Goal: Transaction & Acquisition: Book appointment/travel/reservation

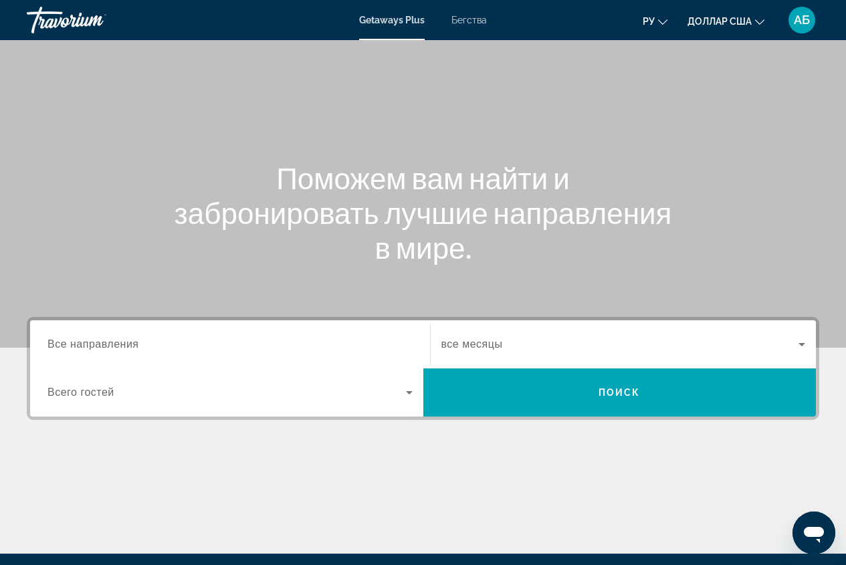
scroll to position [134, 0]
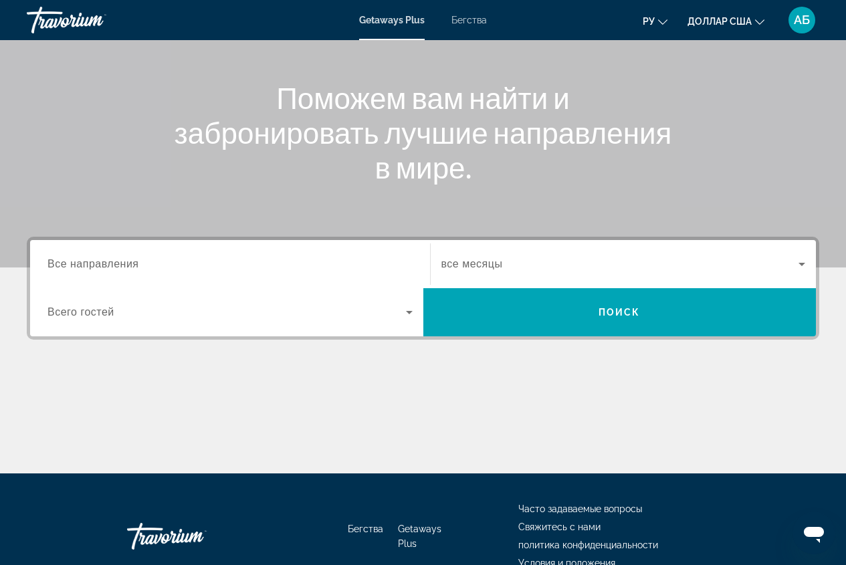
click at [130, 265] on span "Все направления" at bounding box center [93, 263] width 92 height 11
click at [130, 265] on input "Destination Все направления" at bounding box center [229, 265] width 365 height 16
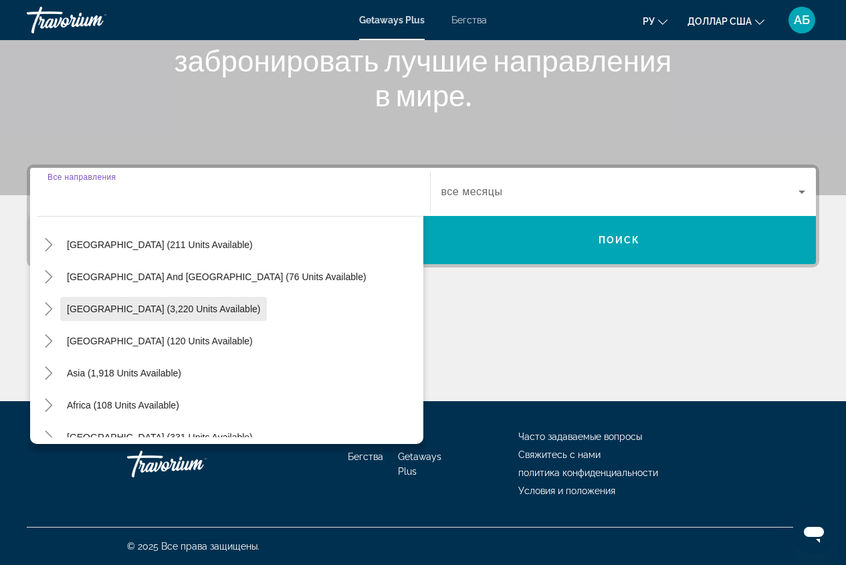
scroll to position [217, 0]
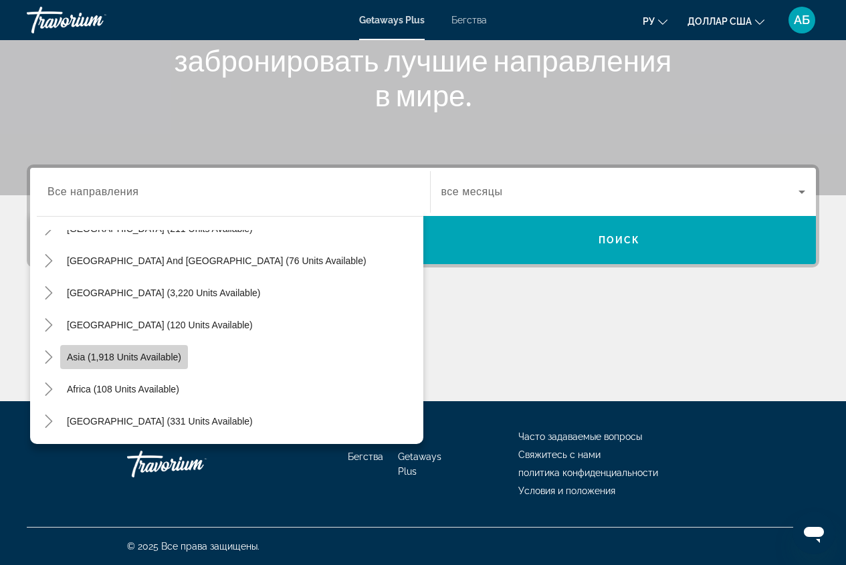
click at [158, 362] on span "Виджет поиска" at bounding box center [124, 357] width 128 height 32
type input "**********"
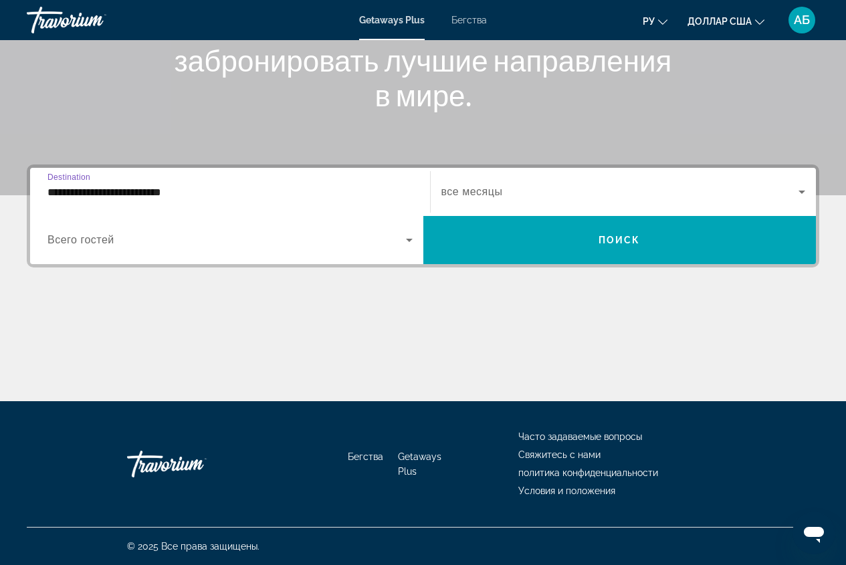
click at [491, 193] on span "все месяцы" at bounding box center [472, 191] width 62 height 11
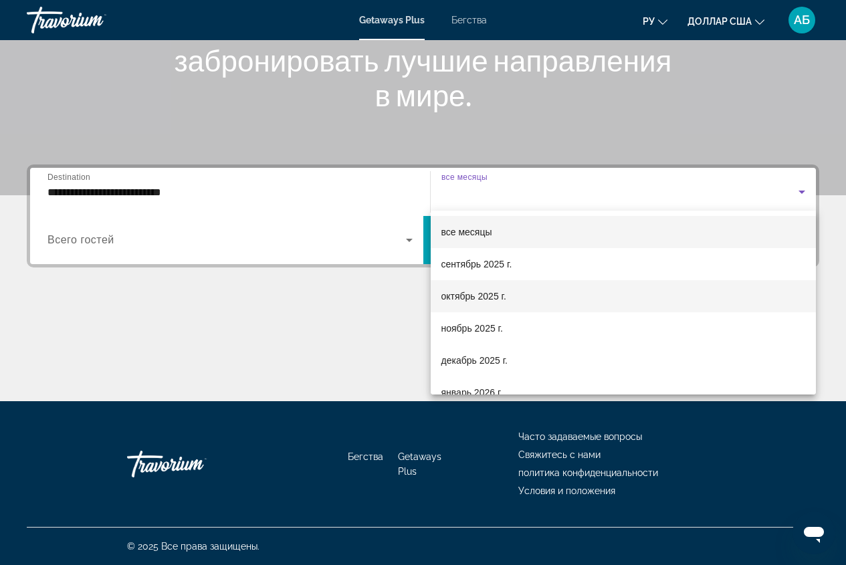
click at [460, 299] on font "октябрь 2025 г." at bounding box center [473, 296] width 65 height 11
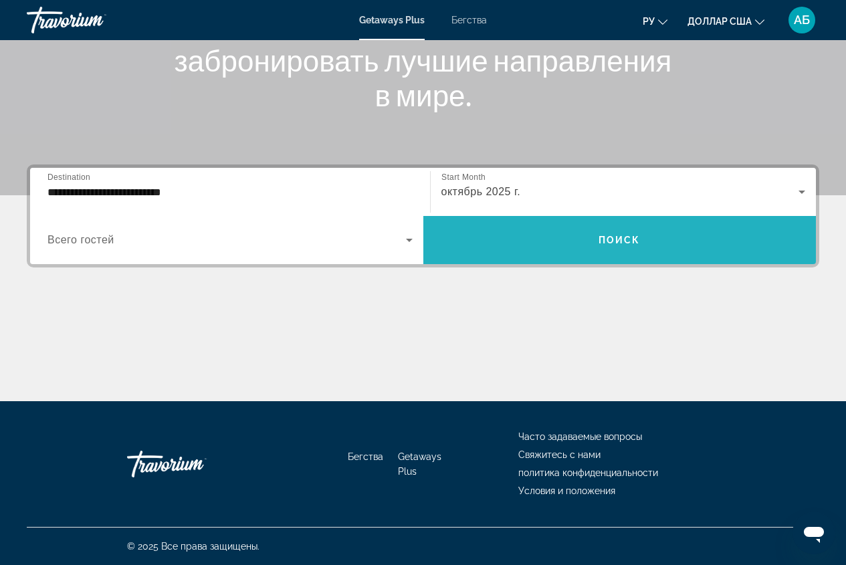
click at [583, 243] on span "Виджет поиска" at bounding box center [619, 240] width 393 height 32
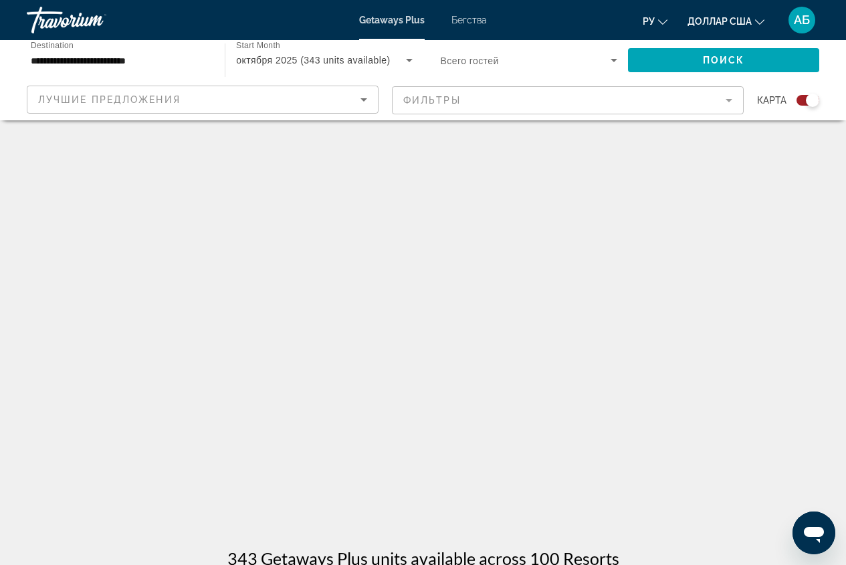
click at [366, 102] on icon "Sort by" at bounding box center [364, 100] width 16 height 16
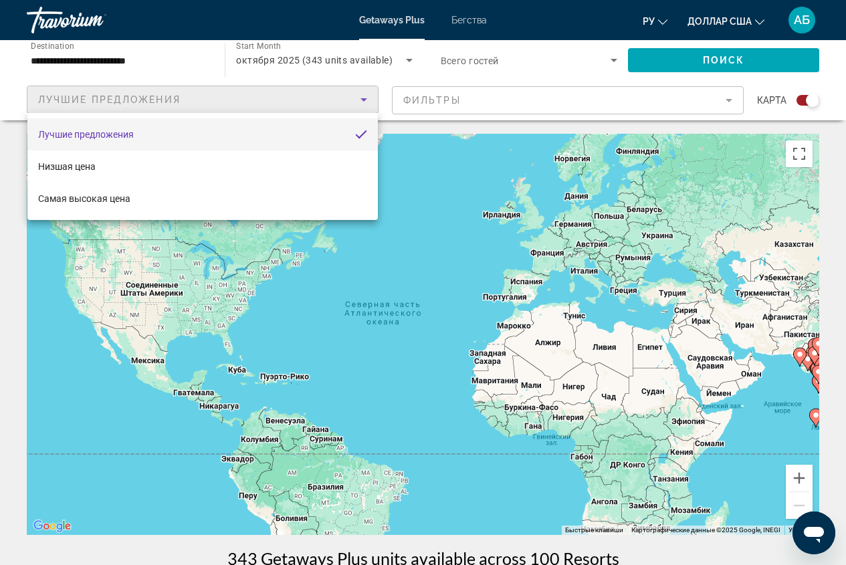
click at [393, 76] on div at bounding box center [423, 282] width 846 height 565
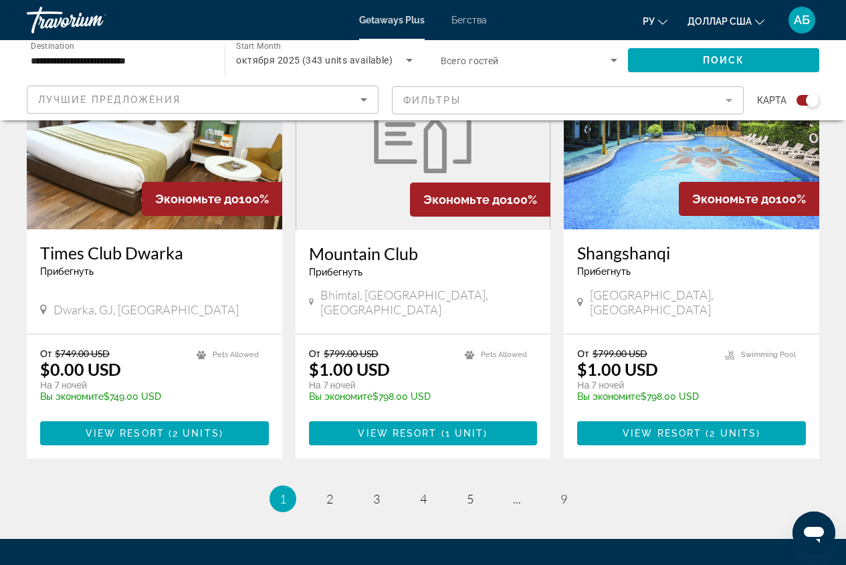
scroll to position [2073, 0]
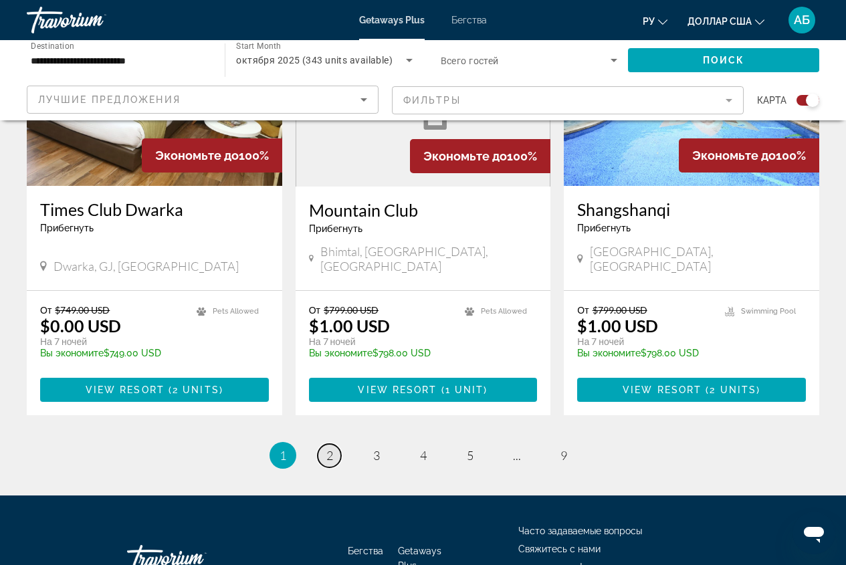
click at [334, 444] on link "page 2" at bounding box center [329, 455] width 23 height 23
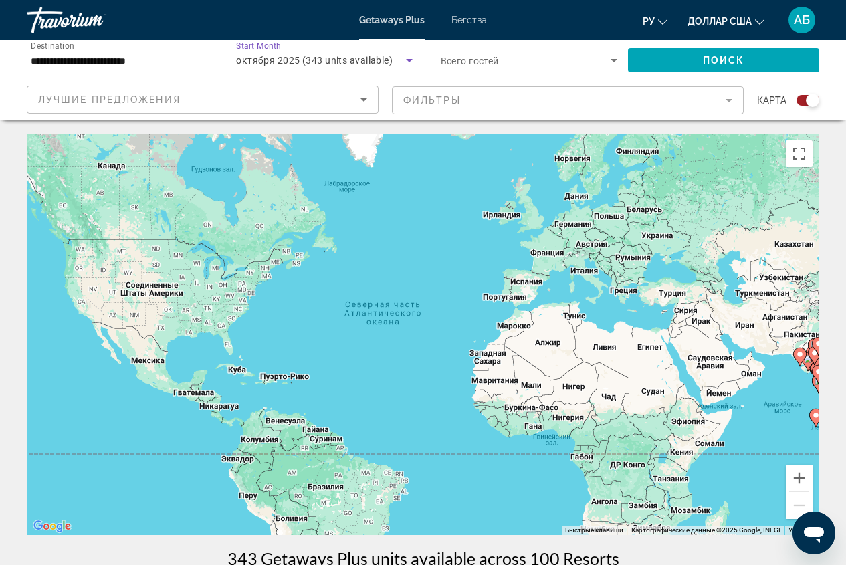
click at [409, 57] on icon "Search widget" at bounding box center [409, 60] width 16 height 16
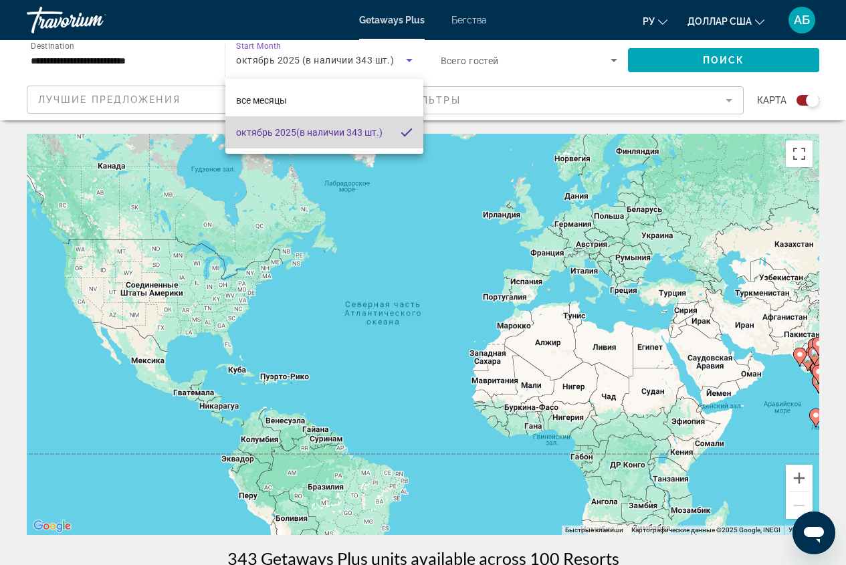
click at [402, 134] on mat-pseudo-checkbox at bounding box center [406, 132] width 12 height 12
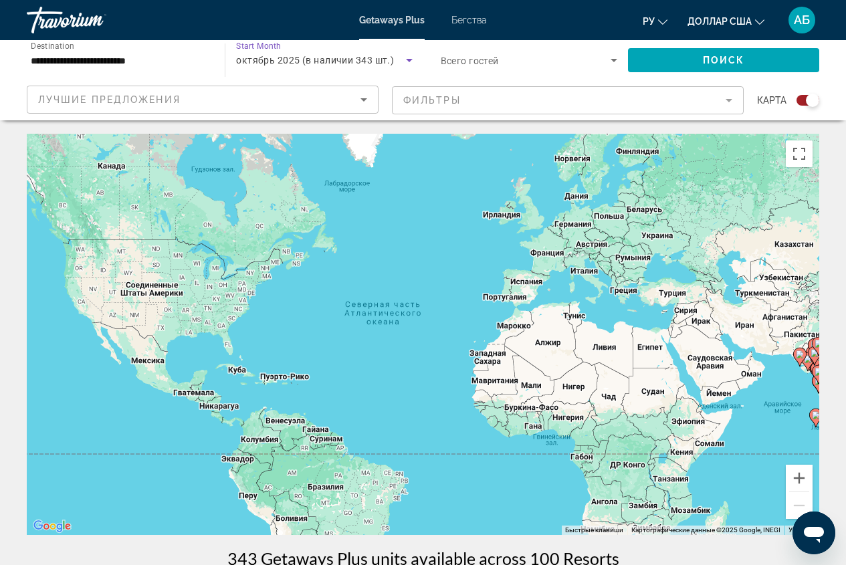
click at [413, 57] on icon "Search widget" at bounding box center [409, 60] width 16 height 16
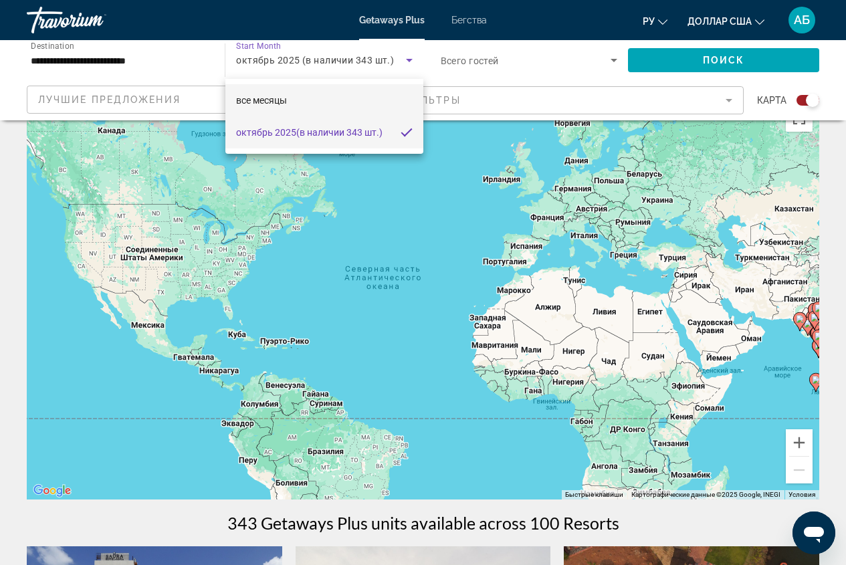
scroll to position [67, 0]
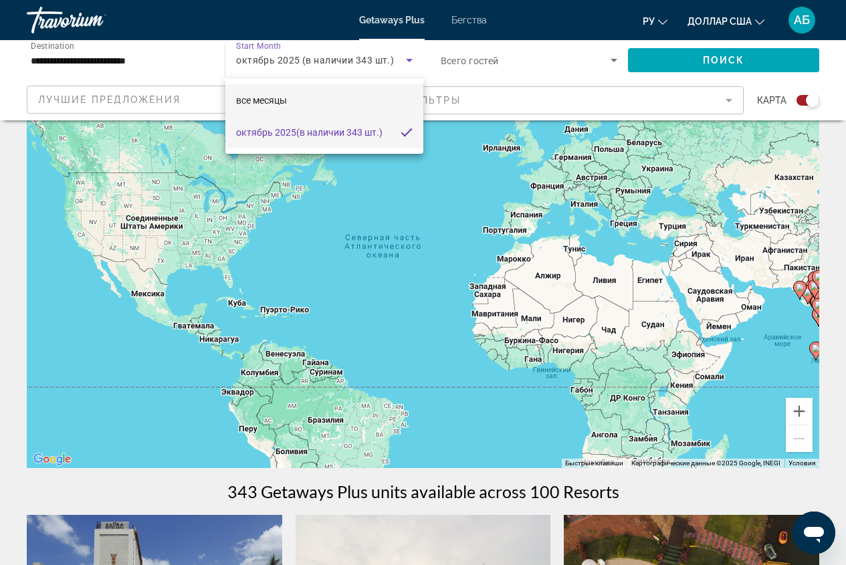
click at [284, 100] on font "все месяцы" at bounding box center [261, 100] width 51 height 11
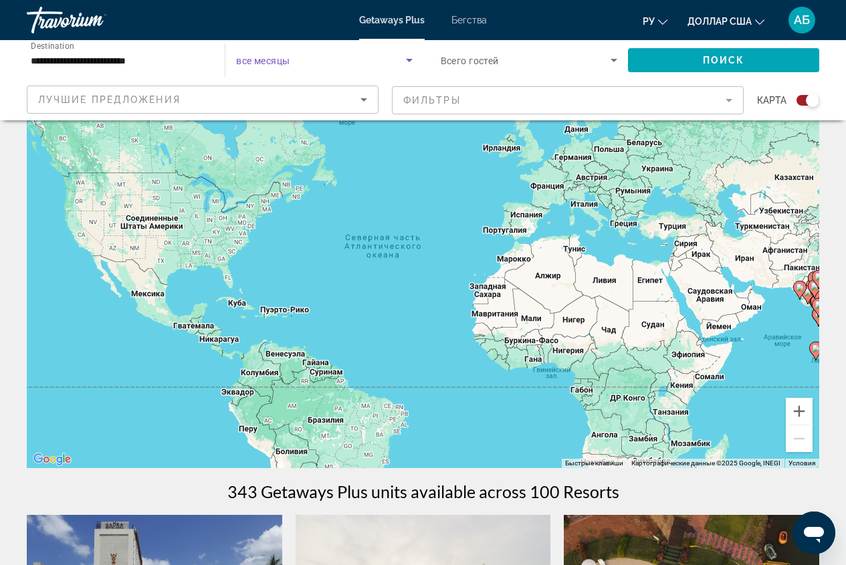
click at [413, 61] on icon "Search widget" at bounding box center [409, 60] width 16 height 16
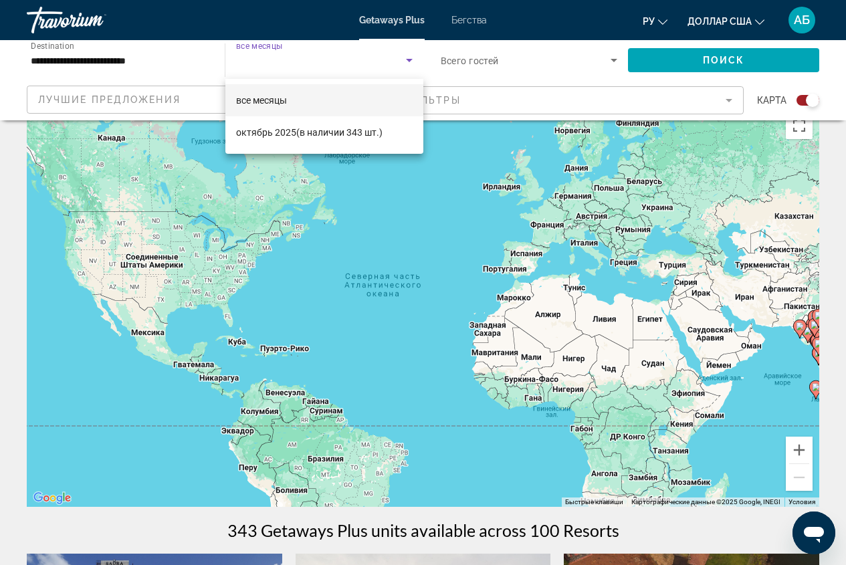
scroll to position [0, 0]
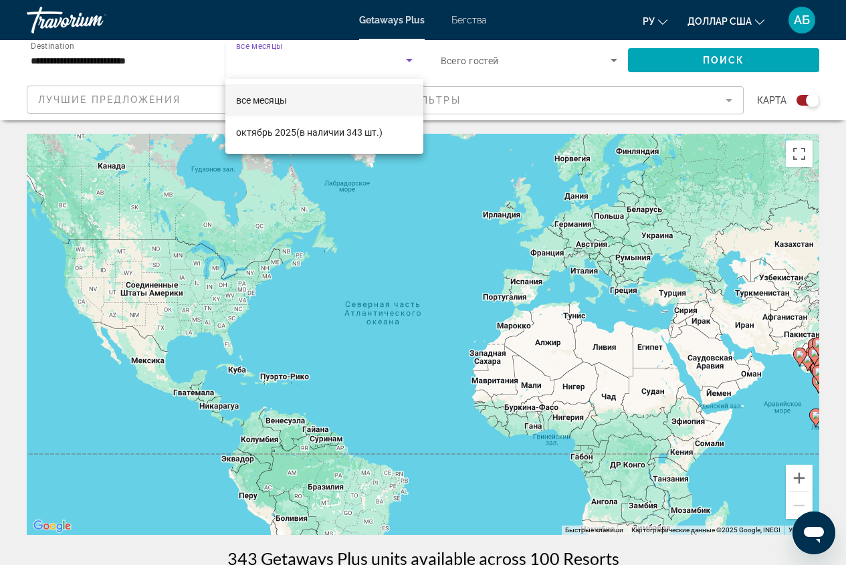
click at [160, 60] on div at bounding box center [423, 282] width 846 height 565
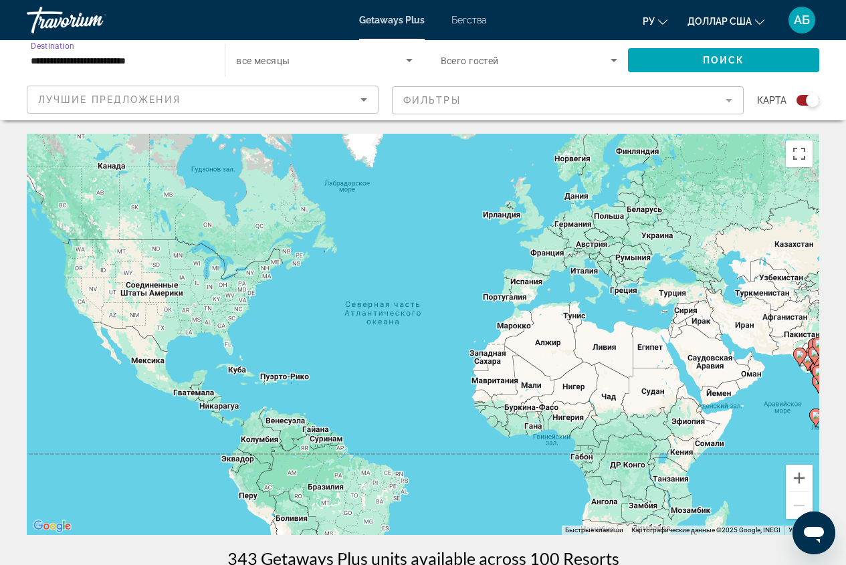
click at [192, 65] on input "**********" at bounding box center [119, 61] width 177 height 16
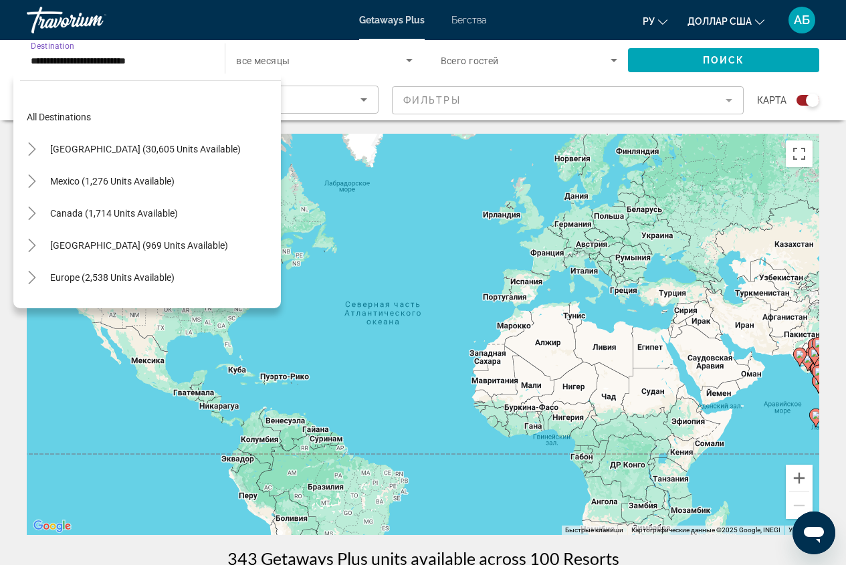
scroll to position [240, 0]
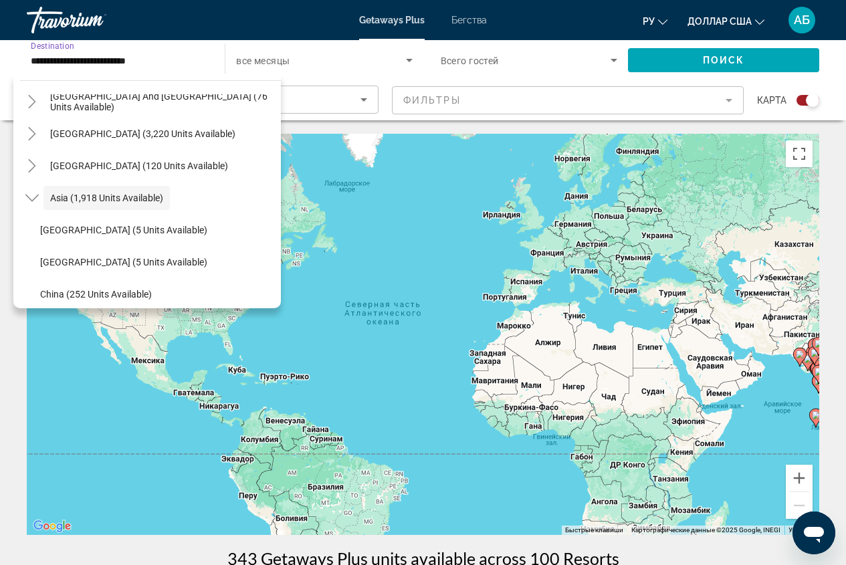
click at [173, 58] on input "**********" at bounding box center [119, 61] width 177 height 16
drag, startPoint x: 170, startPoint y: 58, endPoint x: 0, endPoint y: 60, distance: 170.5
click at [0, 60] on div "**********" at bounding box center [423, 80] width 846 height 80
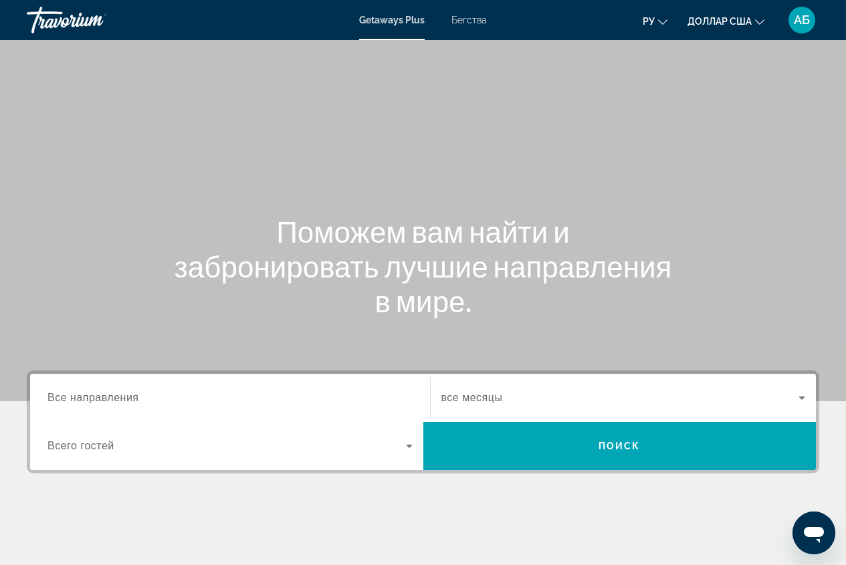
click at [240, 391] on input "Destination Все направления" at bounding box center [229, 398] width 365 height 16
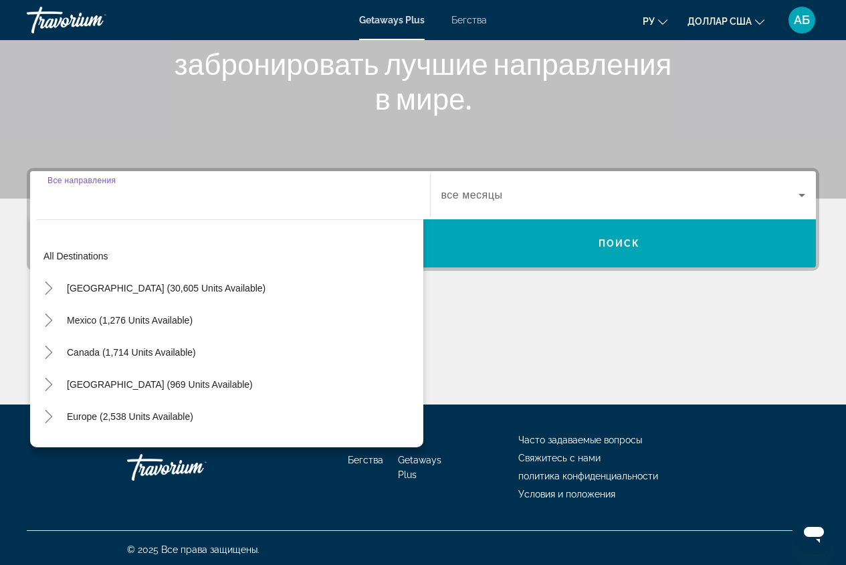
scroll to position [206, 0]
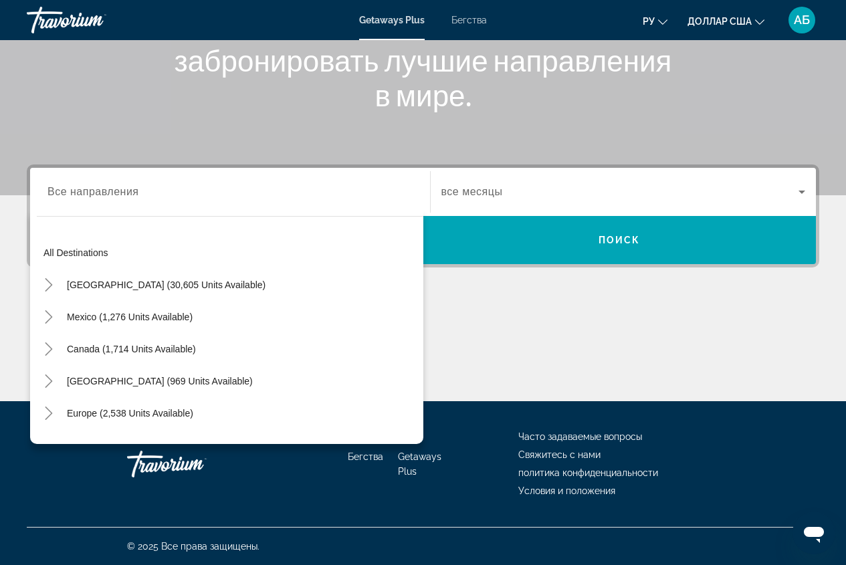
click at [118, 209] on div "All destinations United States (30,605 units available) Mexico (1,276 units ava…" at bounding box center [226, 326] width 393 height 235
click at [120, 219] on div "All destinations United States (30,605 units available) Mexico (1,276 units ava…" at bounding box center [226, 326] width 393 height 235
click at [92, 207] on div "Виджет поиска" at bounding box center [229, 192] width 365 height 38
click at [119, 191] on input "Destination Все направления" at bounding box center [229, 193] width 365 height 16
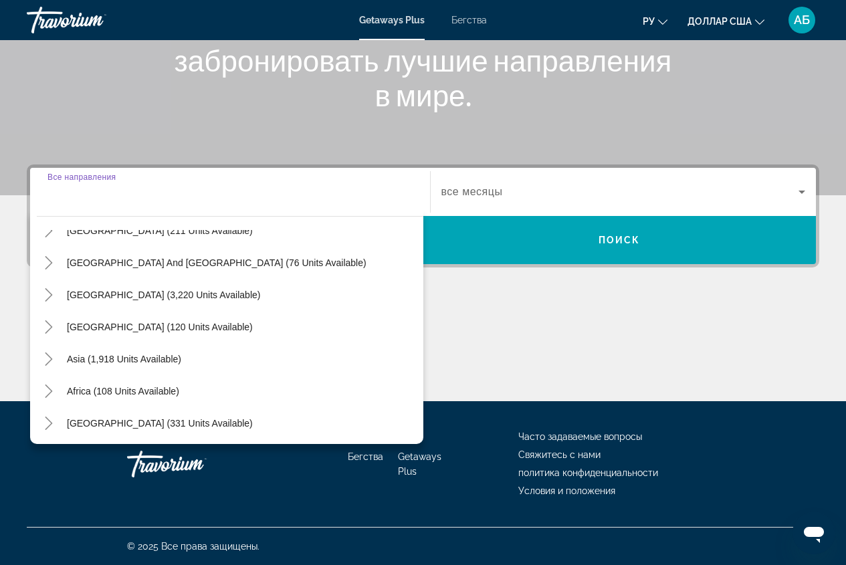
scroll to position [217, 0]
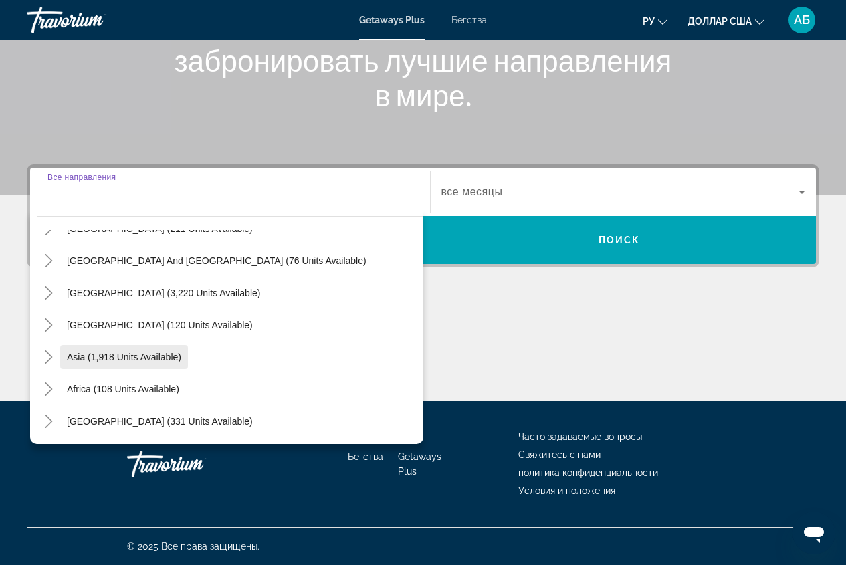
click at [132, 362] on span "Виджет поиска" at bounding box center [124, 357] width 128 height 32
type input "**********"
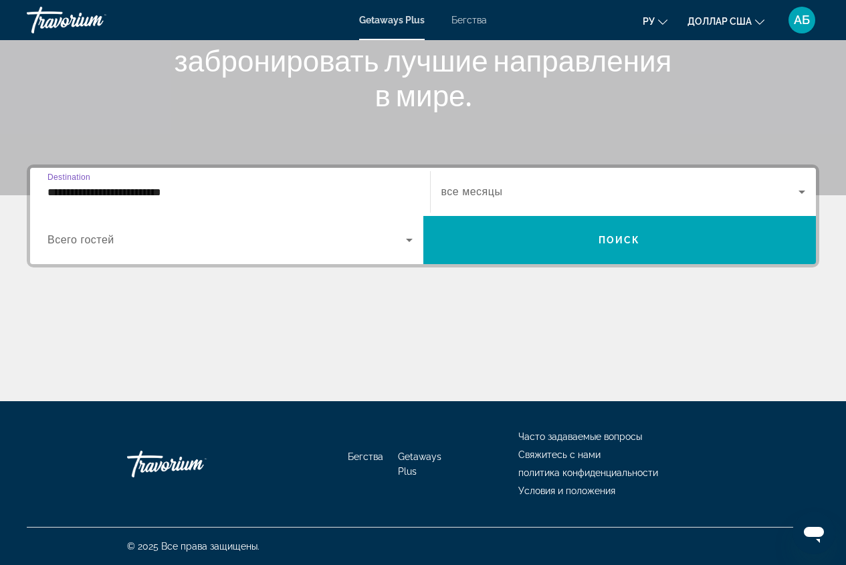
click at [492, 189] on span "все месяцы" at bounding box center [472, 191] width 62 height 11
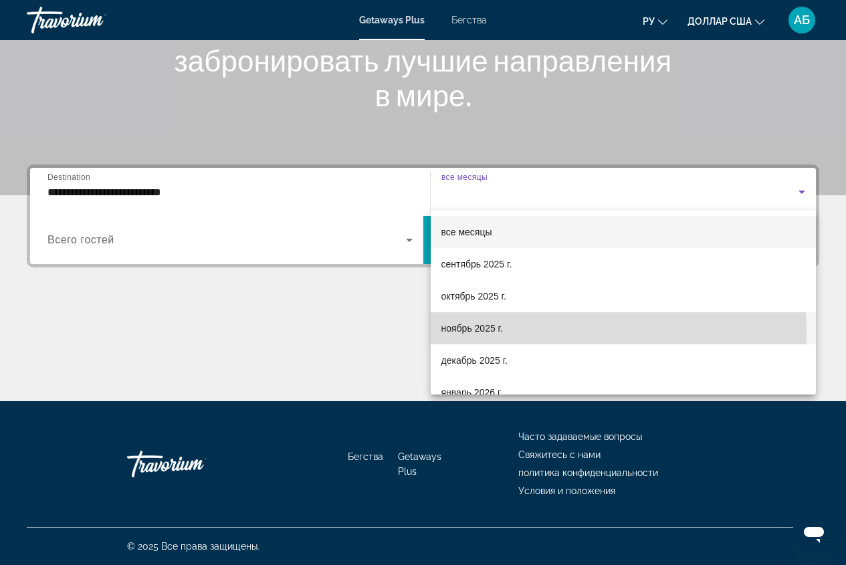
click at [476, 330] on font "ноябрь 2025 г." at bounding box center [472, 328] width 62 height 11
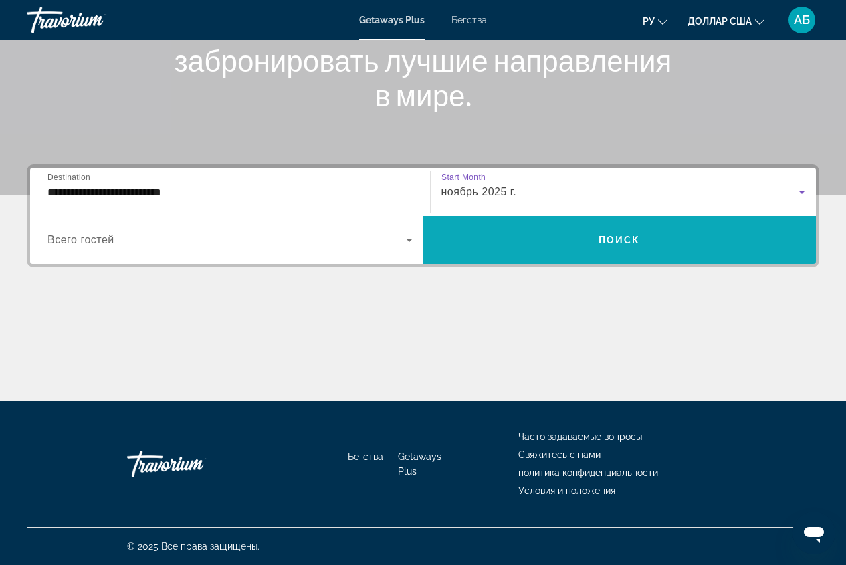
click at [536, 243] on span "Виджет поиска" at bounding box center [619, 240] width 393 height 32
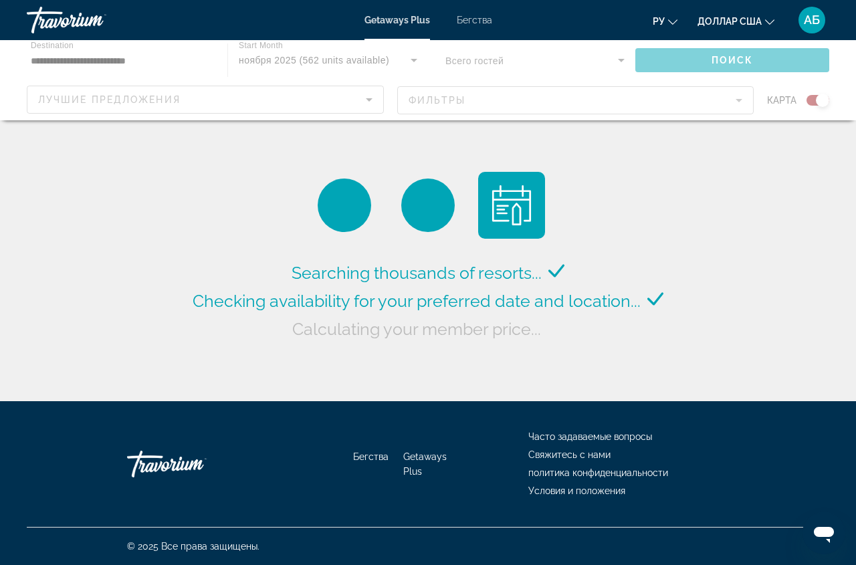
click at [738, 104] on div "Основное содержание" at bounding box center [428, 80] width 856 height 80
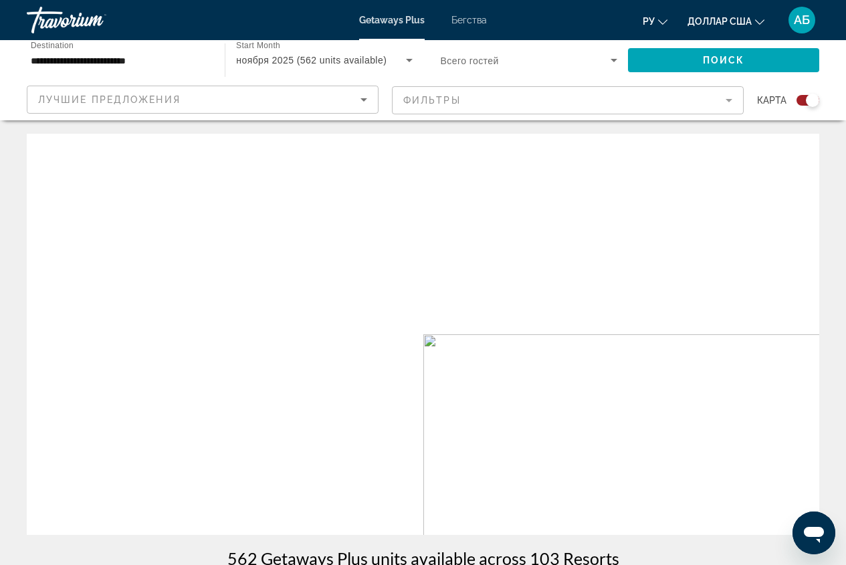
click at [738, 100] on mat-form-field "Фильтры" at bounding box center [568, 100] width 352 height 28
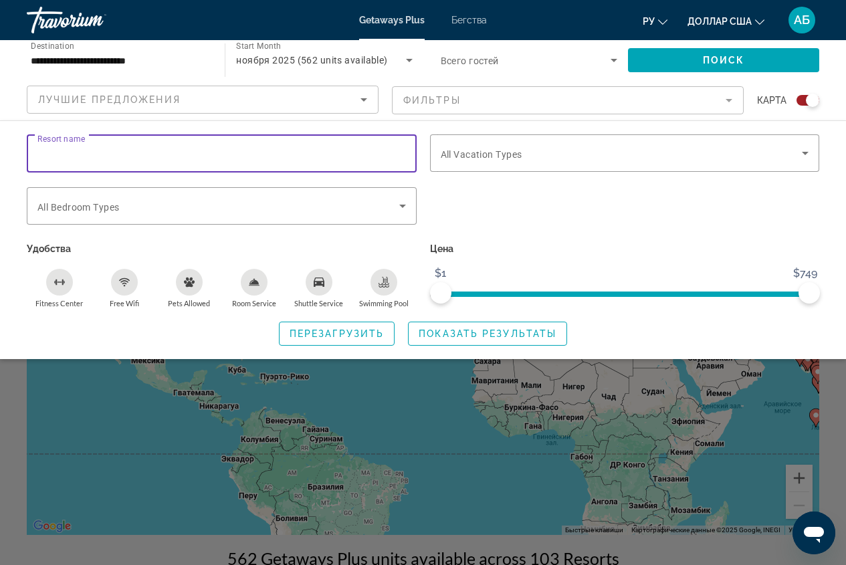
click at [160, 158] on input "Resort name" at bounding box center [221, 154] width 368 height 16
click at [213, 158] on input "Resort name" at bounding box center [221, 154] width 368 height 16
type input "****"
click at [519, 156] on span "All Vacation Types" at bounding box center [482, 154] width 82 height 11
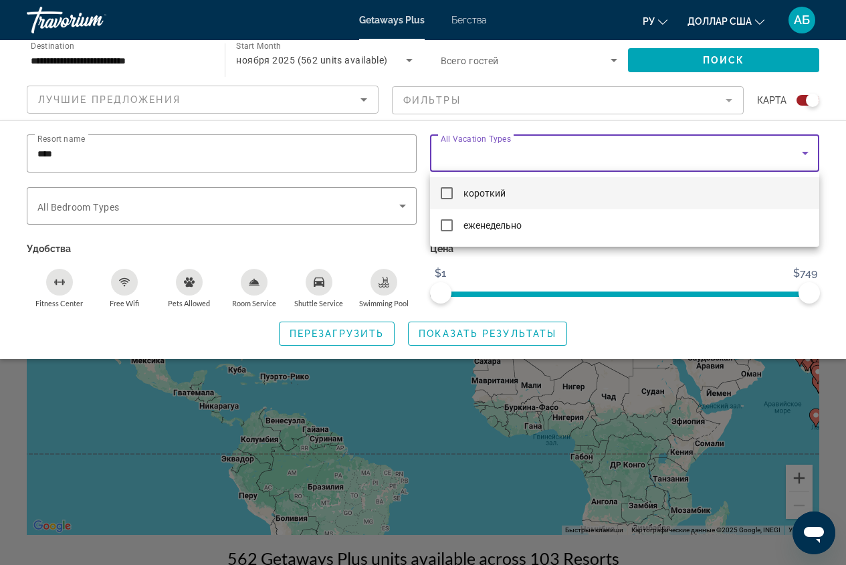
click at [380, 253] on div at bounding box center [423, 282] width 846 height 565
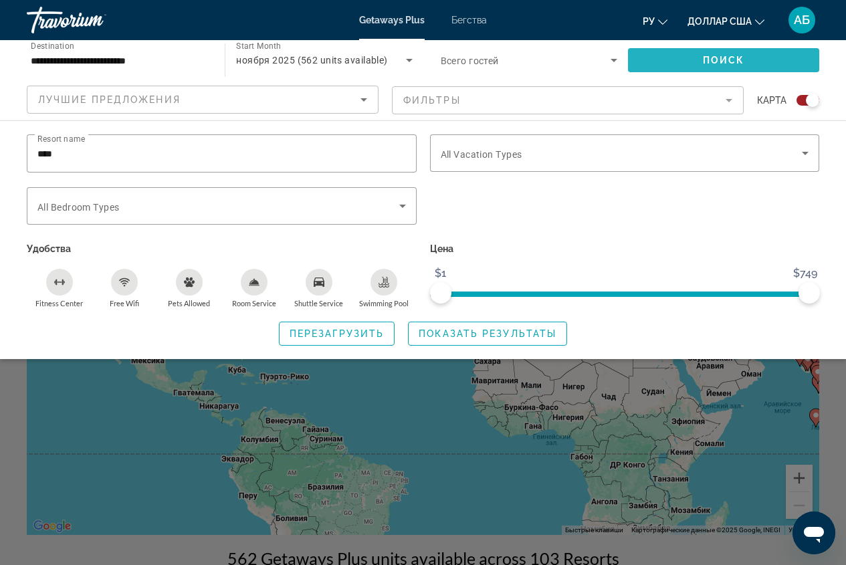
click at [709, 67] on span "Search widget" at bounding box center [723, 60] width 191 height 32
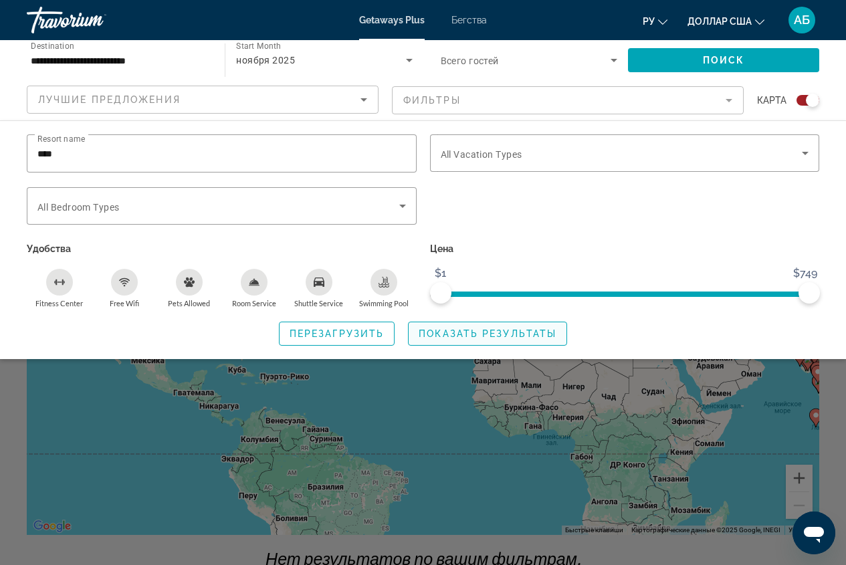
click at [475, 333] on span "Показать результаты" at bounding box center [488, 333] width 138 height 11
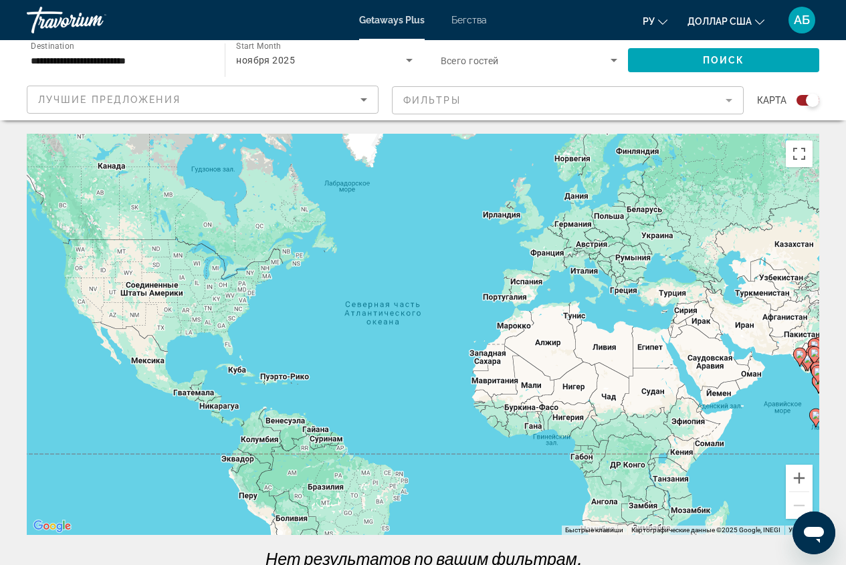
click at [733, 98] on mat-form-field "Фильтры" at bounding box center [568, 100] width 352 height 28
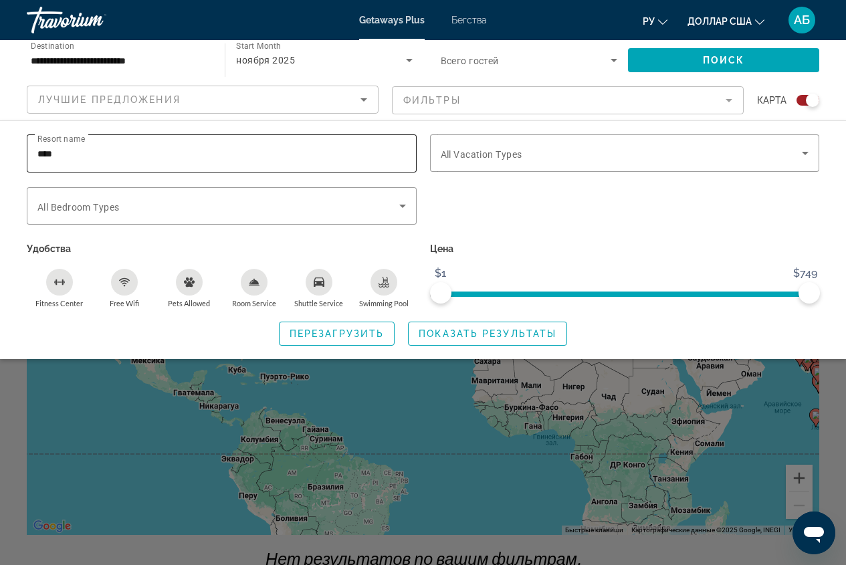
drag, startPoint x: 144, startPoint y: 162, endPoint x: 32, endPoint y: 158, distance: 112.4
click at [32, 158] on div "Resort name ****" at bounding box center [222, 153] width 390 height 38
type input "*"
click at [168, 60] on input "**********" at bounding box center [119, 61] width 177 height 16
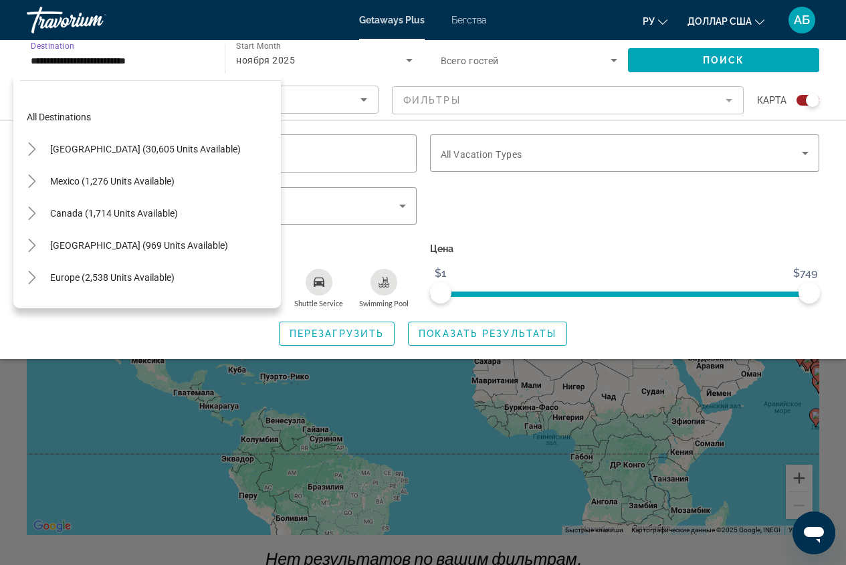
scroll to position [240, 0]
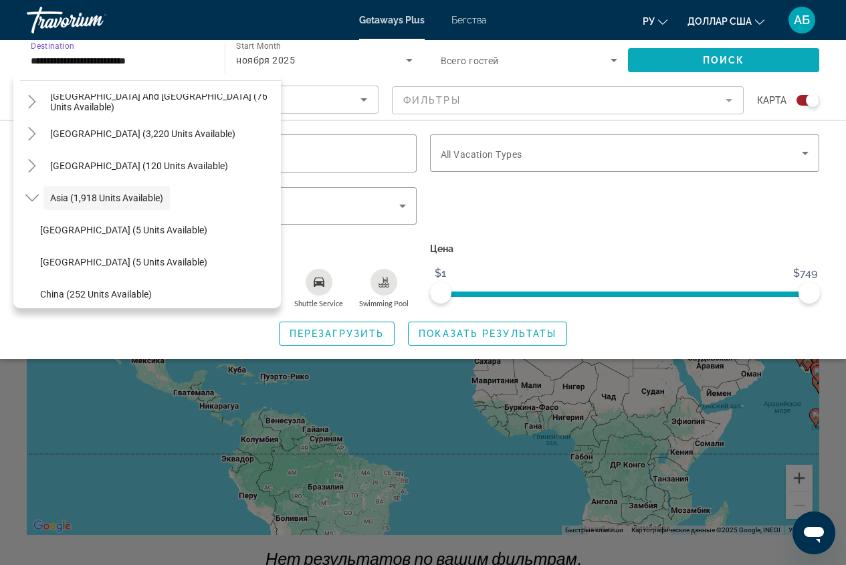
click at [730, 66] on span "Search widget" at bounding box center [723, 60] width 191 height 32
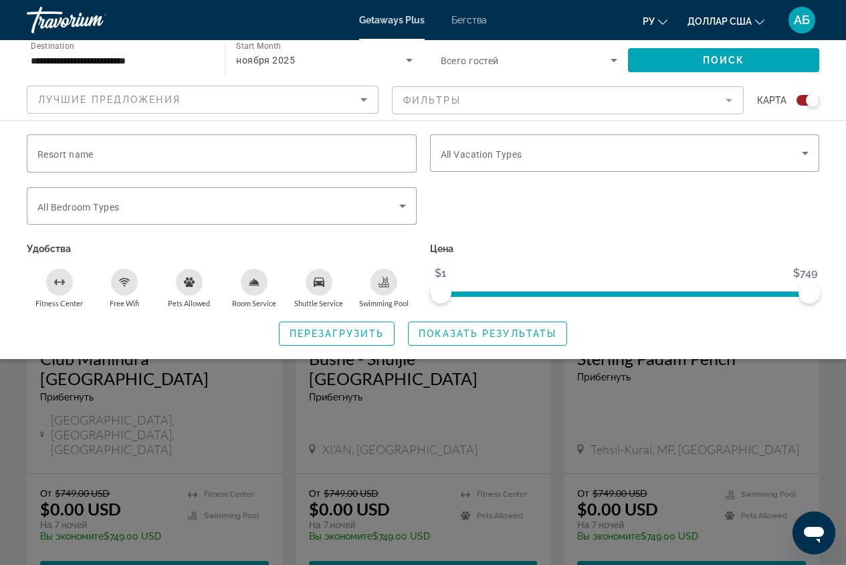
scroll to position [468, 0]
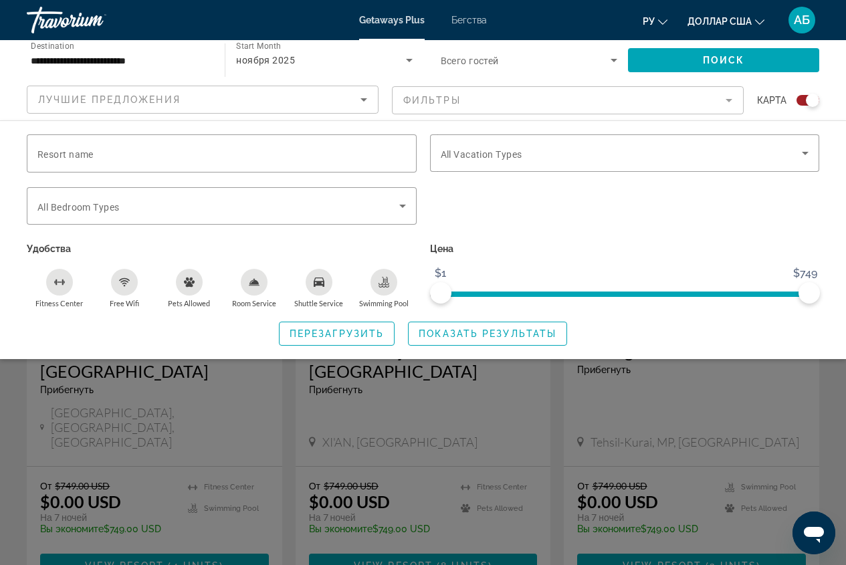
click at [471, 411] on div "Search widget" at bounding box center [423, 383] width 846 height 364
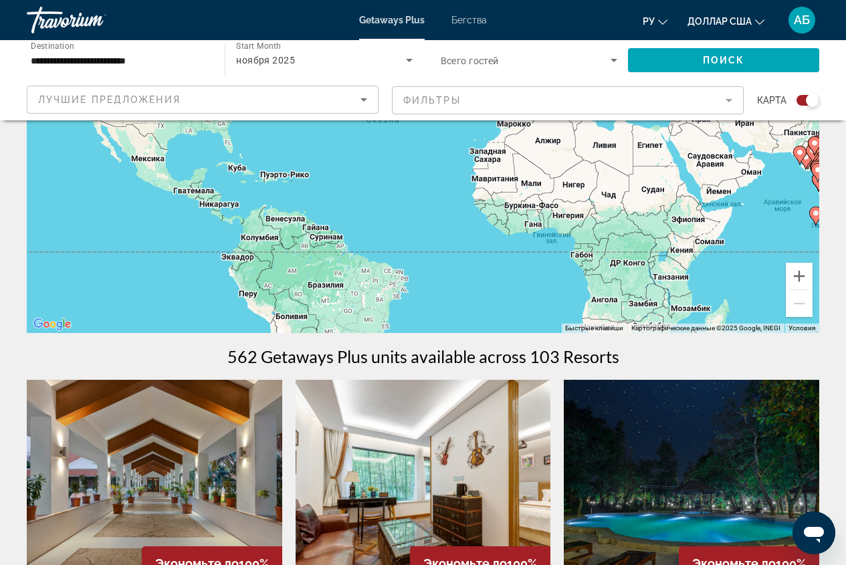
scroll to position [134, 0]
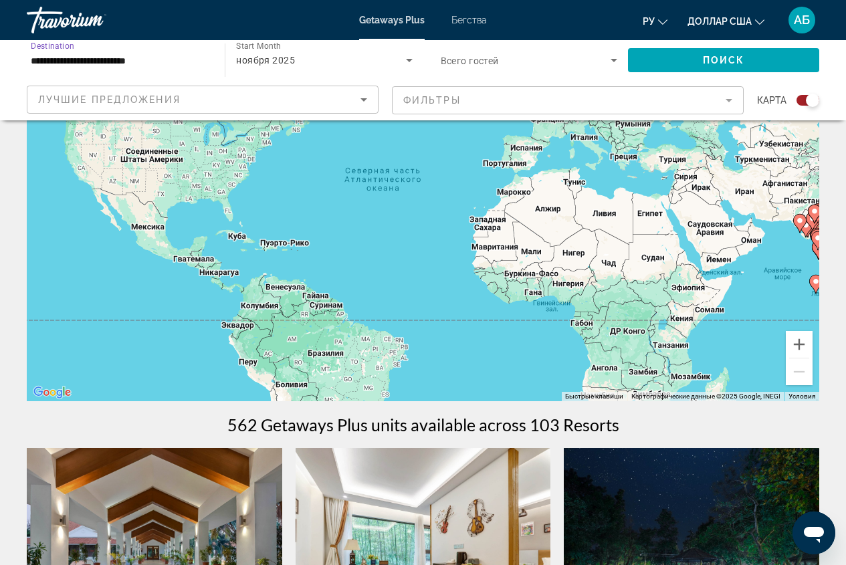
click at [177, 67] on input "**********" at bounding box center [119, 61] width 177 height 16
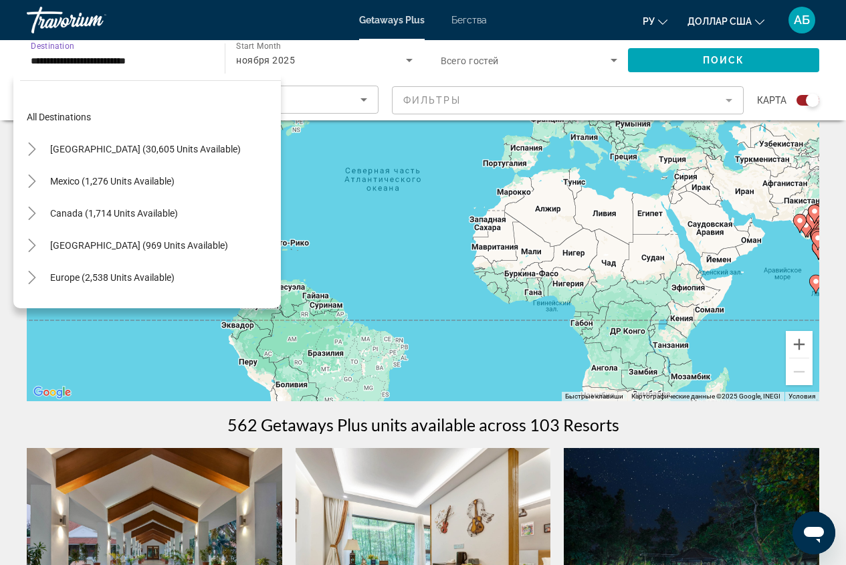
scroll to position [240, 0]
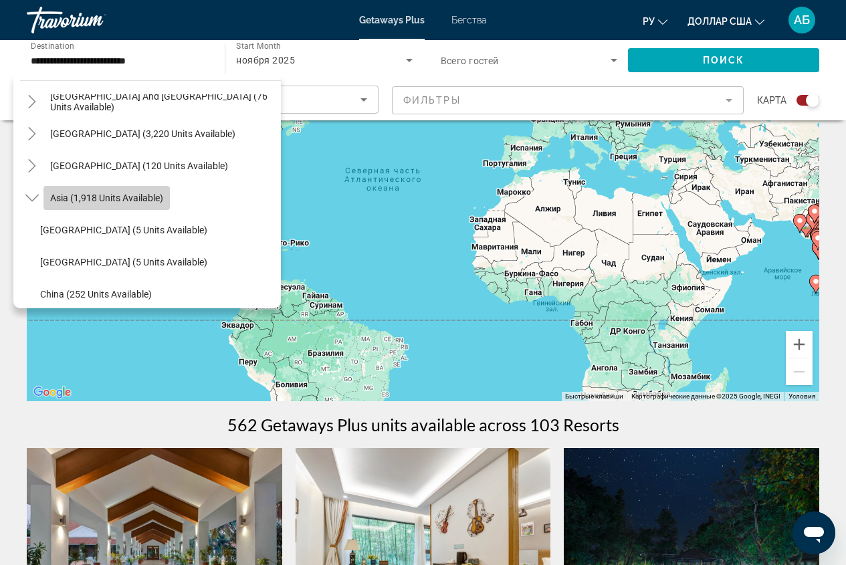
click at [134, 205] on span "Search widget" at bounding box center [106, 198] width 126 height 32
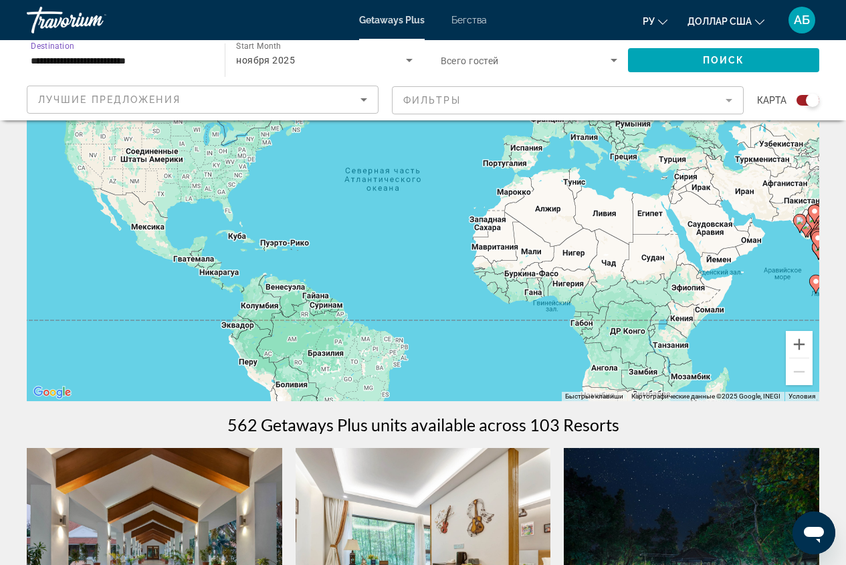
click at [186, 57] on input "**********" at bounding box center [119, 61] width 177 height 16
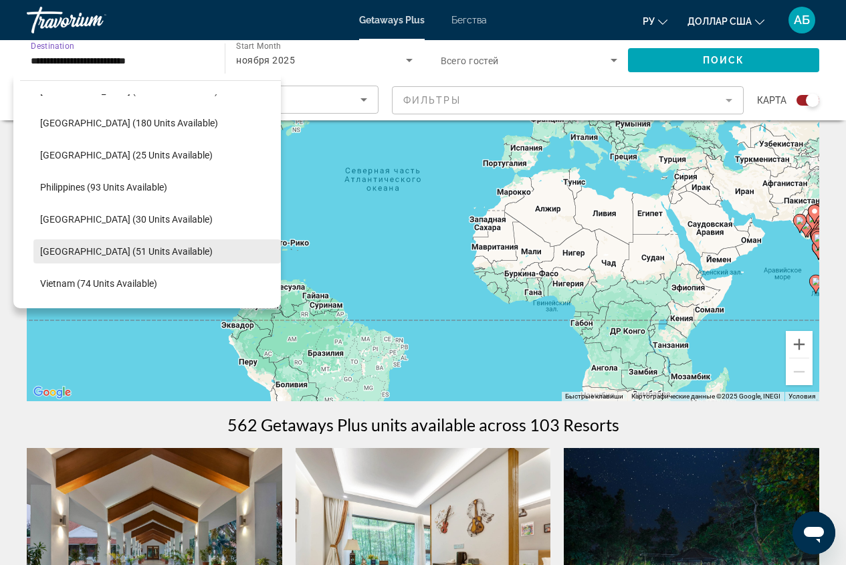
scroll to position [570, 0]
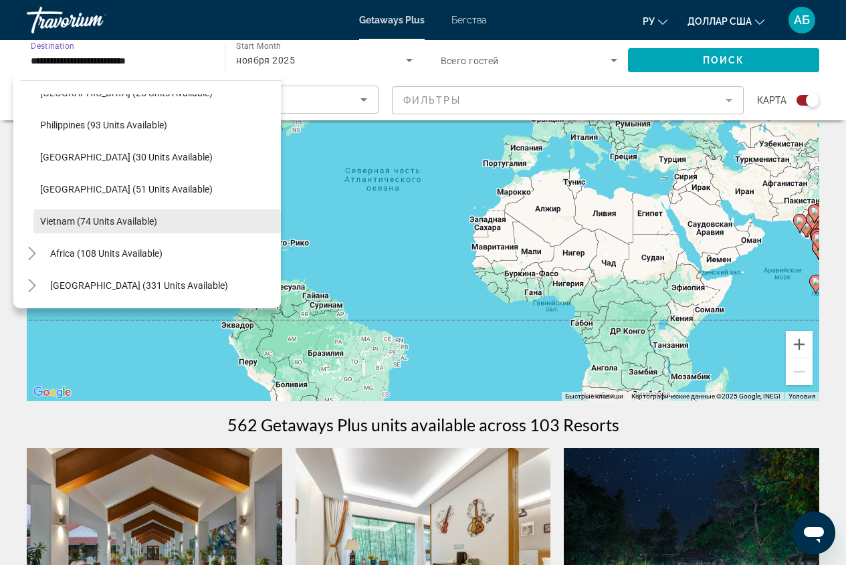
click at [126, 220] on span "Vietnam (74 units available)" at bounding box center [98, 221] width 117 height 11
type input "**********"
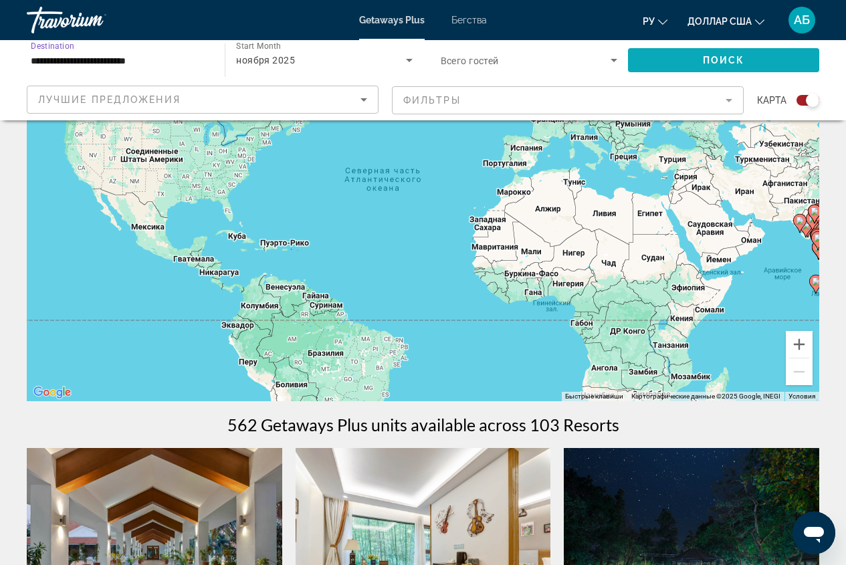
click at [683, 61] on span "Search widget" at bounding box center [723, 60] width 191 height 32
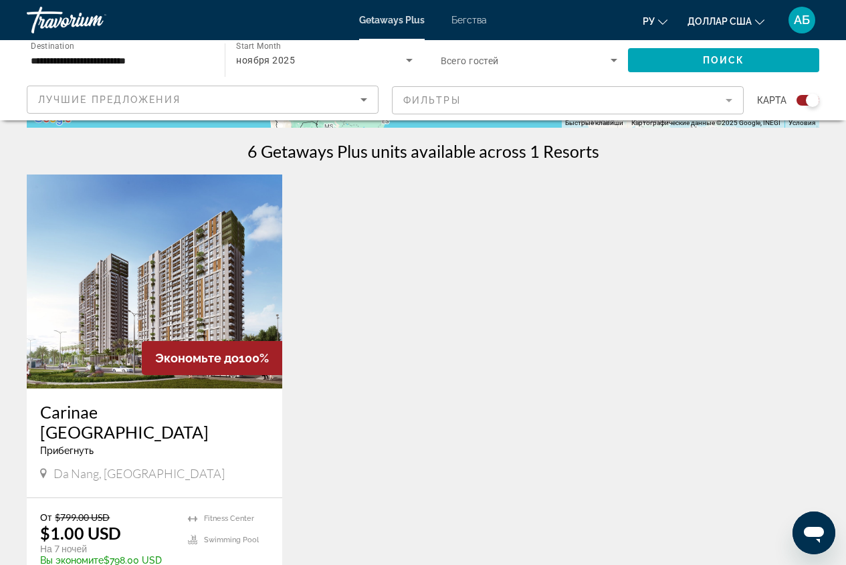
scroll to position [401, 0]
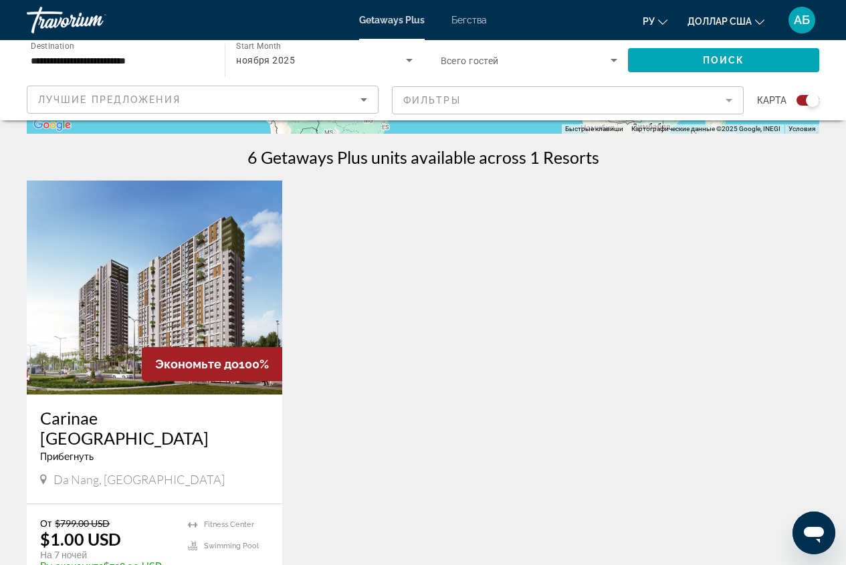
click at [127, 243] on img "Основное содержание" at bounding box center [154, 288] width 255 height 214
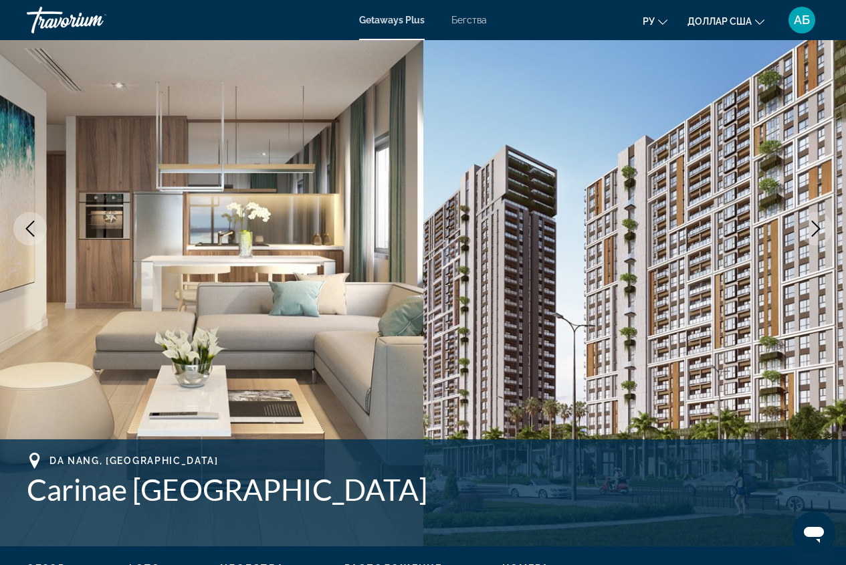
scroll to position [134, 0]
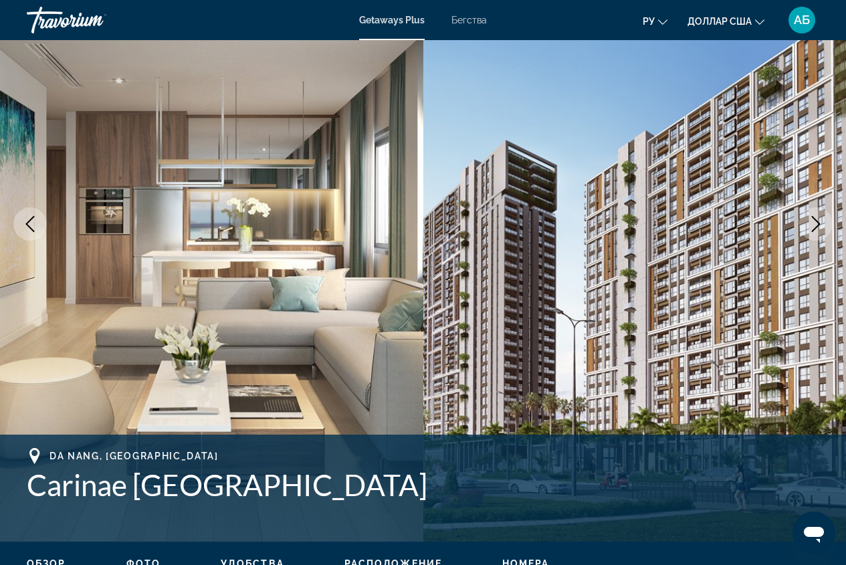
click at [814, 221] on icon "Next image" at bounding box center [816, 224] width 16 height 16
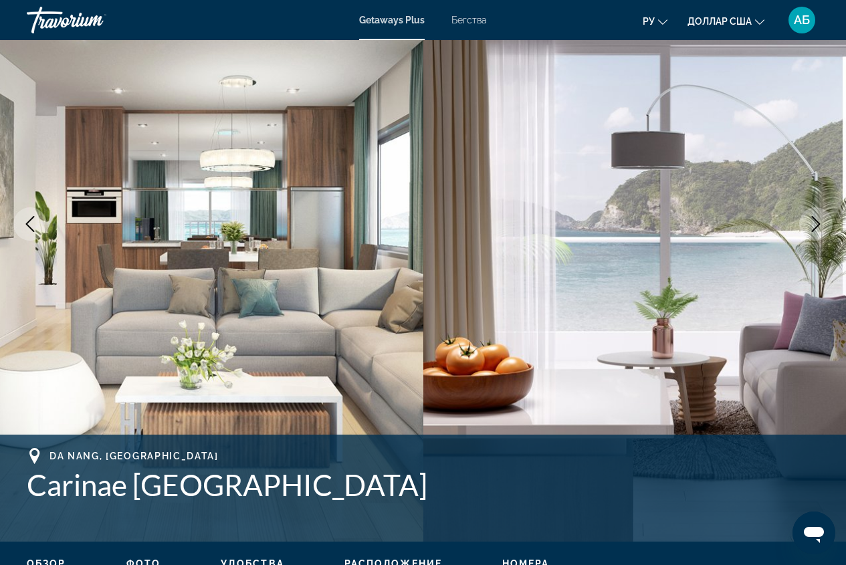
click at [814, 221] on icon "Next image" at bounding box center [816, 224] width 16 height 16
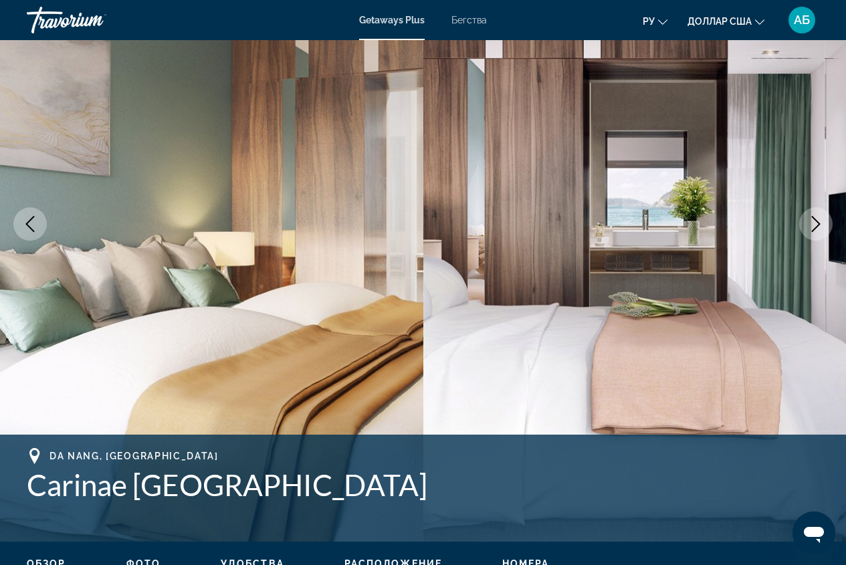
click at [814, 221] on icon "Next image" at bounding box center [816, 224] width 16 height 16
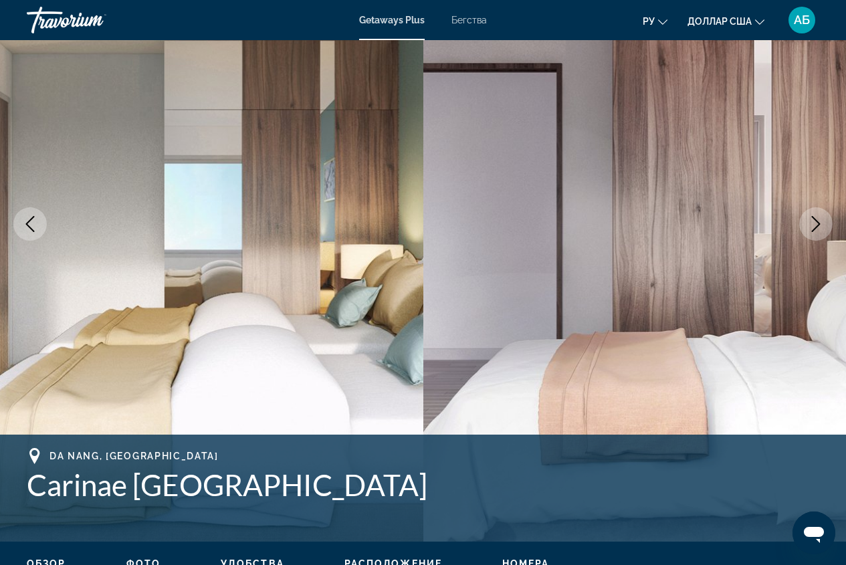
click at [814, 221] on icon "Next image" at bounding box center [816, 224] width 16 height 16
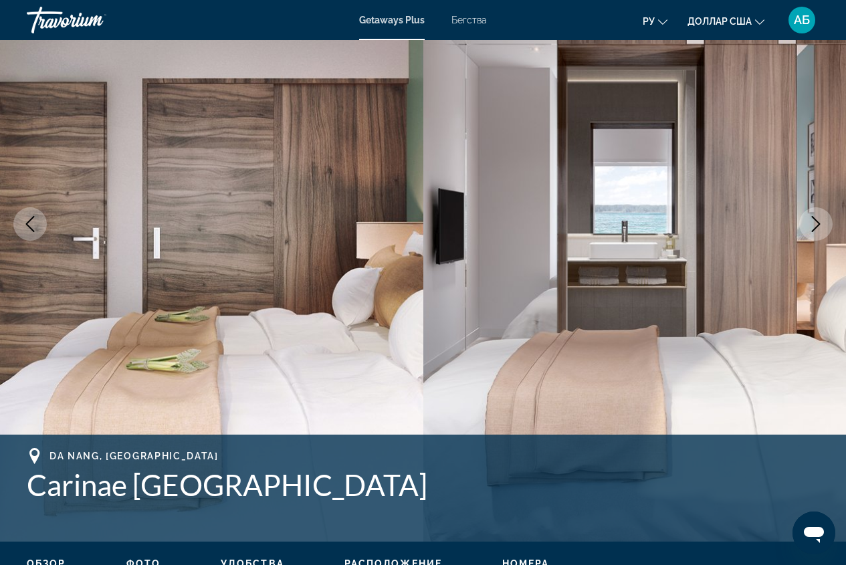
click at [814, 221] on icon "Next image" at bounding box center [816, 224] width 16 height 16
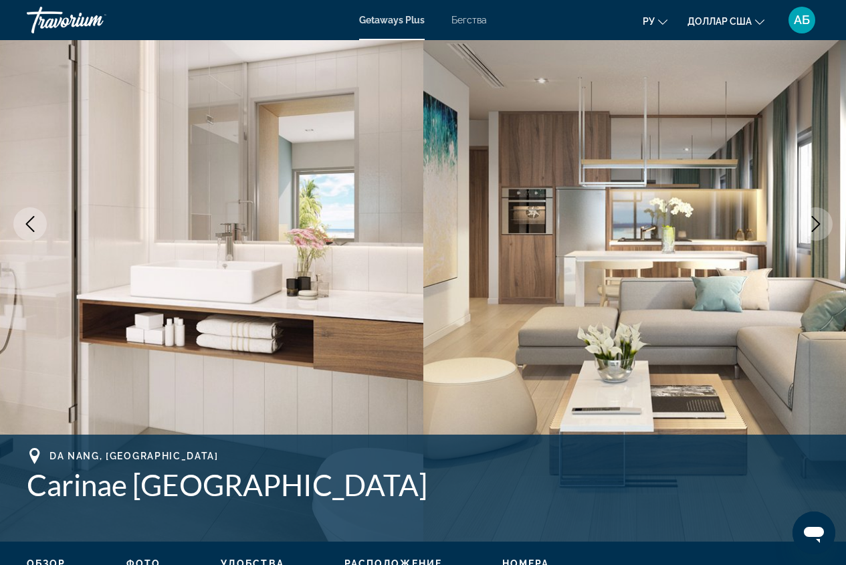
click at [814, 221] on icon "Next image" at bounding box center [816, 224] width 16 height 16
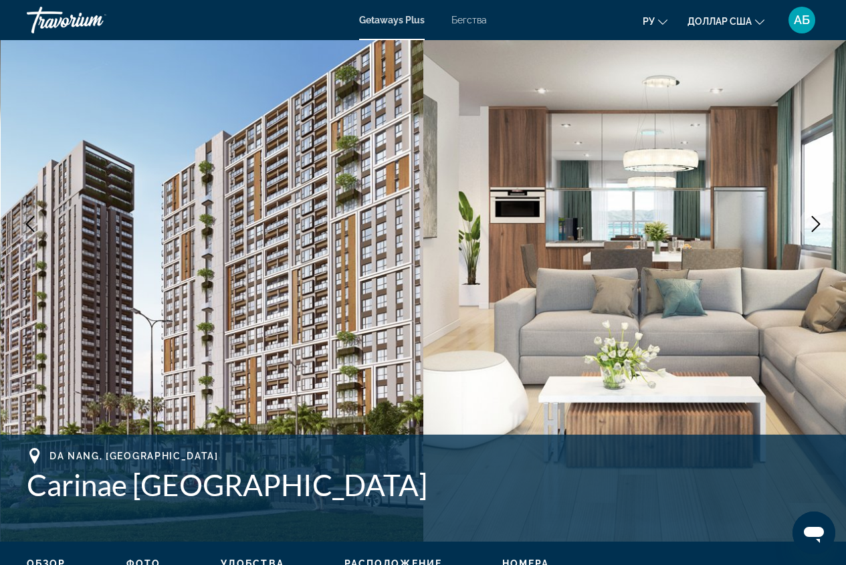
click at [814, 221] on icon "Next image" at bounding box center [816, 224] width 16 height 16
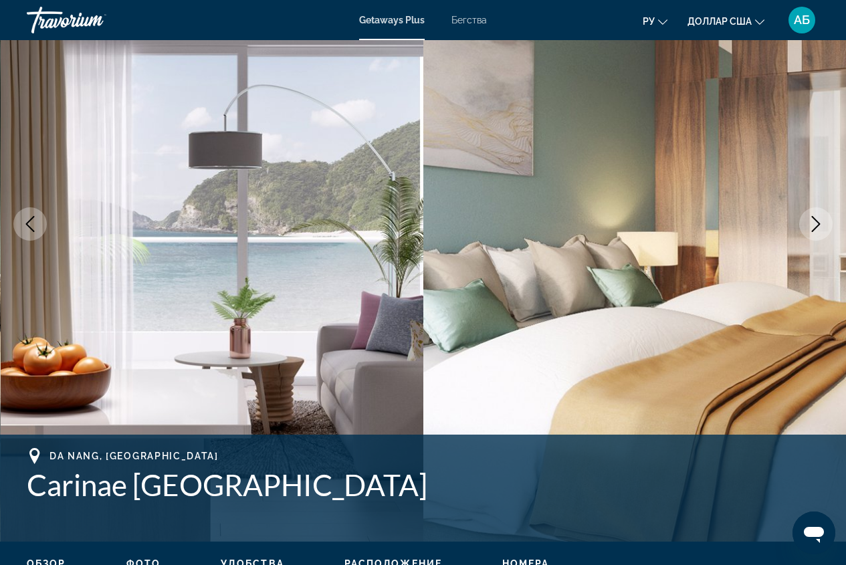
click at [814, 221] on icon "Next image" at bounding box center [816, 224] width 16 height 16
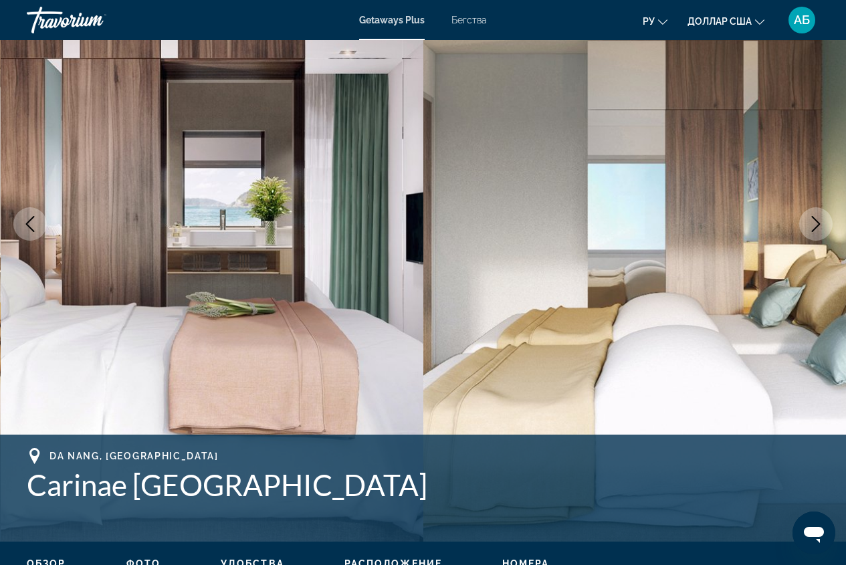
click at [819, 222] on icon "Next image" at bounding box center [816, 224] width 16 height 16
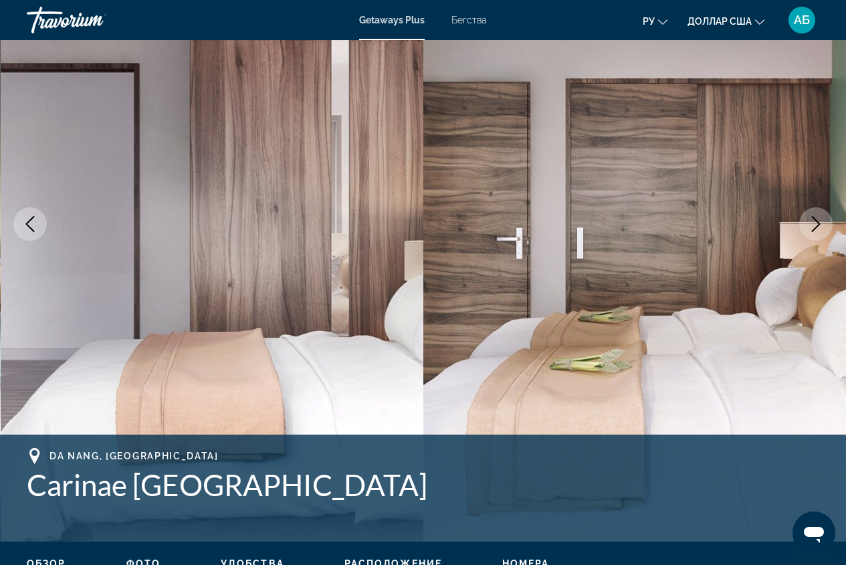
click at [819, 222] on icon "Next image" at bounding box center [816, 224] width 16 height 16
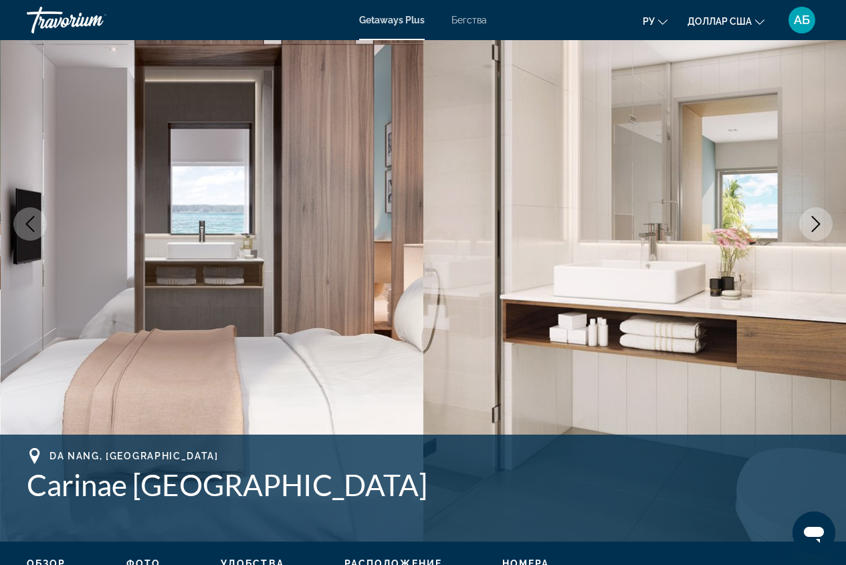
click at [819, 222] on icon "Next image" at bounding box center [816, 224] width 16 height 16
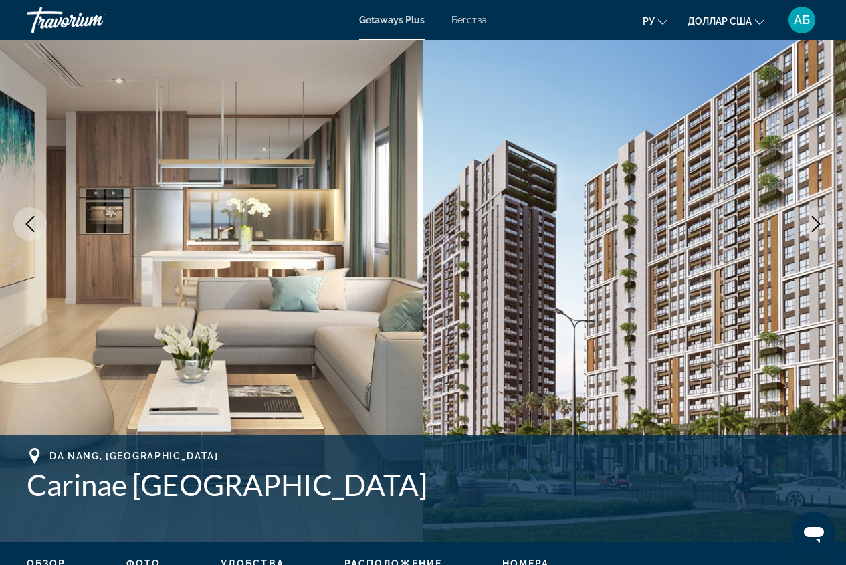
click at [819, 222] on icon "Next image" at bounding box center [816, 224] width 16 height 16
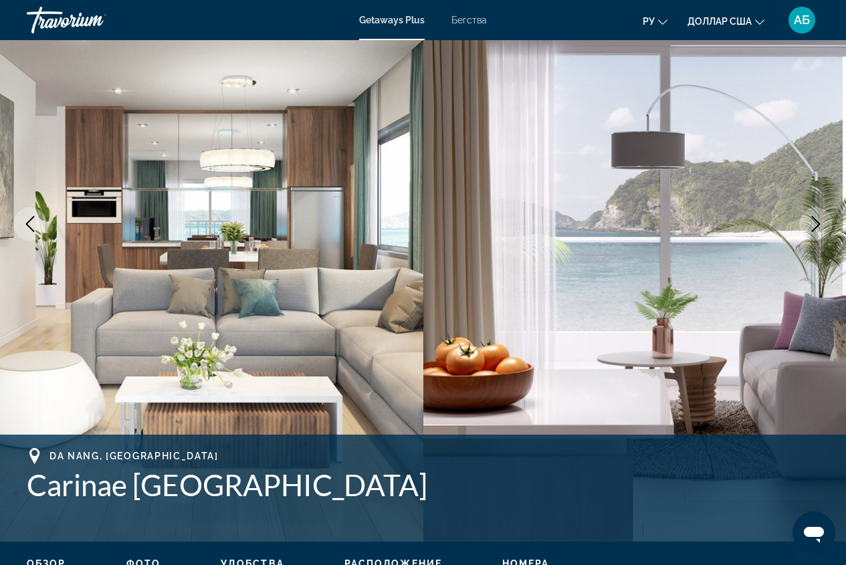
click at [819, 222] on icon "Next image" at bounding box center [816, 224] width 16 height 16
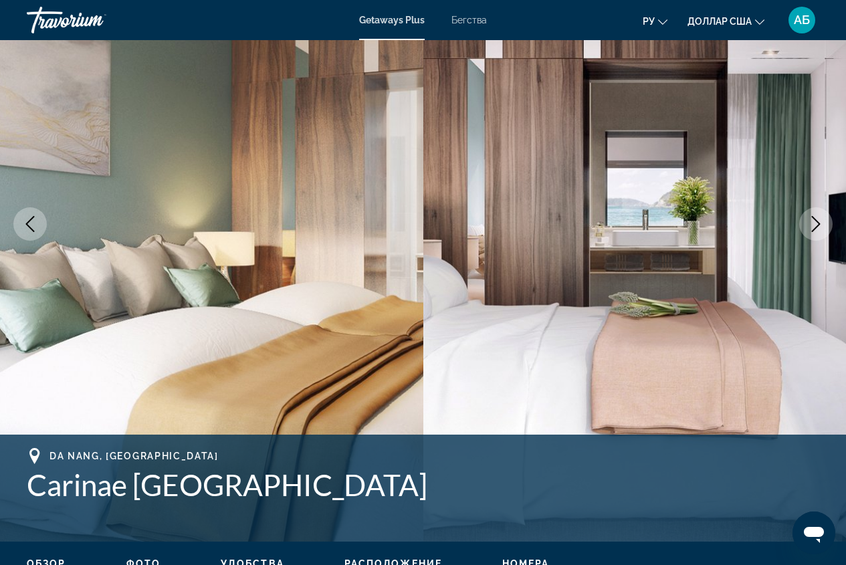
click at [819, 222] on icon "Next image" at bounding box center [816, 224] width 16 height 16
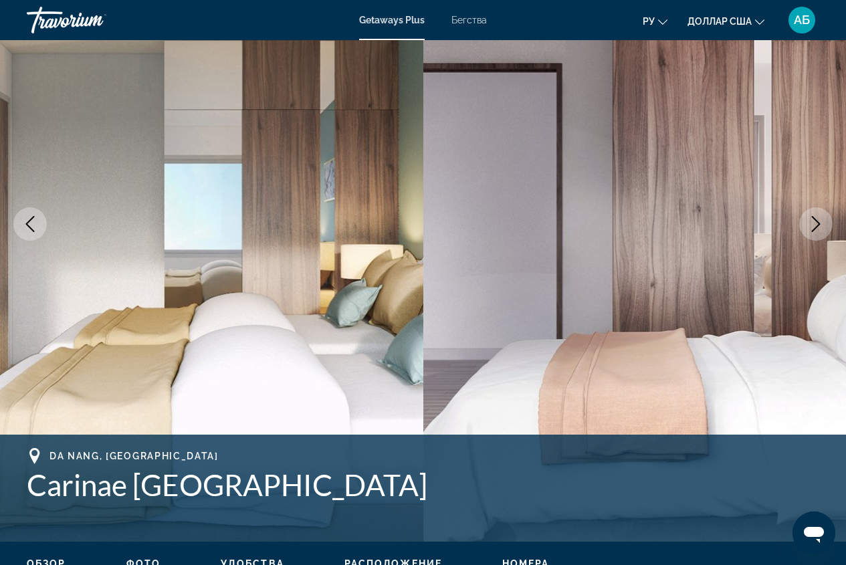
click at [819, 222] on icon "Next image" at bounding box center [816, 224] width 16 height 16
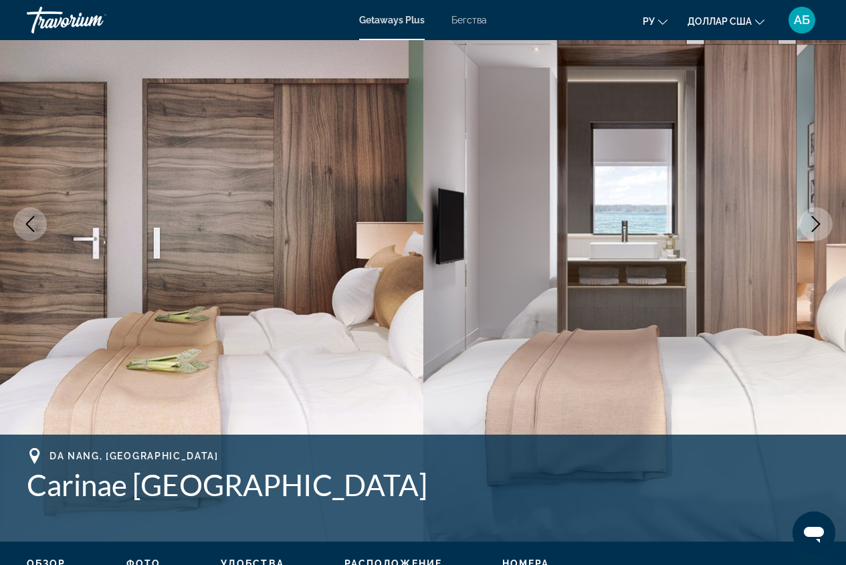
click at [819, 222] on icon "Next image" at bounding box center [816, 224] width 16 height 16
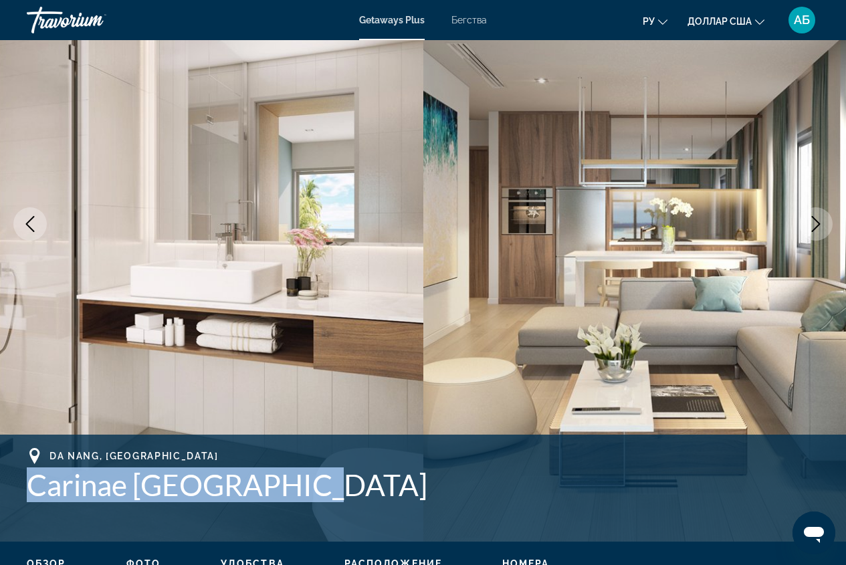
drag, startPoint x: 31, startPoint y: 485, endPoint x: 251, endPoint y: 486, distance: 220.0
click at [308, 495] on h1 "Carinae Danang Hotel" at bounding box center [423, 484] width 792 height 35
drag, startPoint x: 231, startPoint y: 484, endPoint x: 111, endPoint y: 491, distance: 119.9
click at [111, 491] on h1 "Carinae Danang Hotel" at bounding box center [423, 484] width 792 height 35
drag, startPoint x: 27, startPoint y: 482, endPoint x: 331, endPoint y: 486, distance: 303.6
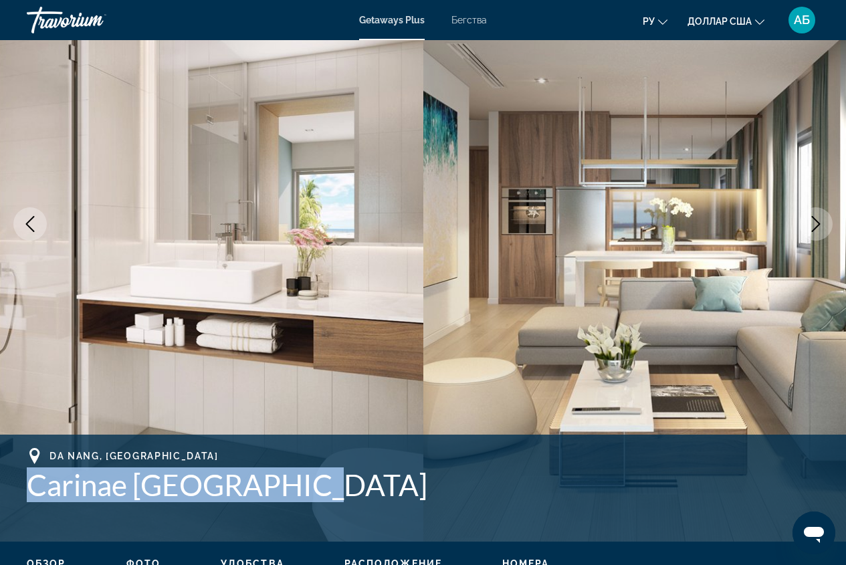
click at [331, 486] on h1 "Carinae Danang Hotel" at bounding box center [423, 484] width 792 height 35
copy h1 "Carinae Danang Hotel"
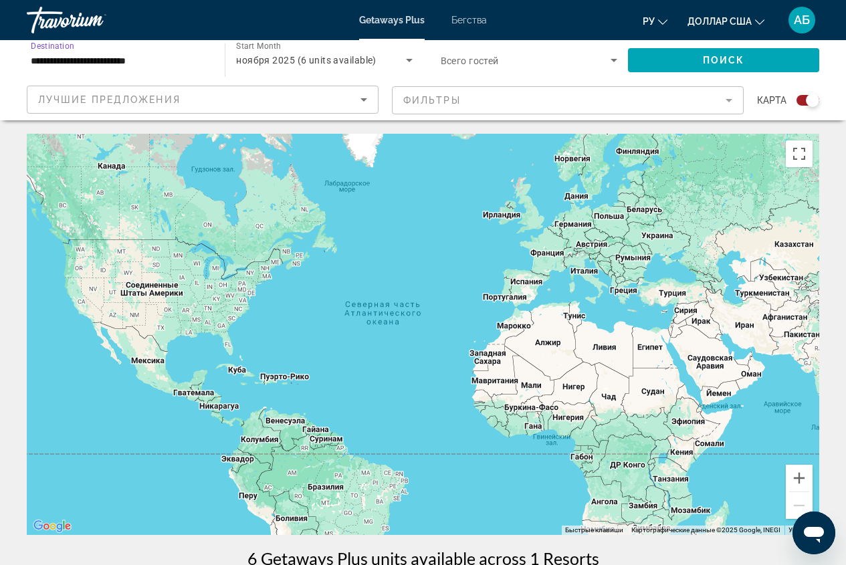
click at [181, 53] on input "**********" at bounding box center [119, 61] width 177 height 16
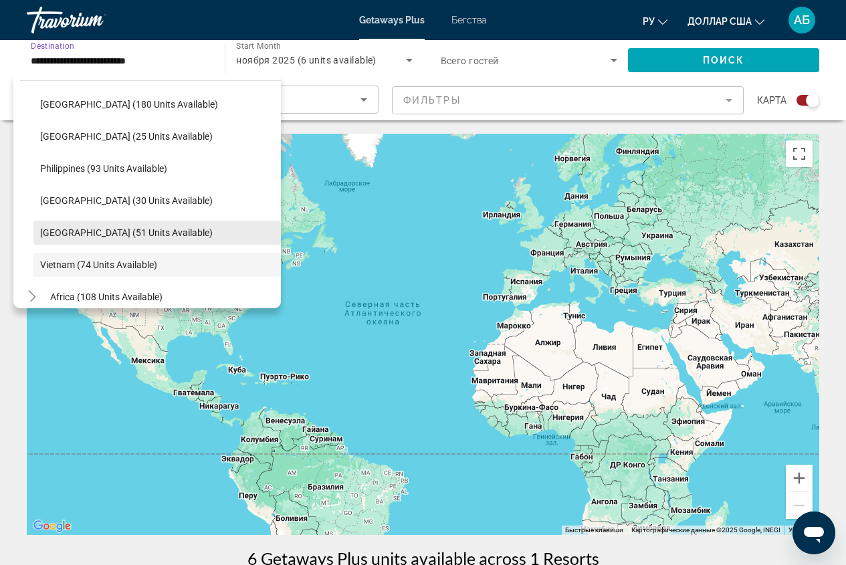
scroll to position [503, 0]
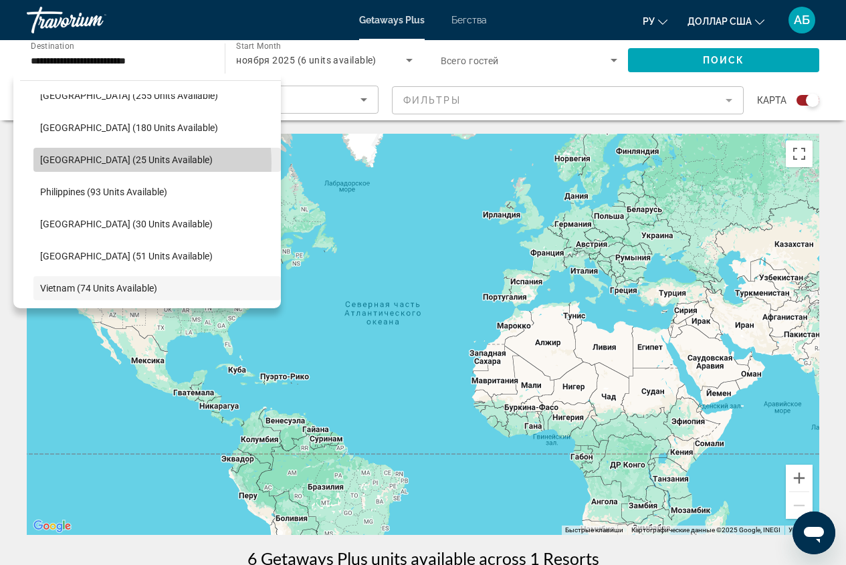
click at [112, 163] on span "Maldives (25 units available)" at bounding box center [126, 159] width 172 height 11
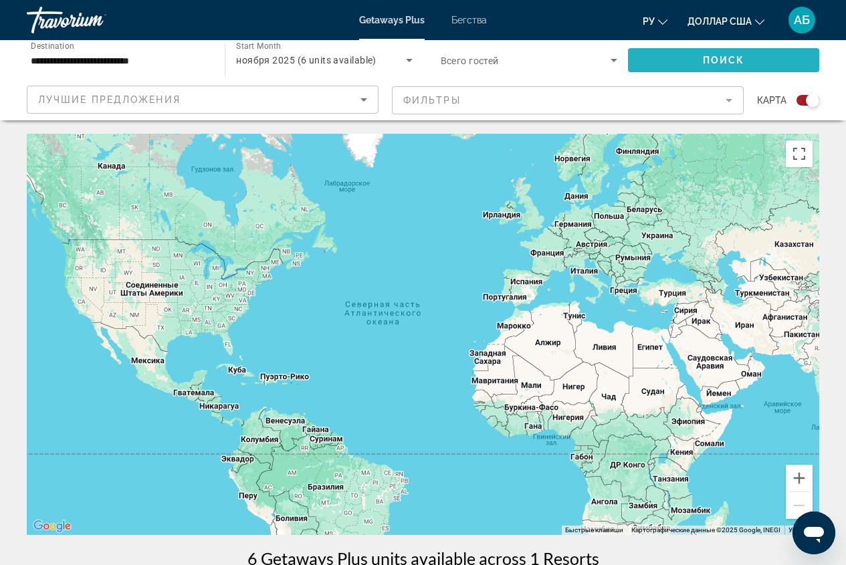
click at [722, 66] on span "Search widget" at bounding box center [723, 60] width 191 height 32
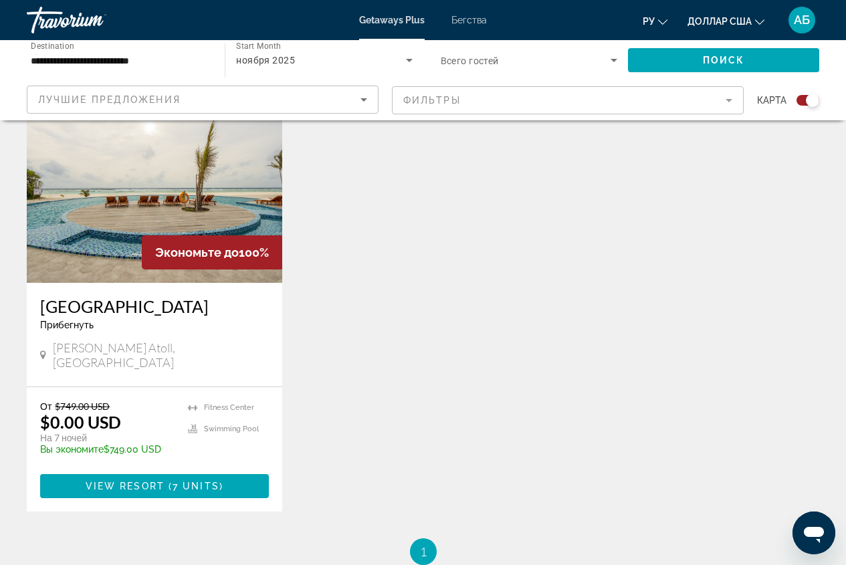
scroll to position [535, 0]
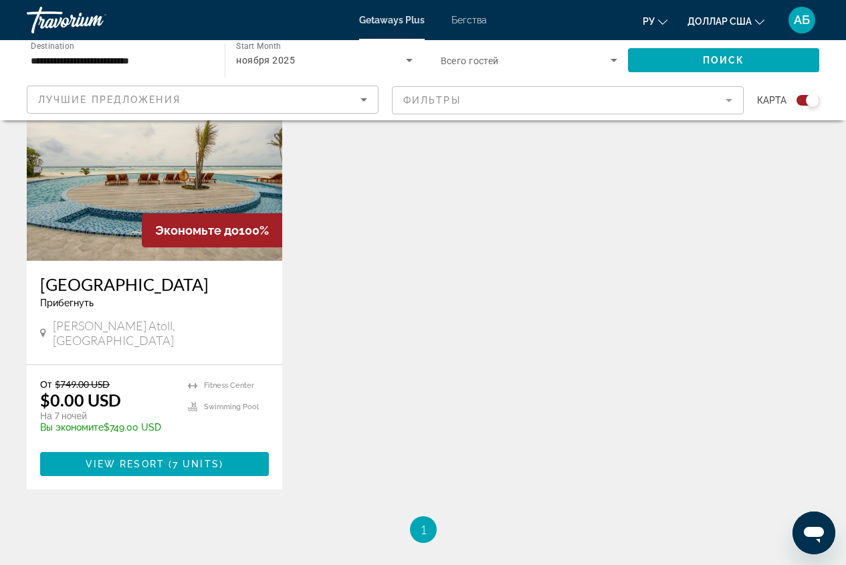
drag, startPoint x: 39, startPoint y: 278, endPoint x: 237, endPoint y: 285, distance: 198.0
click at [237, 285] on div "Hondaafushi Island Resort Прибегнуть - Это курорт только для взрослых Haa Dhaal…" at bounding box center [154, 313] width 255 height 104
copy h3 "Hondaafushi Island Resort"
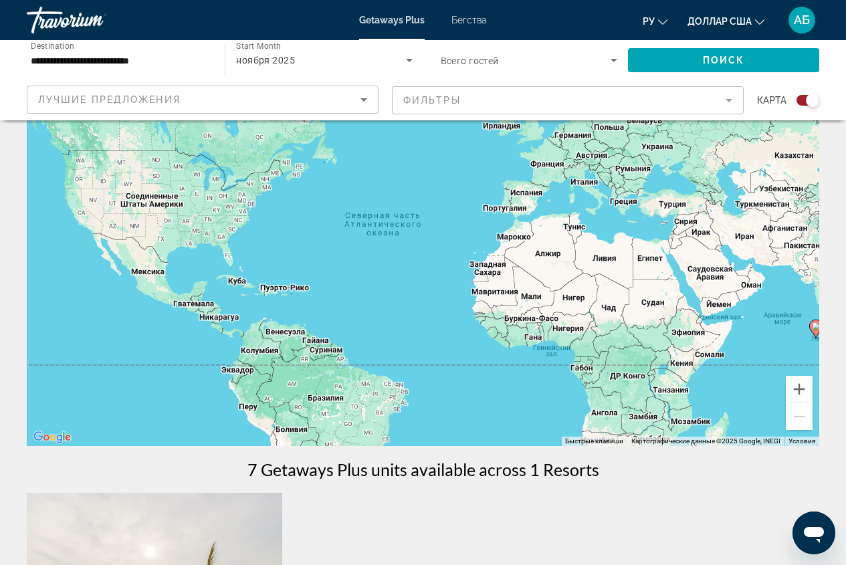
scroll to position [20, 0]
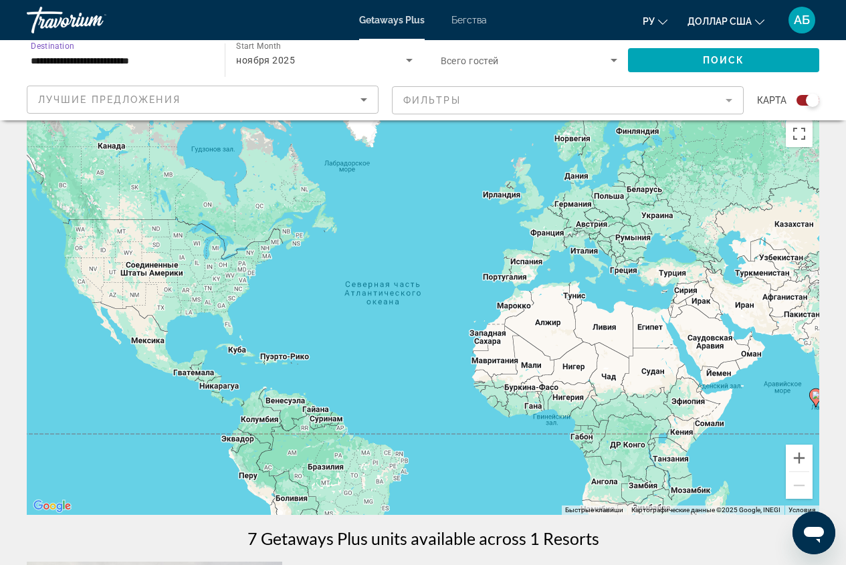
click at [162, 62] on input "**********" at bounding box center [119, 61] width 177 height 16
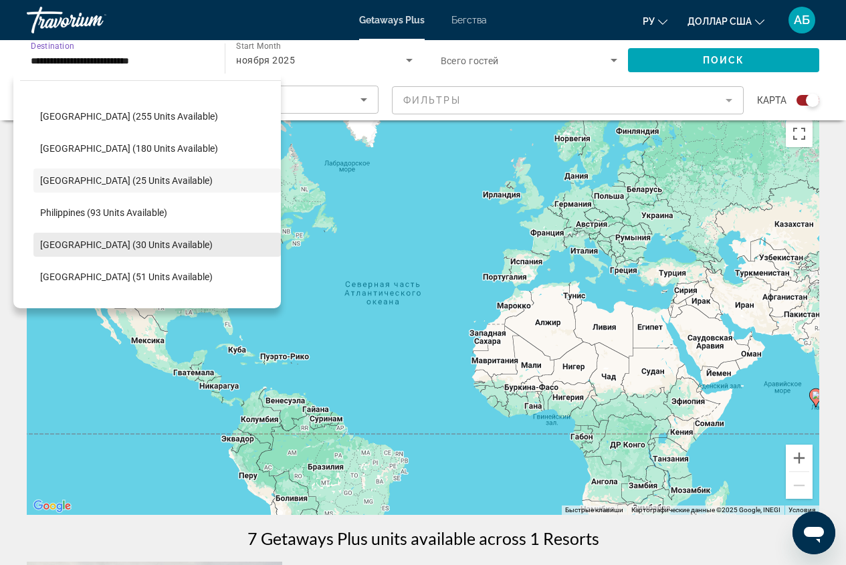
scroll to position [532, 0]
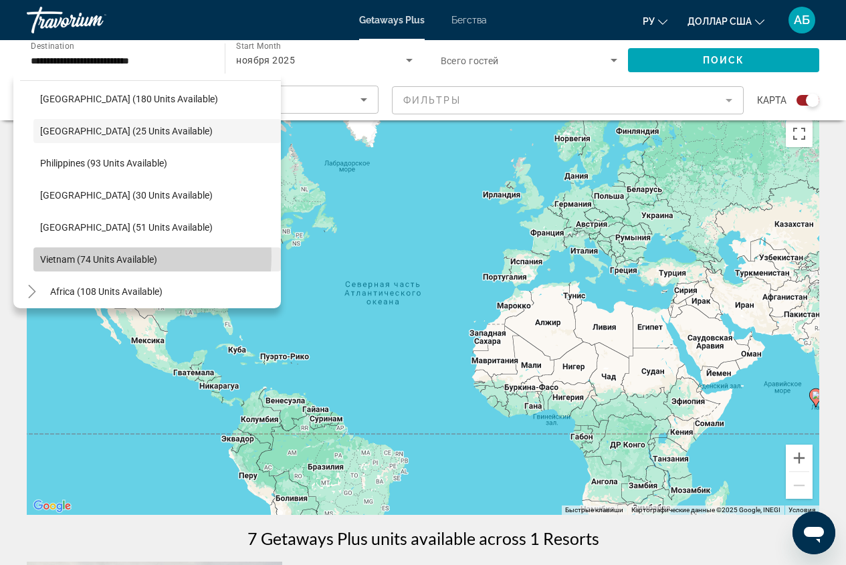
click at [106, 256] on span "Vietnam (74 units available)" at bounding box center [98, 259] width 117 height 11
type input "**********"
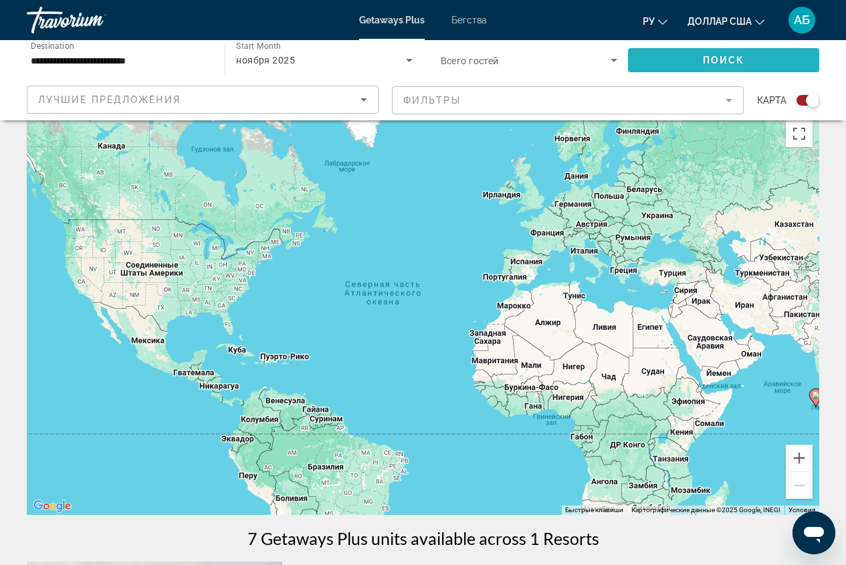
click at [715, 61] on span "Поиск" at bounding box center [724, 60] width 42 height 11
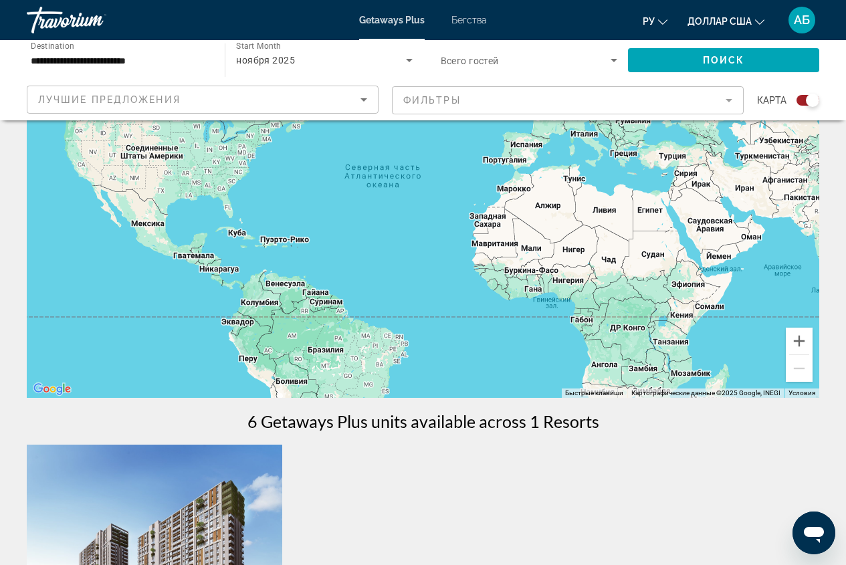
scroll to position [67, 0]
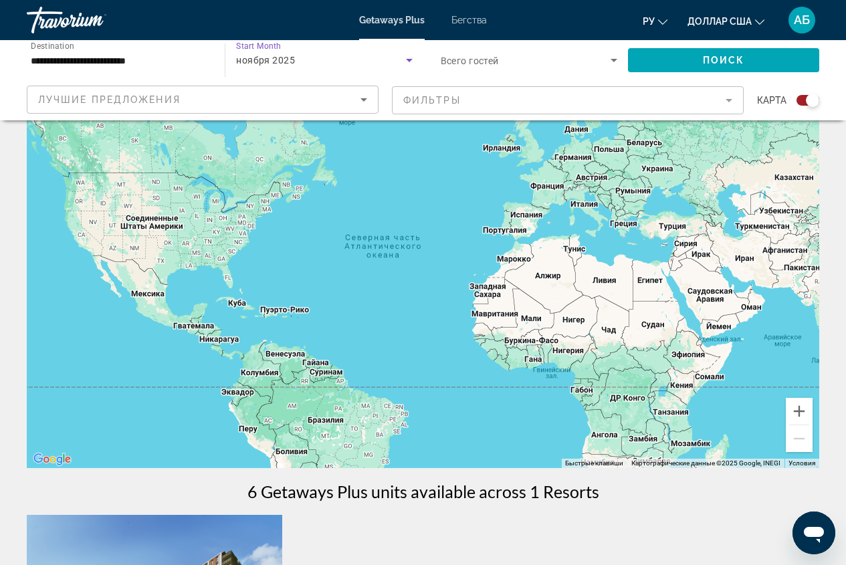
click at [407, 64] on icon "Search widget" at bounding box center [409, 60] width 16 height 16
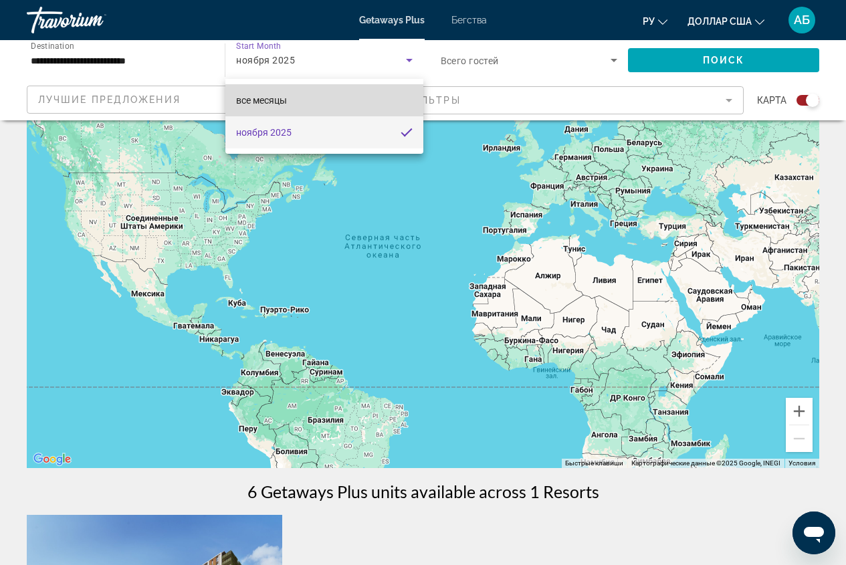
click at [326, 100] on mat-option "все месяцы" at bounding box center [323, 100] width 197 height 32
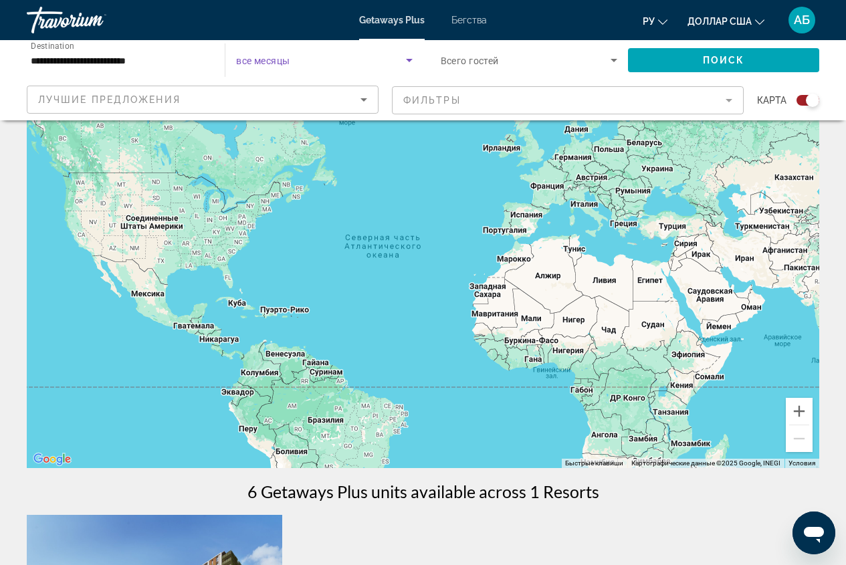
click at [412, 62] on icon "Search widget" at bounding box center [409, 60] width 16 height 16
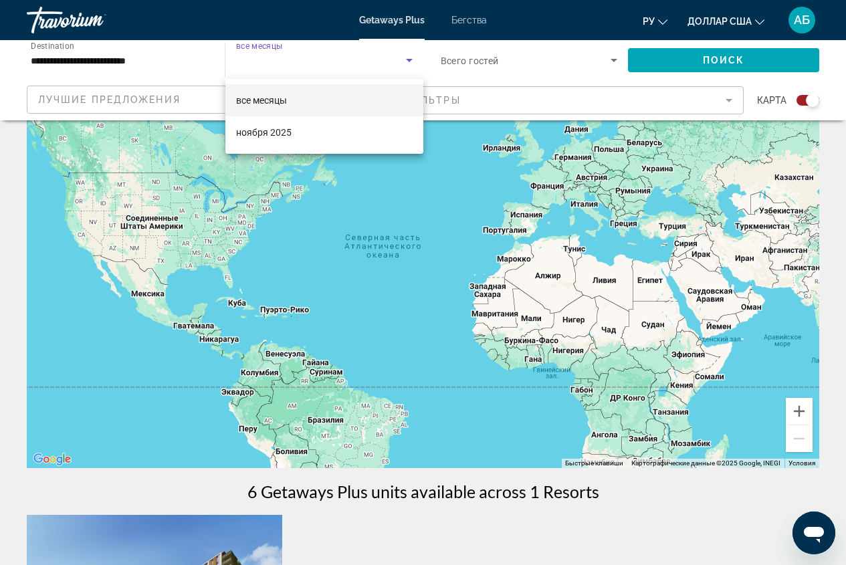
scroll to position [0, 0]
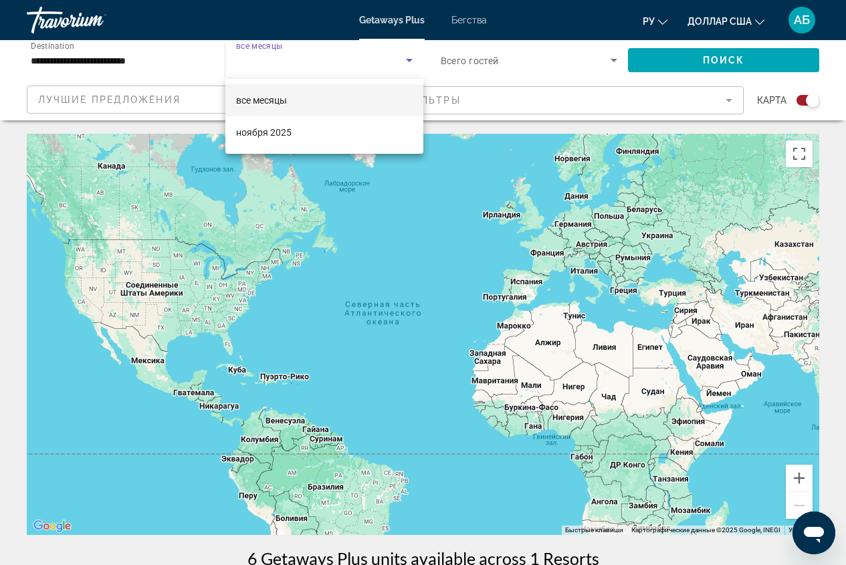
click at [409, 60] on div at bounding box center [423, 282] width 846 height 565
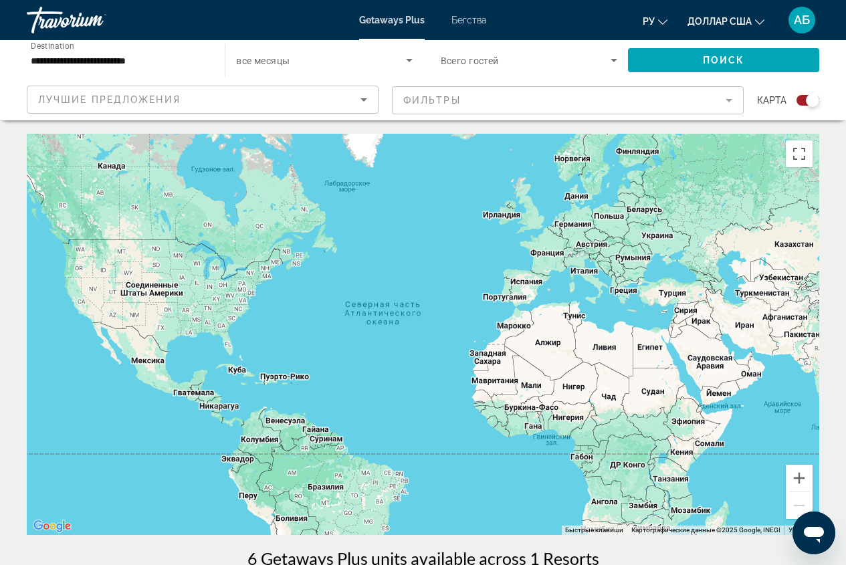
click at [276, 66] on span "Search widget" at bounding box center [320, 60] width 169 height 16
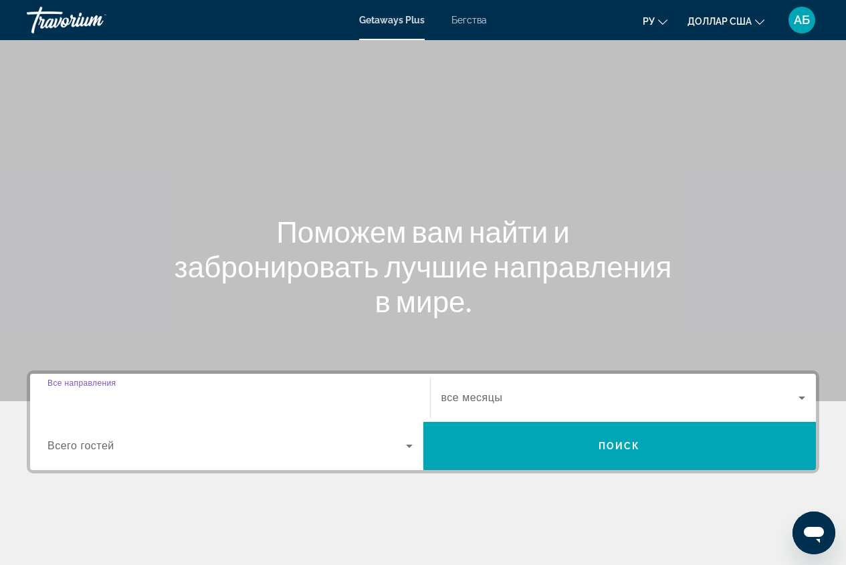
click at [174, 402] on input "Destination Все направления" at bounding box center [229, 398] width 365 height 16
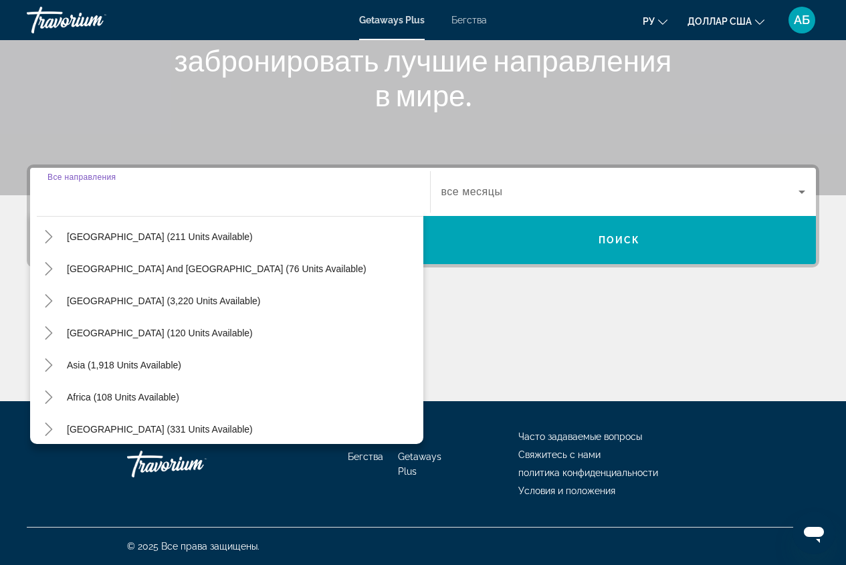
scroll to position [217, 0]
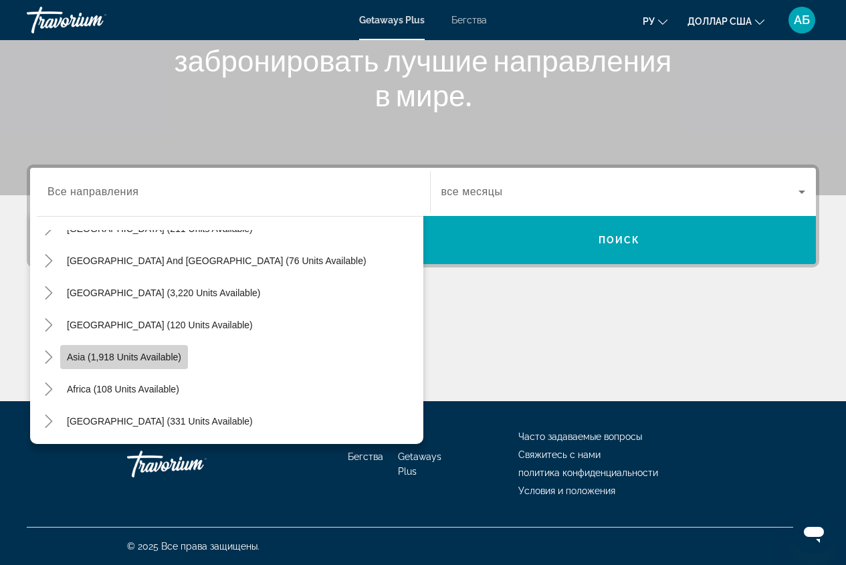
click at [134, 366] on span "Виджет поиска" at bounding box center [124, 357] width 128 height 32
type input "**********"
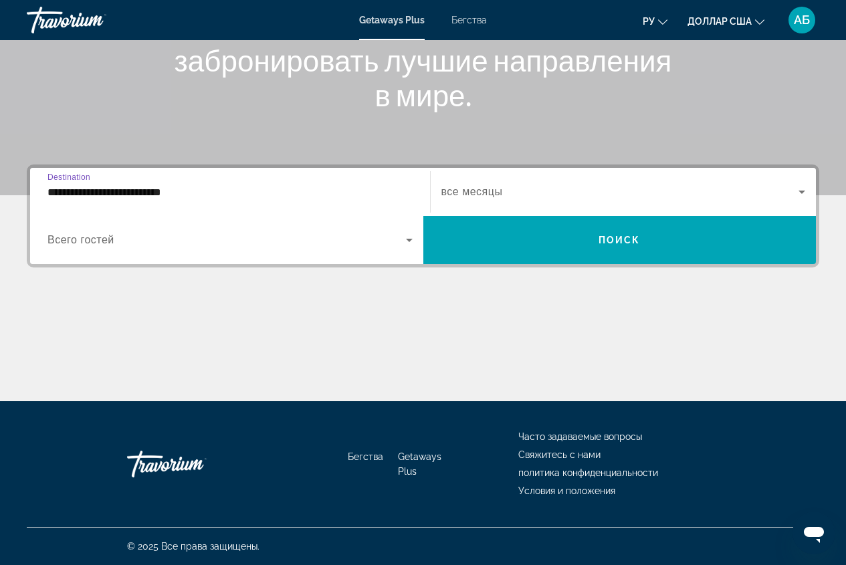
click at [362, 241] on span "Виджет поиска" at bounding box center [226, 240] width 358 height 16
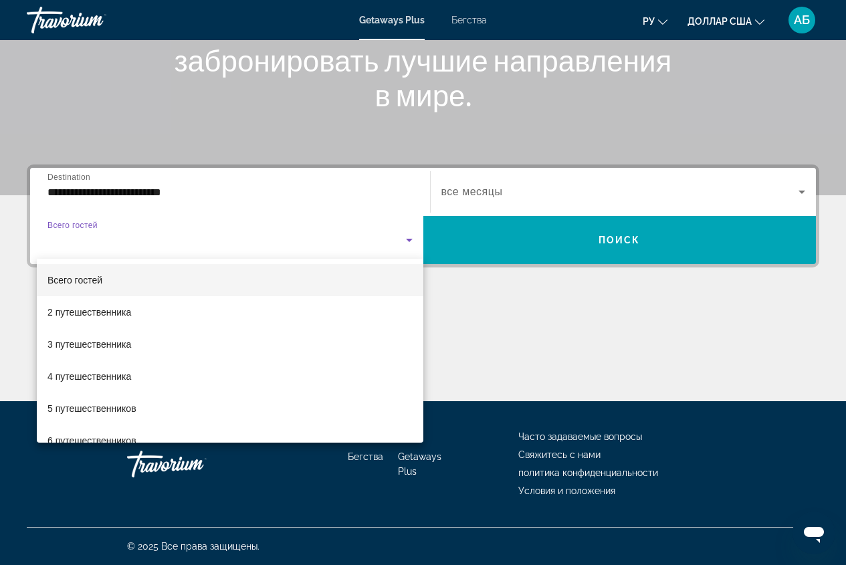
click at [517, 191] on div at bounding box center [423, 282] width 846 height 565
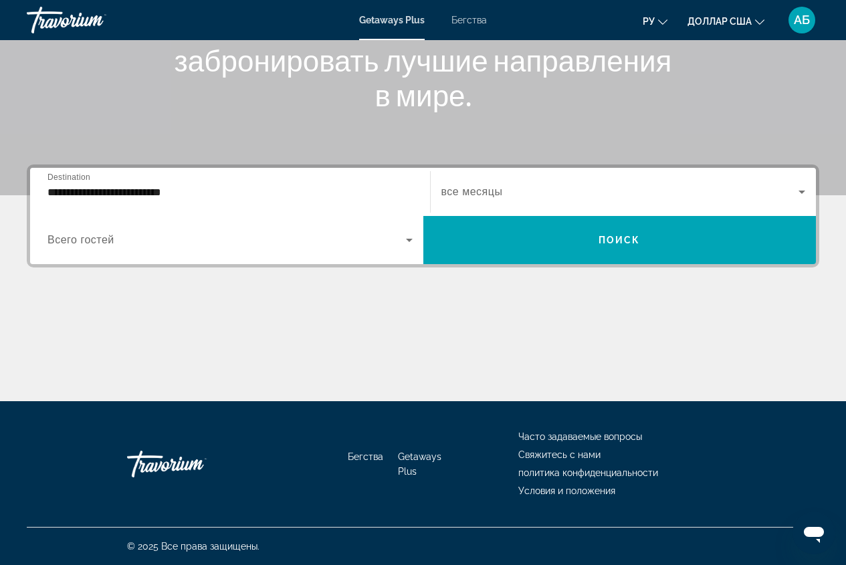
click at [514, 192] on span "Виджет поиска" at bounding box center [620, 192] width 358 height 16
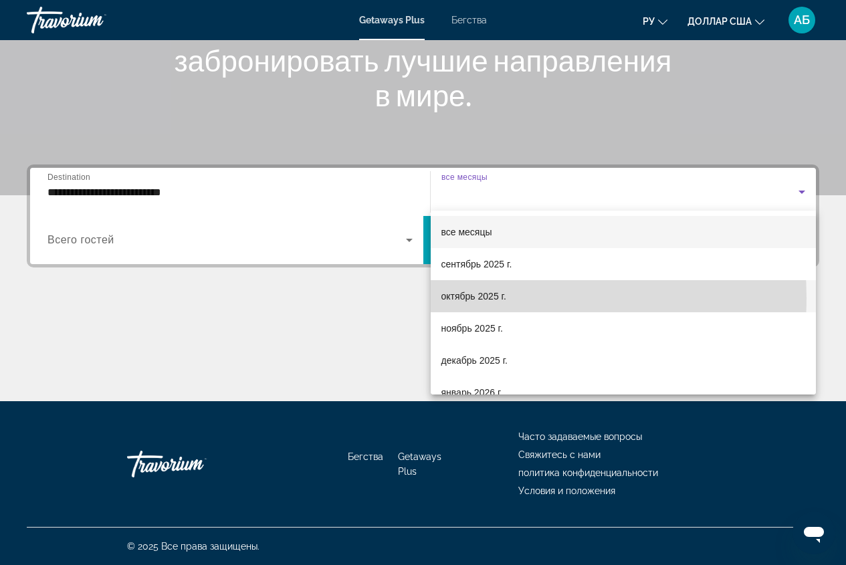
click at [483, 298] on font "октябрь 2025 г." at bounding box center [473, 296] width 65 height 11
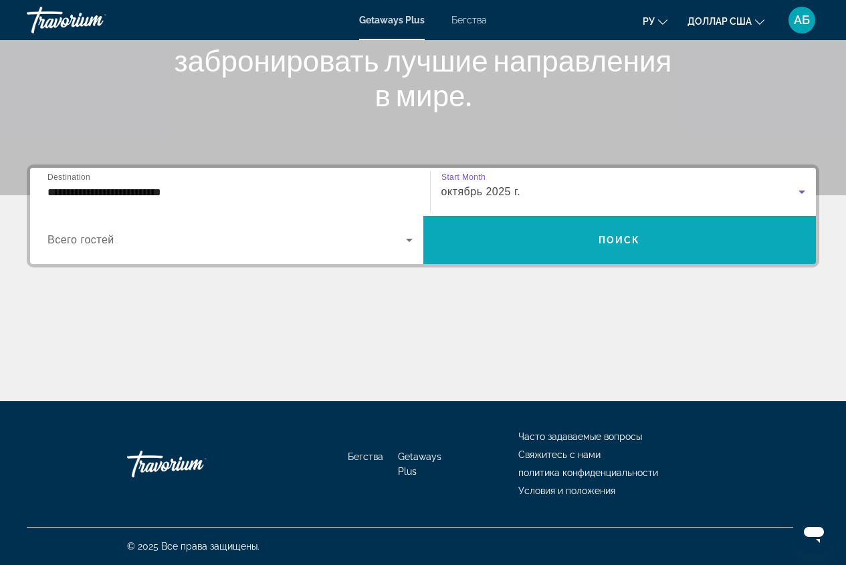
click at [634, 247] on span "Виджет поиска" at bounding box center [619, 240] width 393 height 32
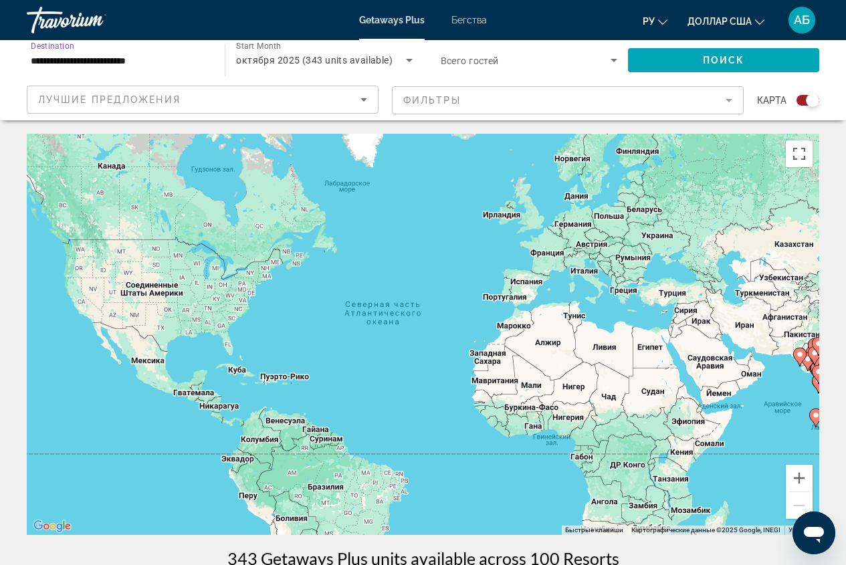
click at [162, 65] on input "**********" at bounding box center [119, 61] width 177 height 16
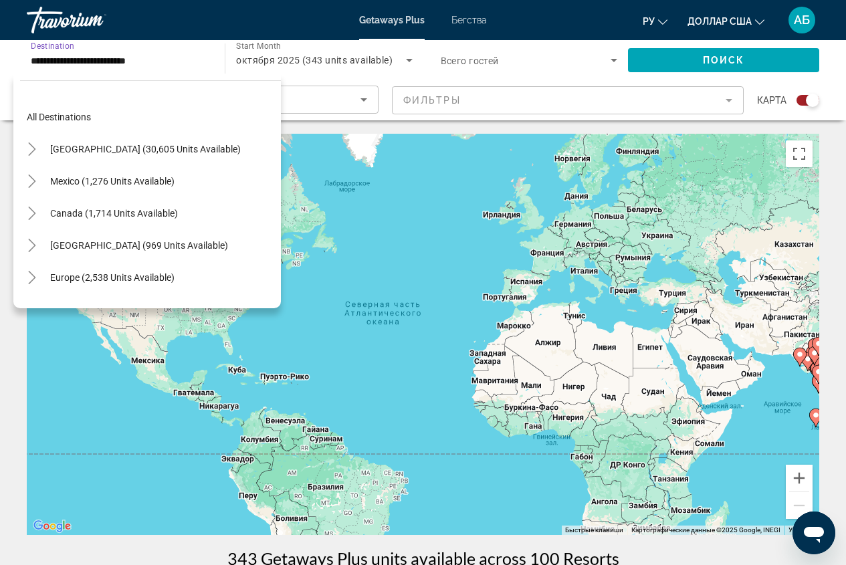
scroll to position [240, 0]
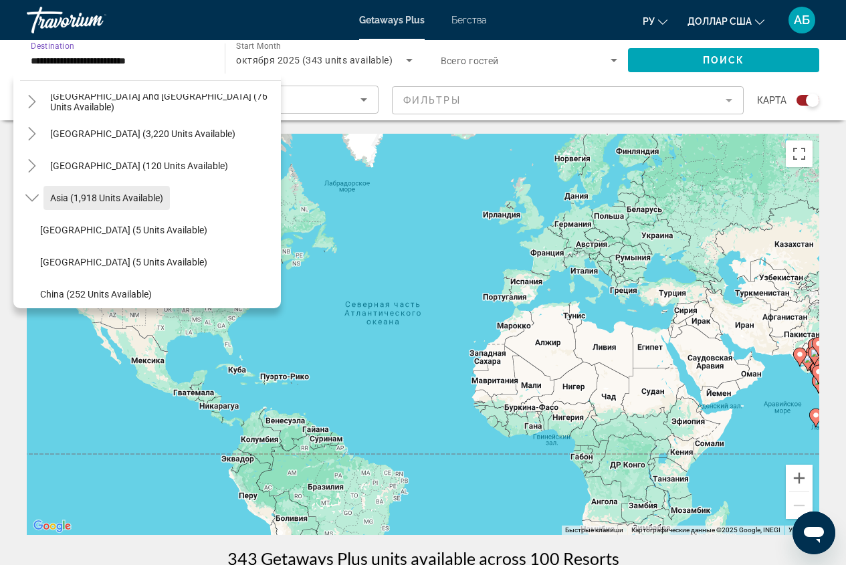
click at [115, 197] on span "Asia (1,918 units available)" at bounding box center [106, 198] width 113 height 11
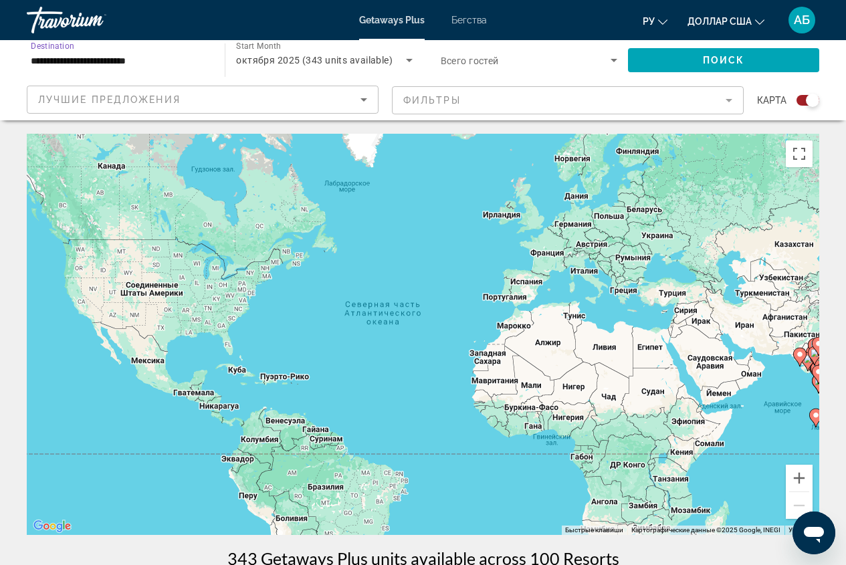
click at [158, 59] on input "**********" at bounding box center [119, 61] width 177 height 16
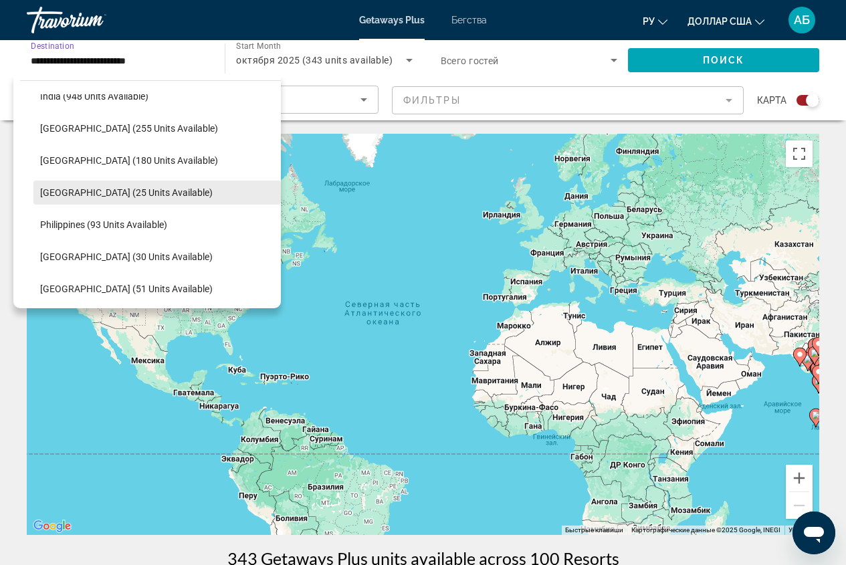
scroll to position [507, 0]
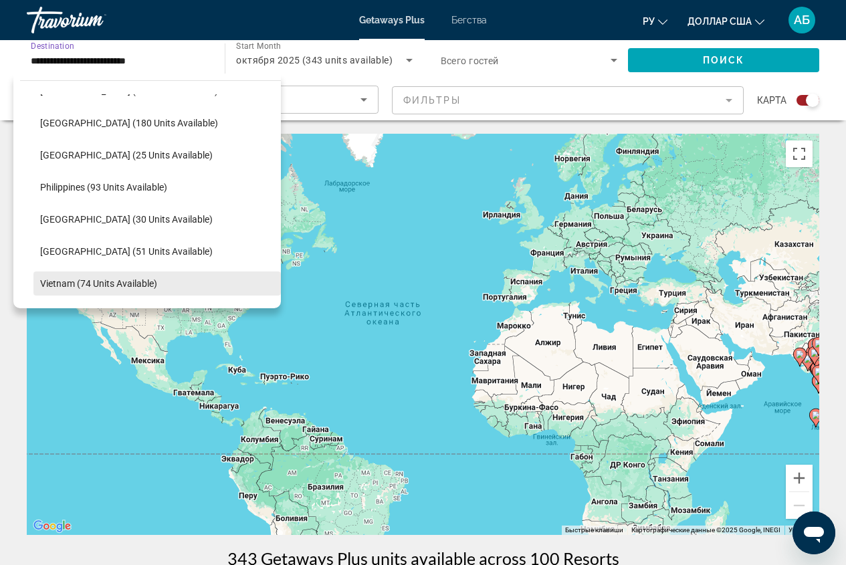
drag, startPoint x: 107, startPoint y: 277, endPoint x: 114, endPoint y: 275, distance: 7.6
click at [108, 278] on span "Vietnam (74 units available)" at bounding box center [98, 283] width 117 height 11
type input "**********"
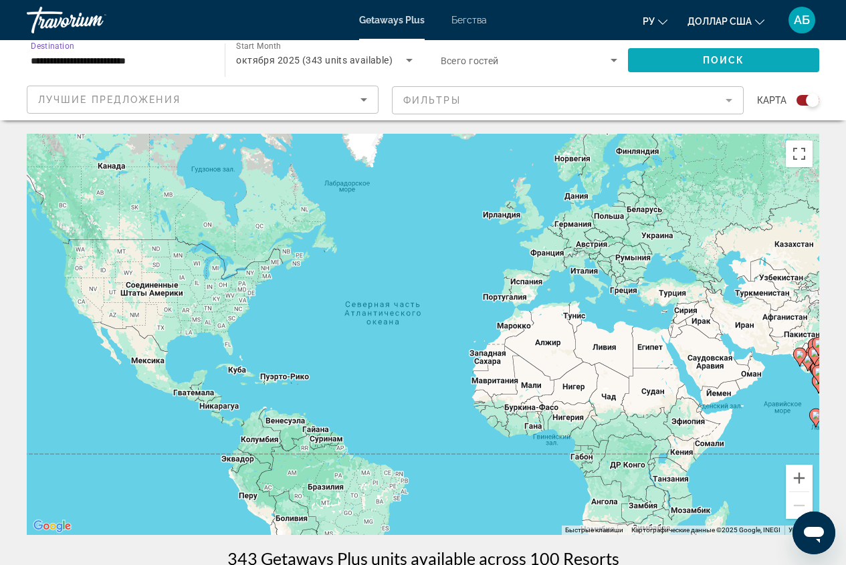
click at [690, 58] on span "Search widget" at bounding box center [723, 60] width 191 height 32
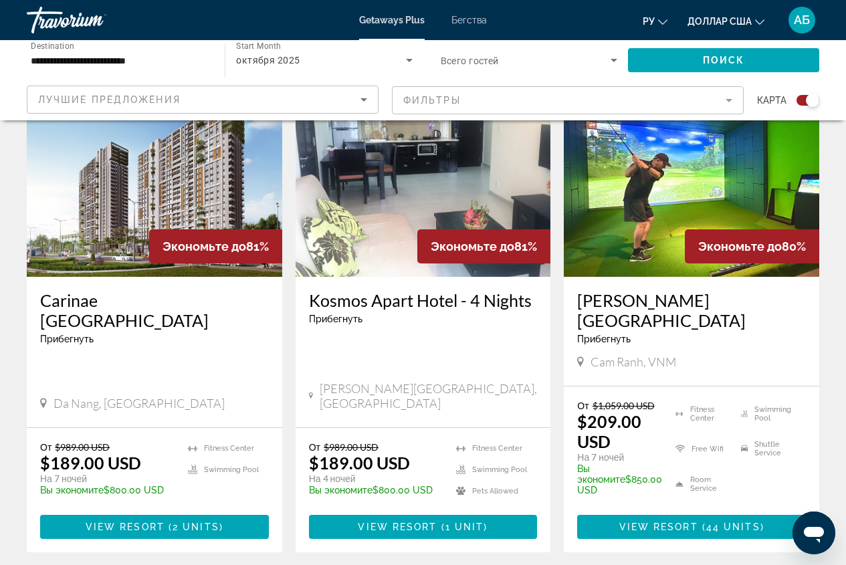
scroll to position [267, 0]
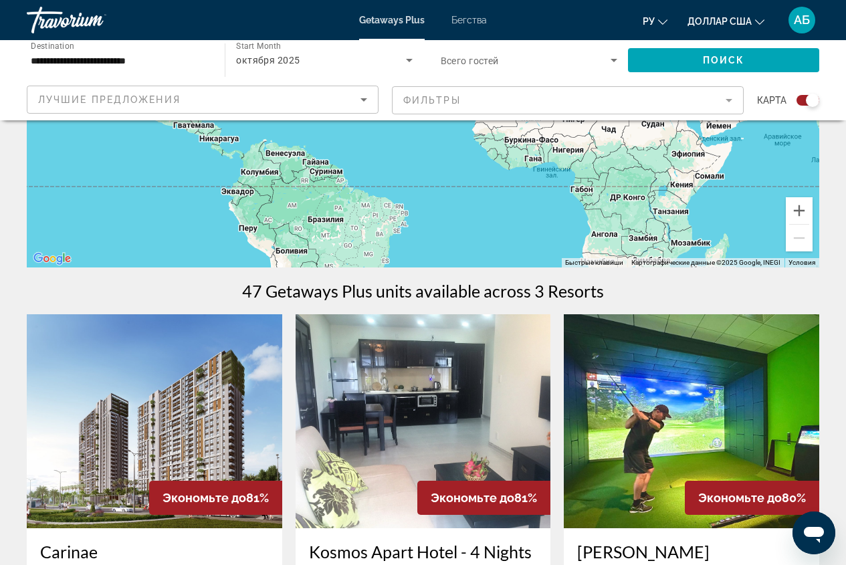
click at [681, 414] on img "Основное содержание" at bounding box center [691, 421] width 255 height 214
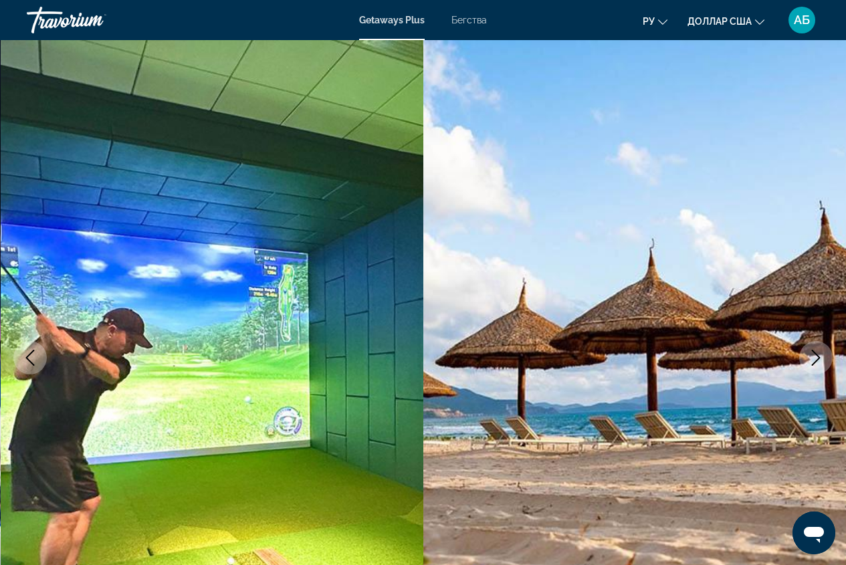
click at [814, 354] on icon "Next image" at bounding box center [816, 358] width 16 height 16
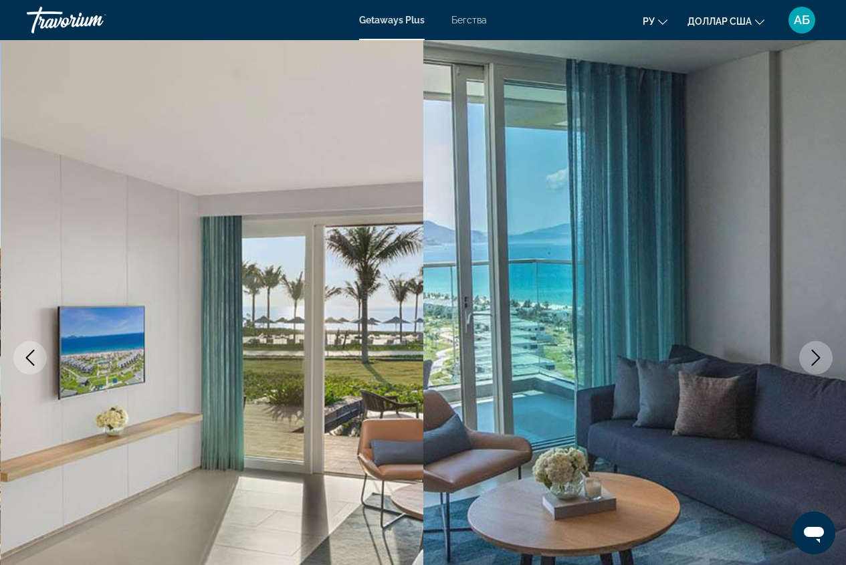
click at [814, 354] on icon "Next image" at bounding box center [816, 358] width 16 height 16
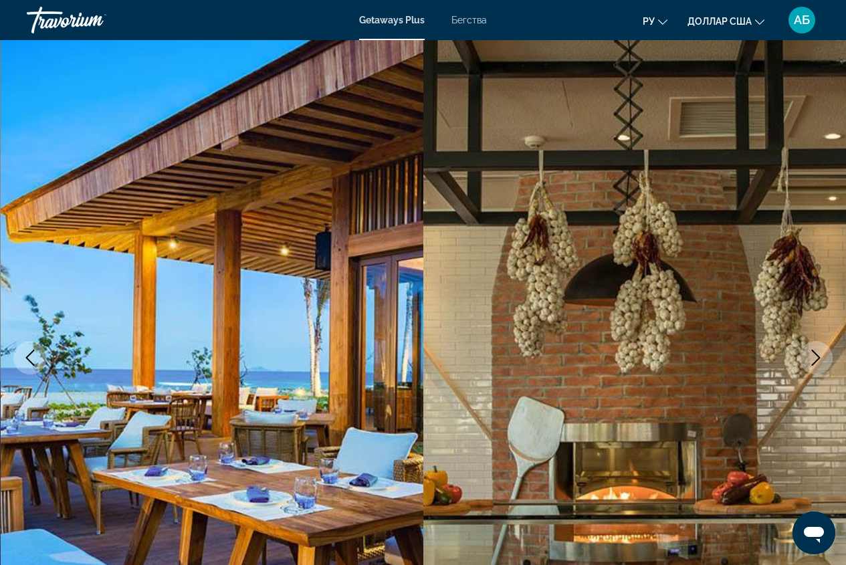
click at [814, 354] on icon "Next image" at bounding box center [816, 358] width 16 height 16
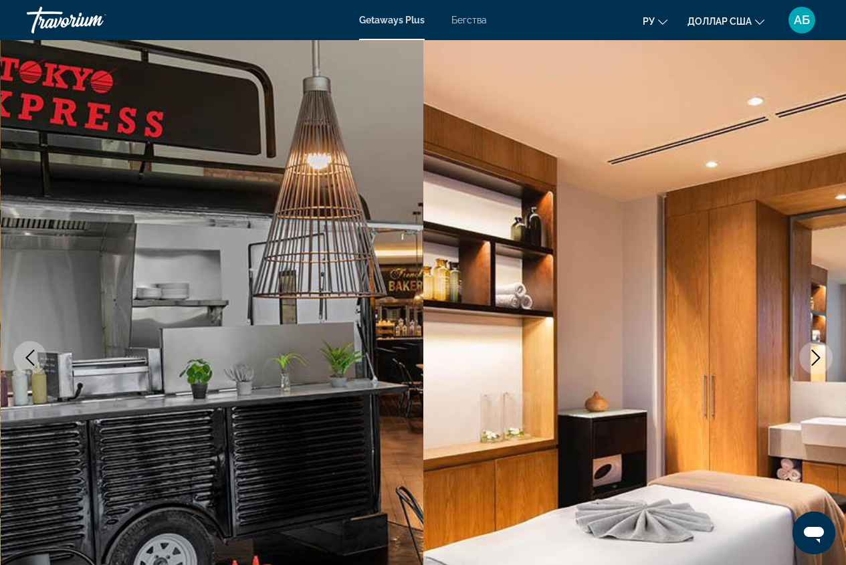
click at [814, 354] on icon "Next image" at bounding box center [816, 358] width 16 height 16
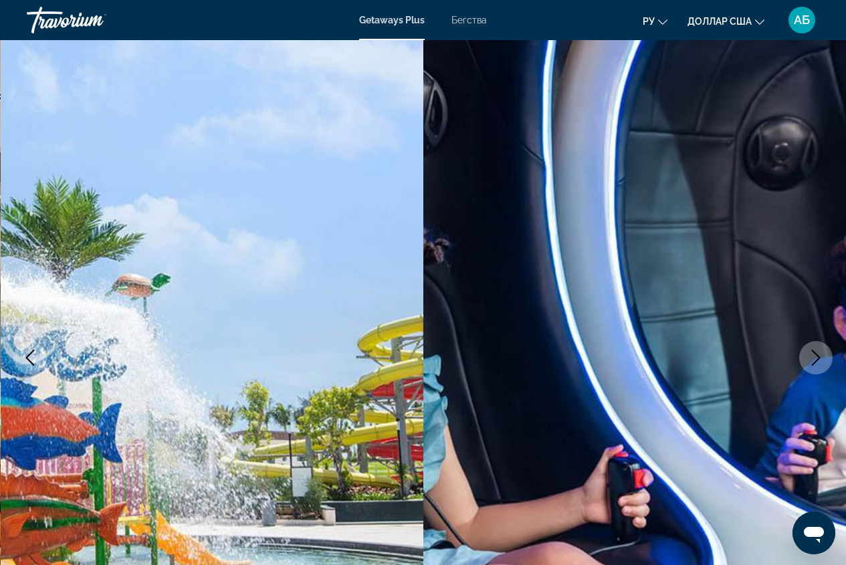
click at [814, 354] on icon "Next image" at bounding box center [816, 358] width 16 height 16
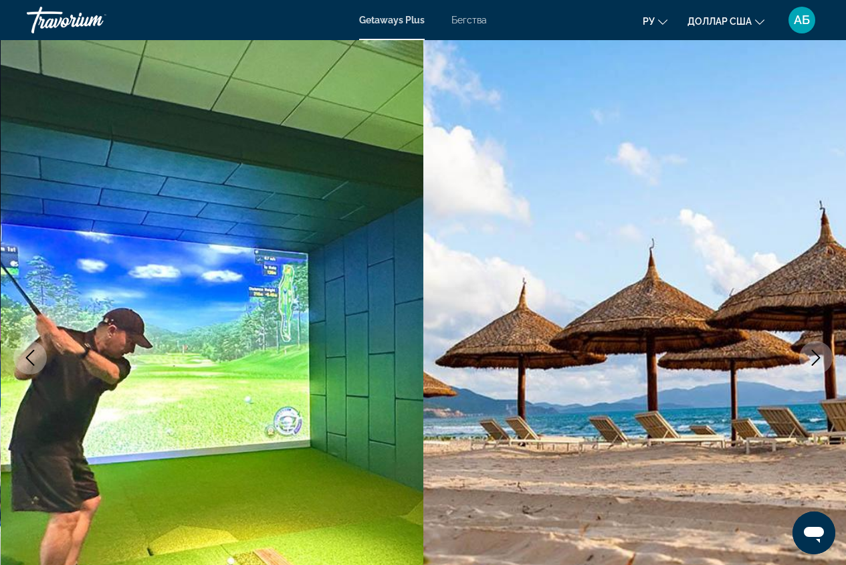
click at [814, 354] on icon "Next image" at bounding box center [816, 358] width 16 height 16
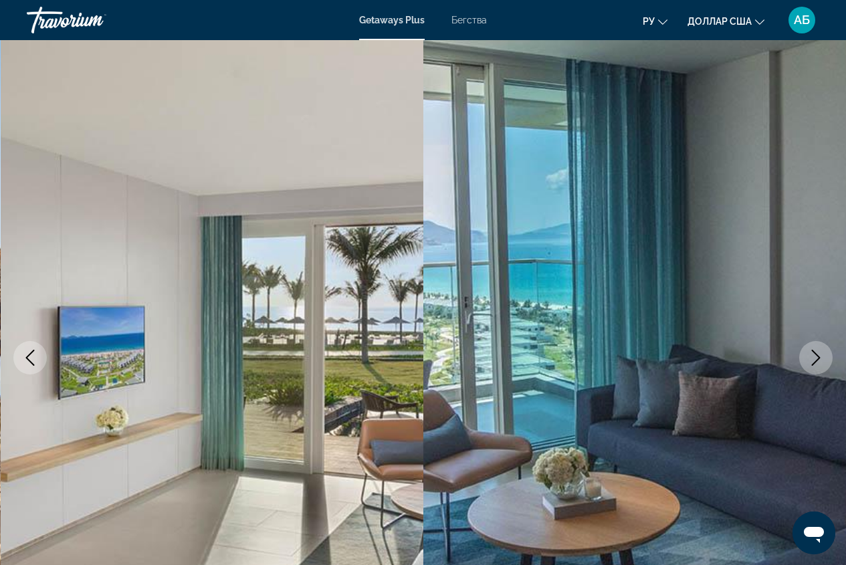
click at [814, 354] on icon "Next image" at bounding box center [816, 358] width 16 height 16
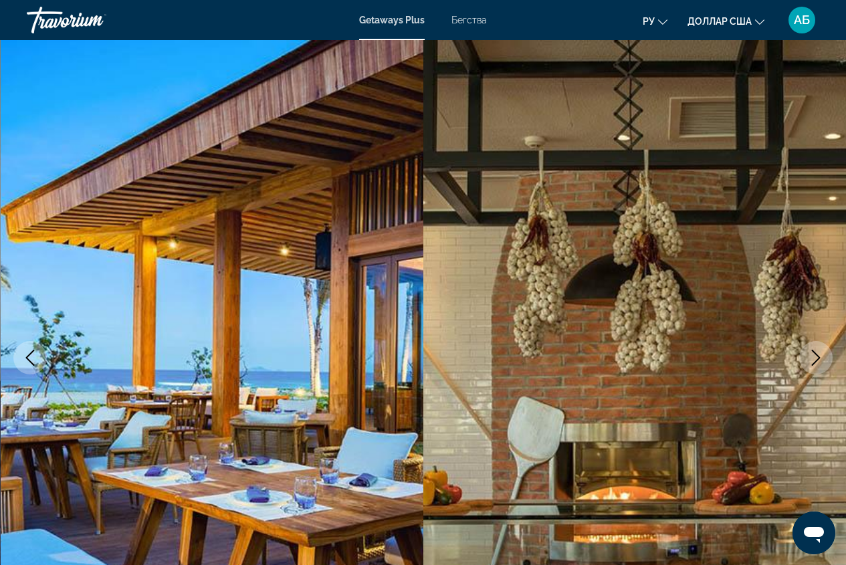
click at [814, 354] on icon "Next image" at bounding box center [816, 358] width 16 height 16
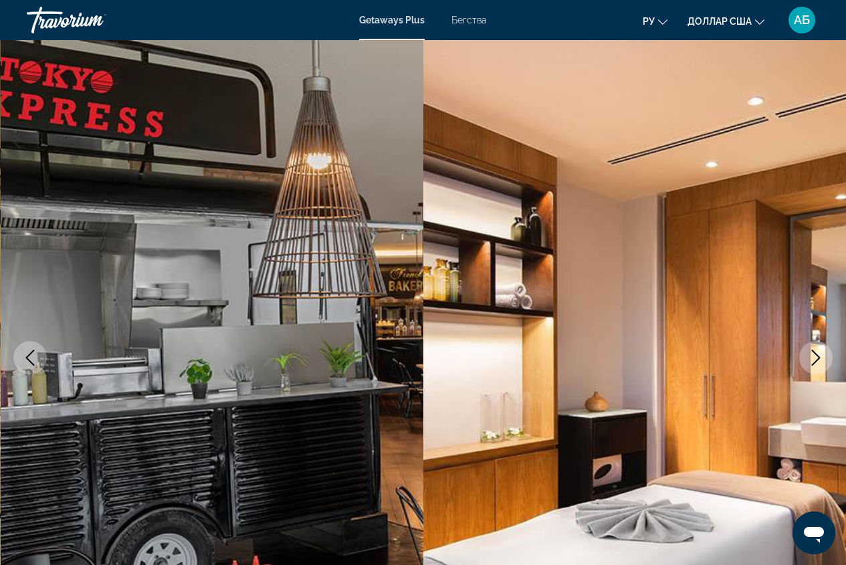
click at [814, 354] on icon "Next image" at bounding box center [816, 358] width 16 height 16
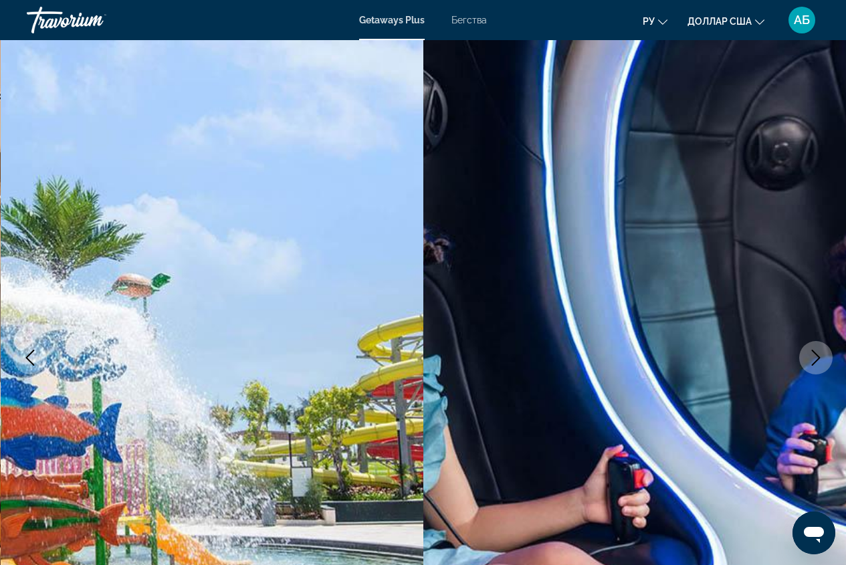
click at [814, 354] on icon "Next image" at bounding box center [816, 358] width 16 height 16
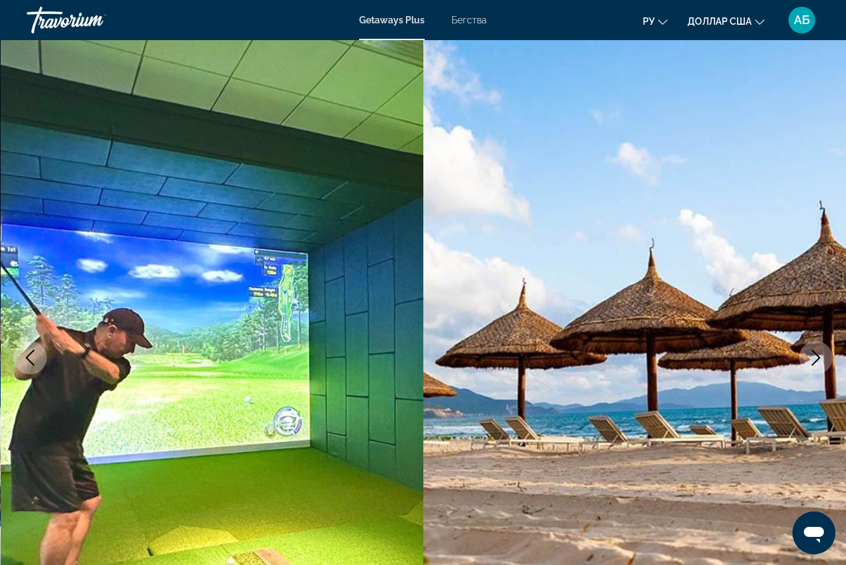
click at [814, 354] on icon "Next image" at bounding box center [816, 358] width 16 height 16
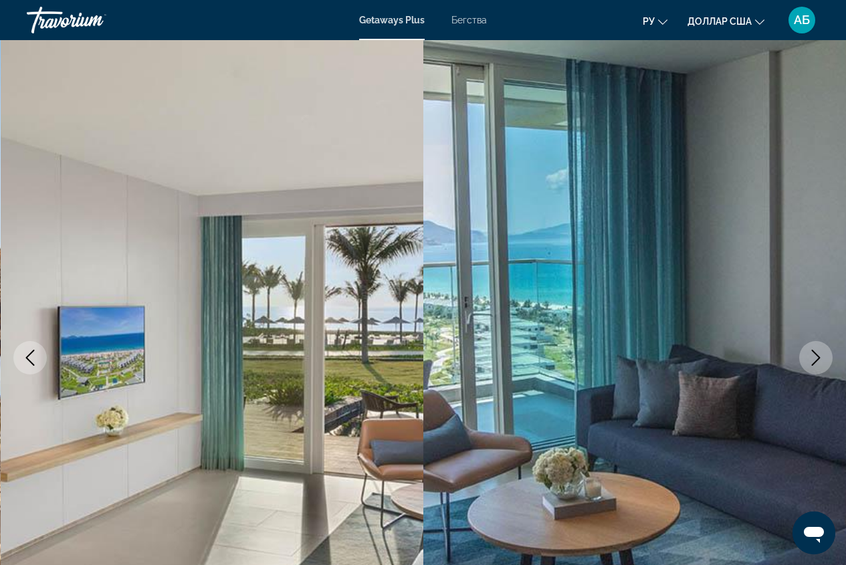
click at [814, 354] on icon "Next image" at bounding box center [816, 358] width 16 height 16
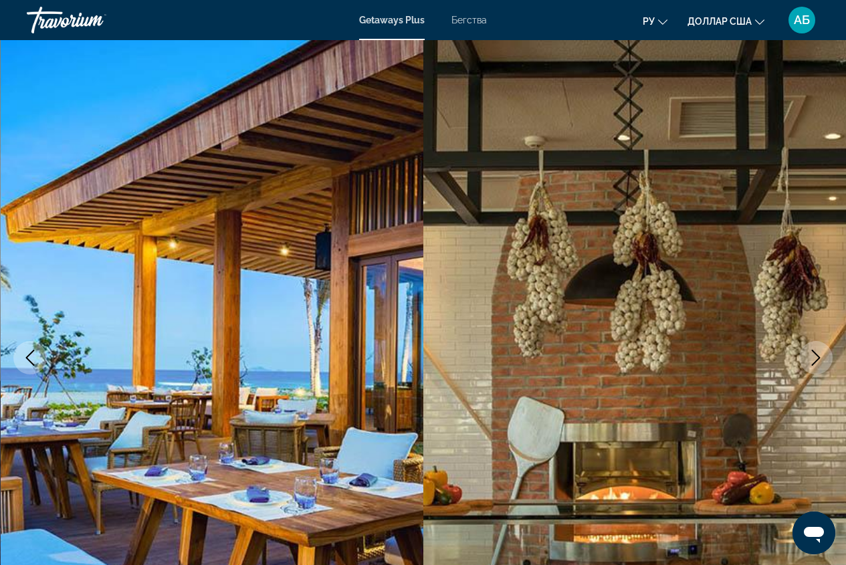
click at [814, 354] on icon "Next image" at bounding box center [816, 358] width 16 height 16
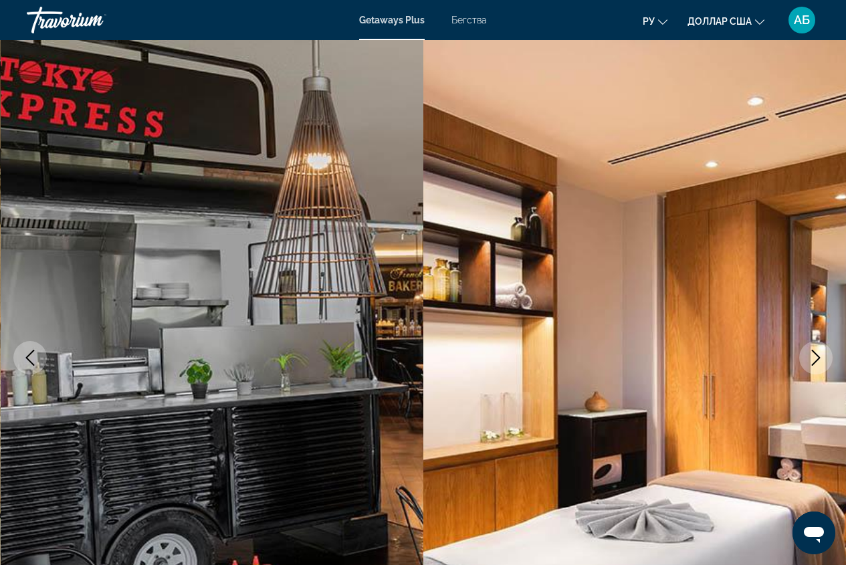
click at [814, 354] on icon "Next image" at bounding box center [816, 358] width 16 height 16
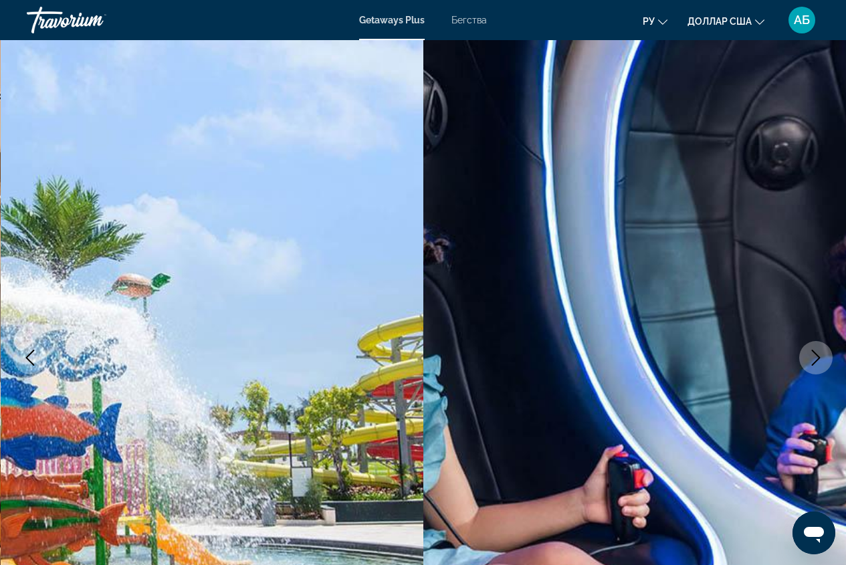
click at [814, 354] on icon "Next image" at bounding box center [816, 358] width 16 height 16
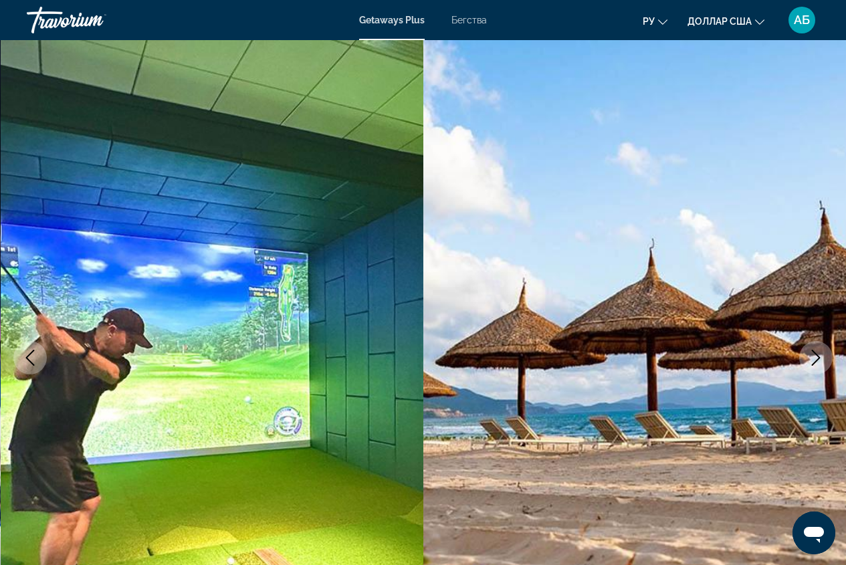
click at [814, 354] on icon "Next image" at bounding box center [816, 358] width 16 height 16
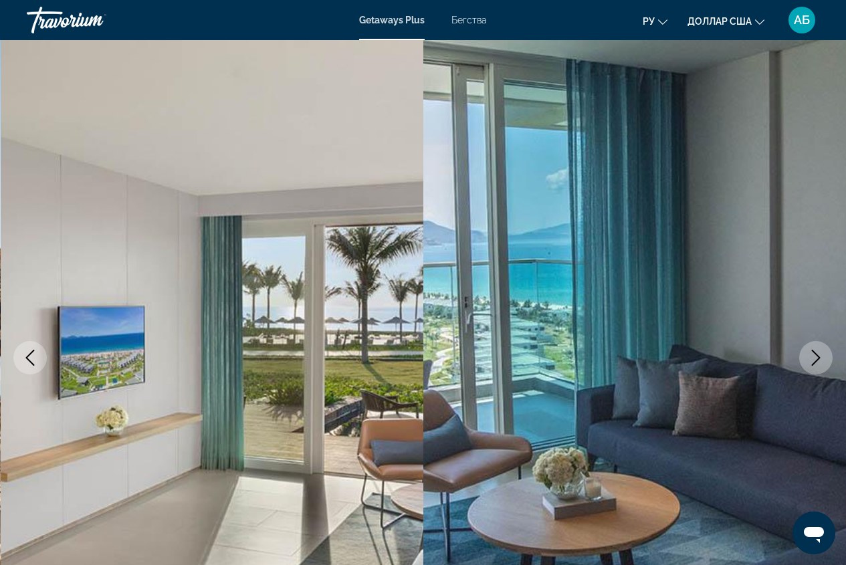
click at [814, 354] on icon "Next image" at bounding box center [816, 358] width 16 height 16
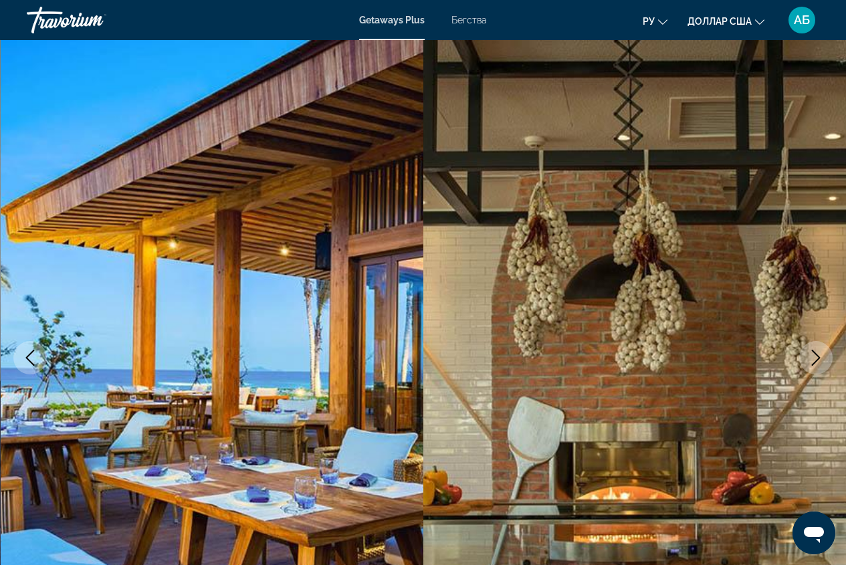
click at [814, 354] on icon "Next image" at bounding box center [816, 358] width 16 height 16
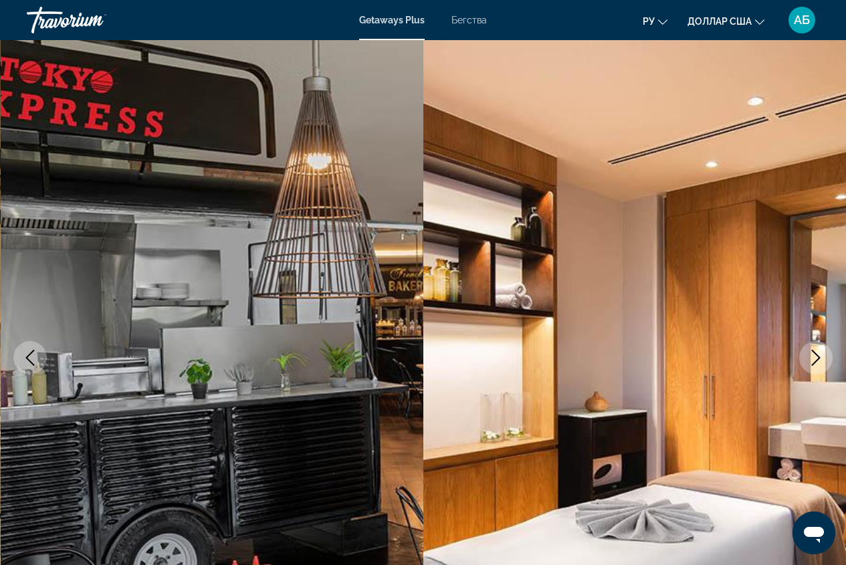
click at [814, 354] on icon "Next image" at bounding box center [816, 358] width 16 height 16
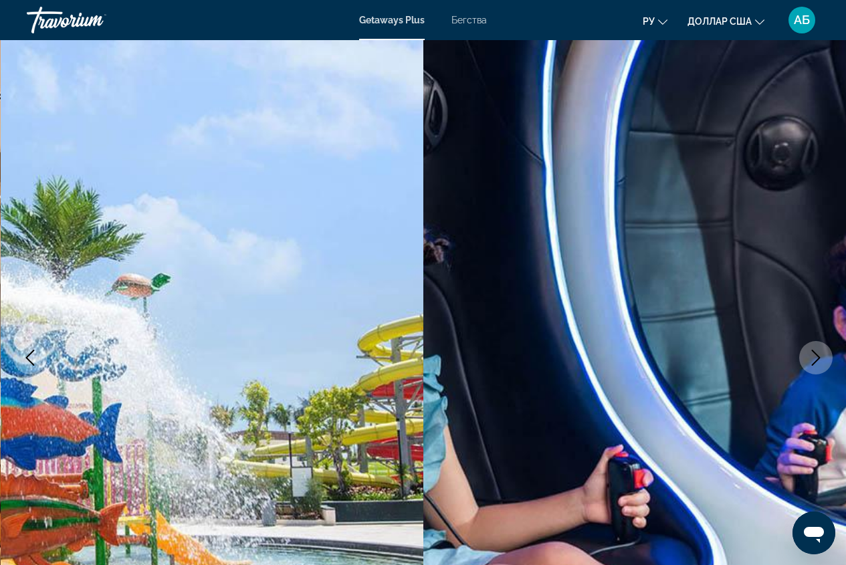
click at [814, 354] on icon "Next image" at bounding box center [816, 358] width 16 height 16
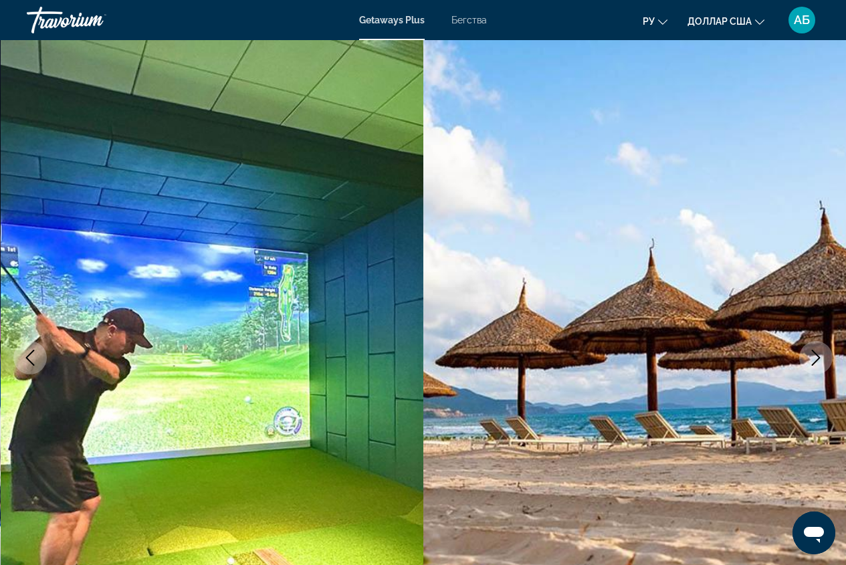
click at [814, 354] on icon "Next image" at bounding box center [816, 358] width 16 height 16
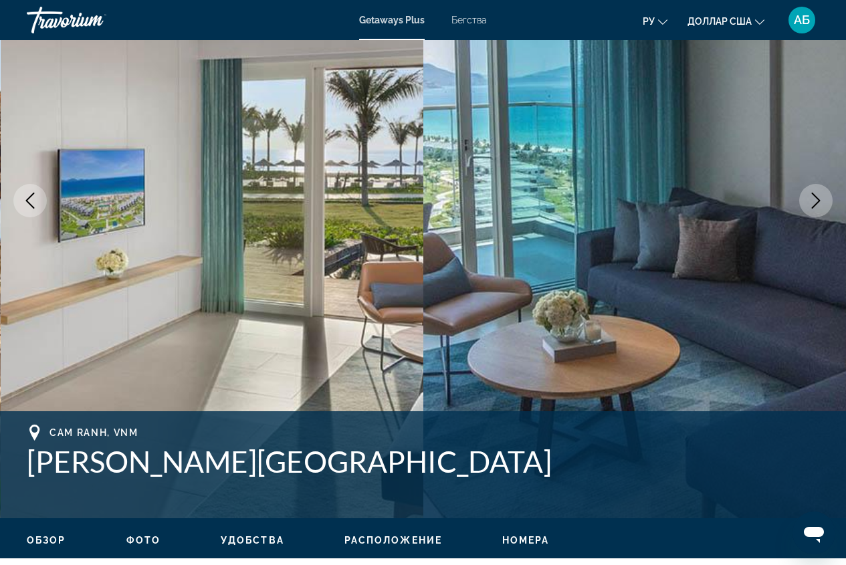
scroll to position [201, 0]
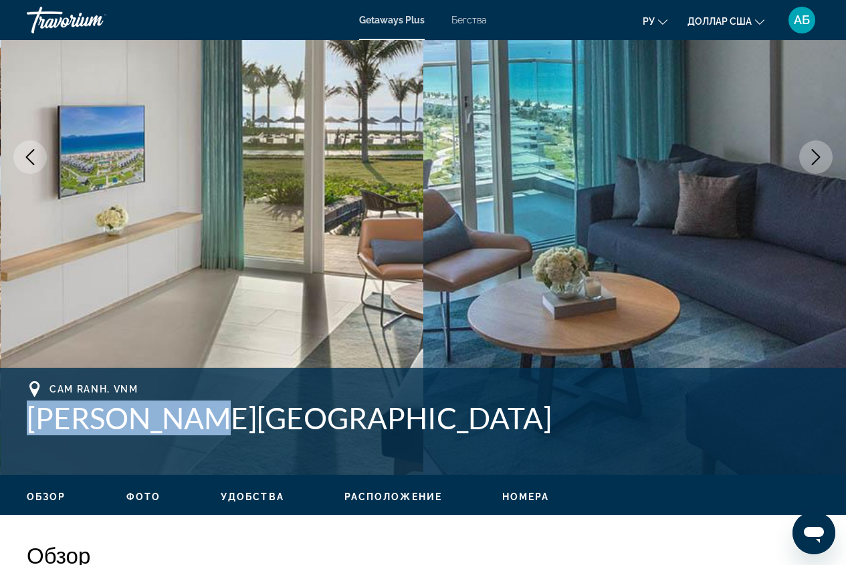
drag, startPoint x: 28, startPoint y: 415, endPoint x: 203, endPoint y: 424, distance: 174.8
click at [203, 424] on h1 "Alma Resort" at bounding box center [423, 417] width 792 height 35
copy h1 "Alma Resort"
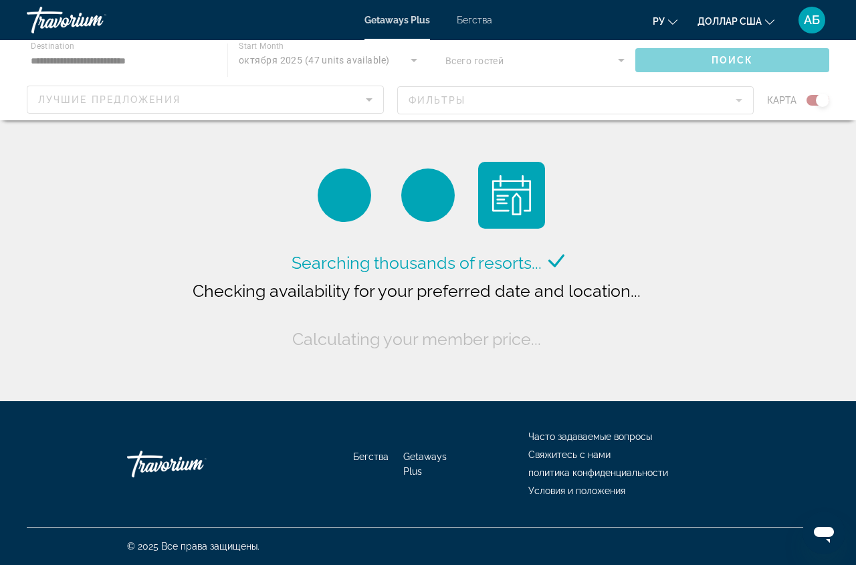
click at [727, 62] on div "Основное содержание" at bounding box center [428, 80] width 856 height 80
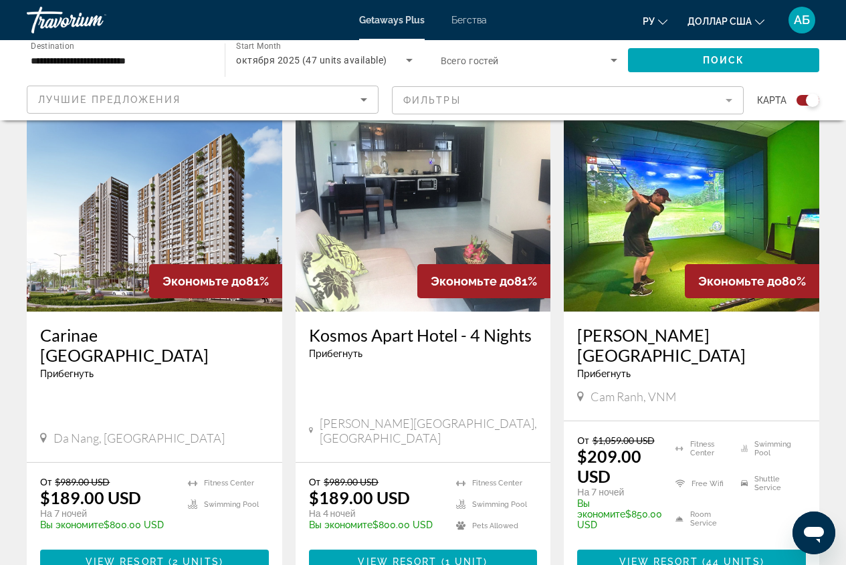
scroll to position [407, 0]
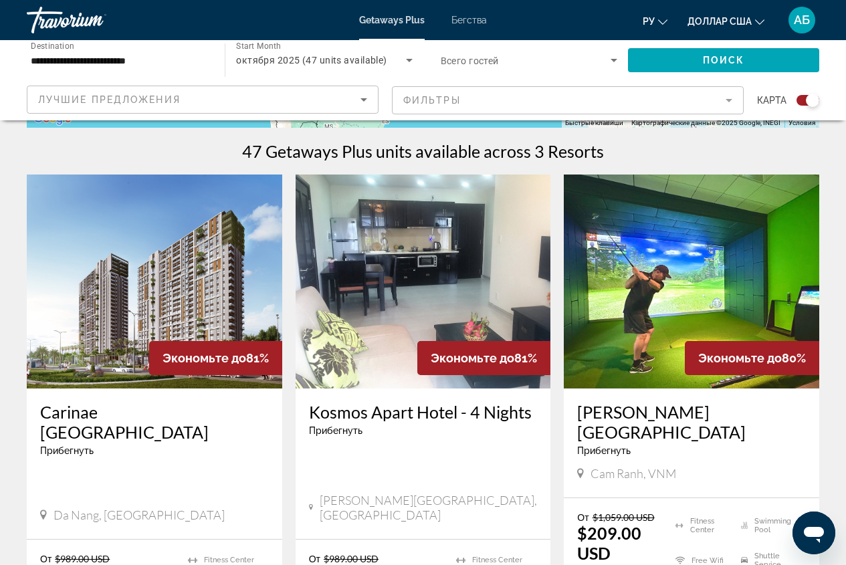
click at [637, 308] on img "Основное содержание" at bounding box center [691, 282] width 255 height 214
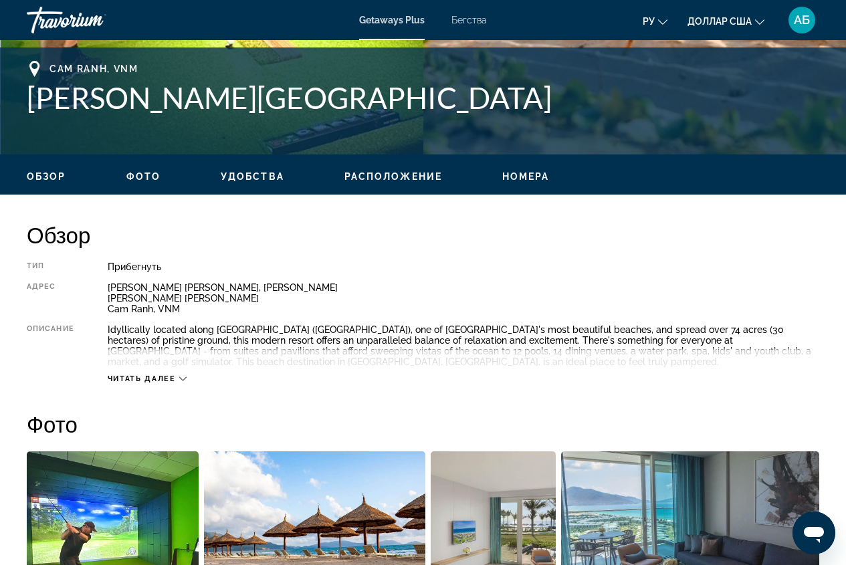
scroll to position [535, 0]
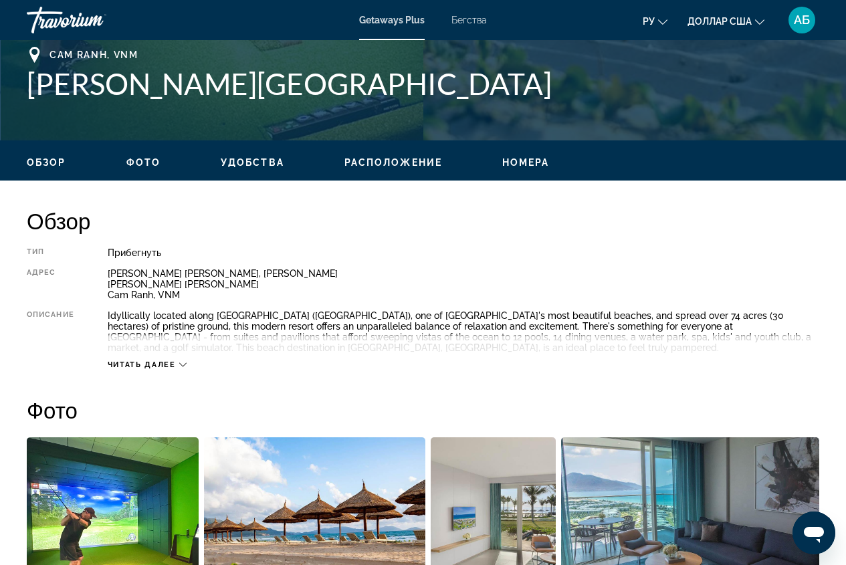
click at [182, 365] on icon "Основное содержание" at bounding box center [182, 365] width 7 height 4
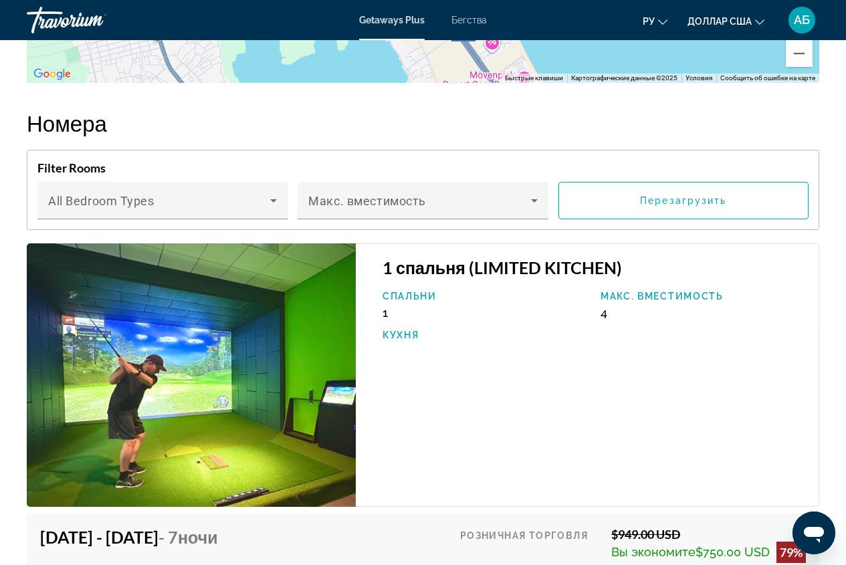
scroll to position [2340, 0]
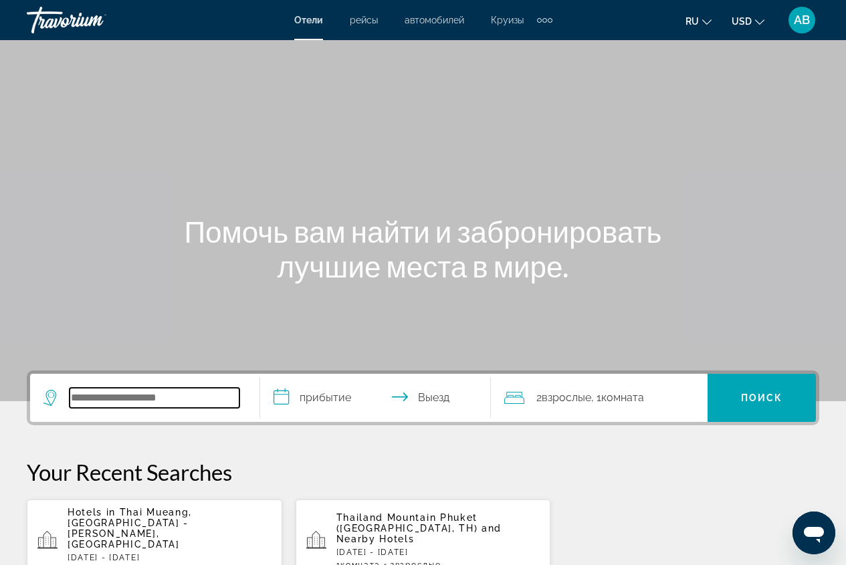
click at [123, 403] on input "Search widget" at bounding box center [155, 398] width 170 height 20
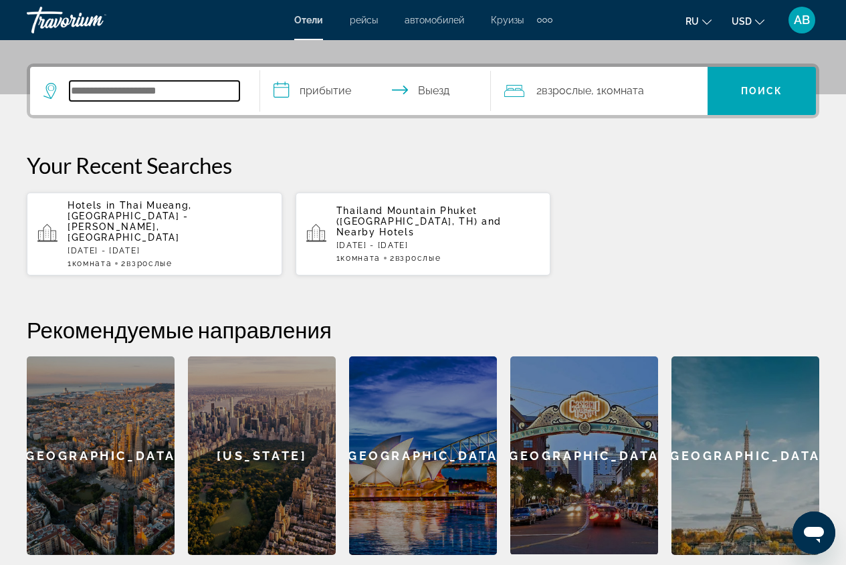
scroll to position [327, 0]
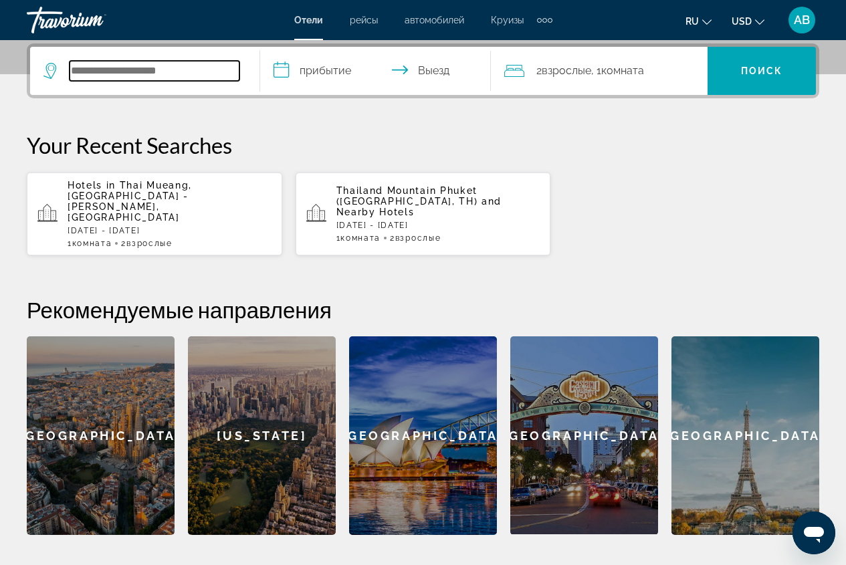
type input "*"
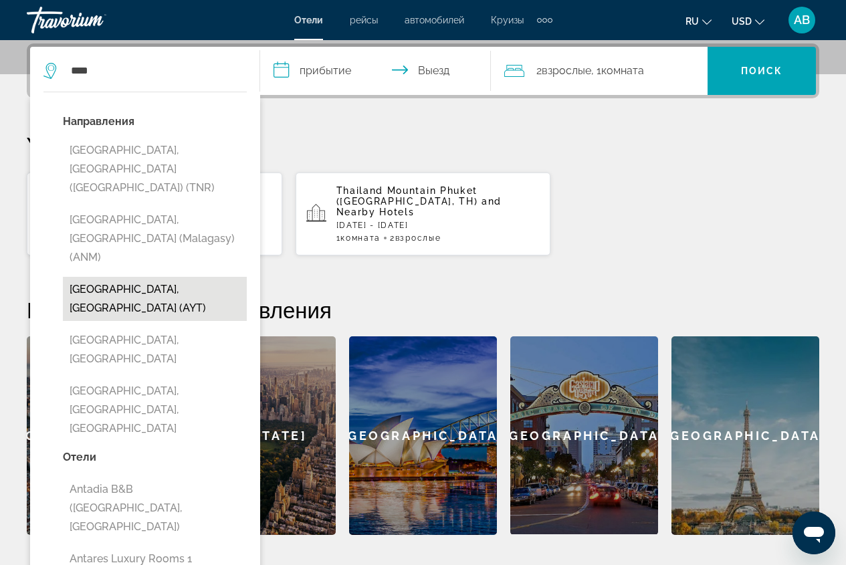
click at [172, 277] on button "[GEOGRAPHIC_DATA], [GEOGRAPHIC_DATA] (AYT)" at bounding box center [155, 299] width 184 height 44
type input "**********"
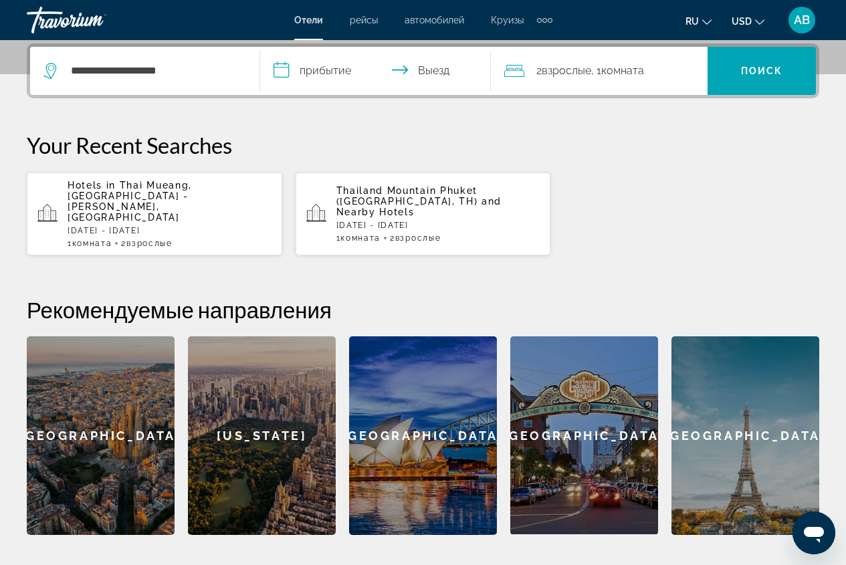
click at [330, 74] on input "**********" at bounding box center [377, 73] width 235 height 52
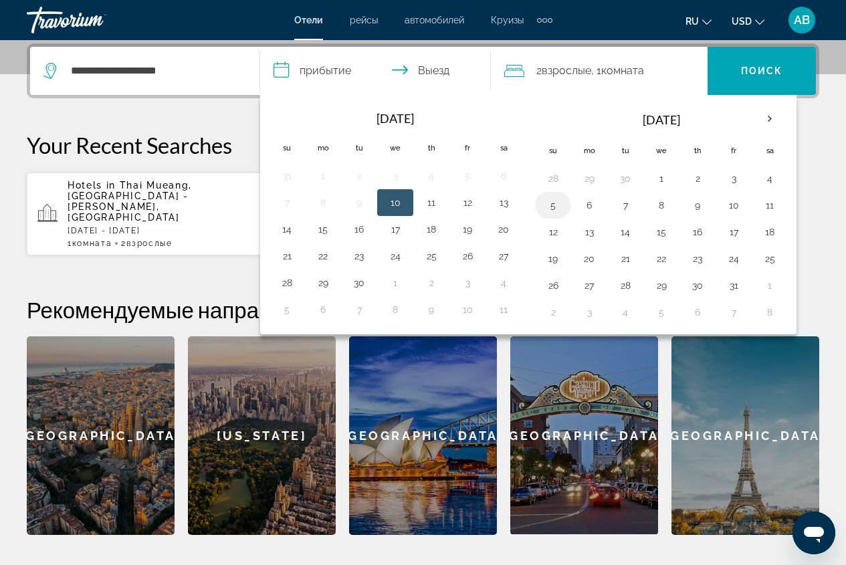
click at [556, 207] on button "5" at bounding box center [552, 205] width 21 height 19
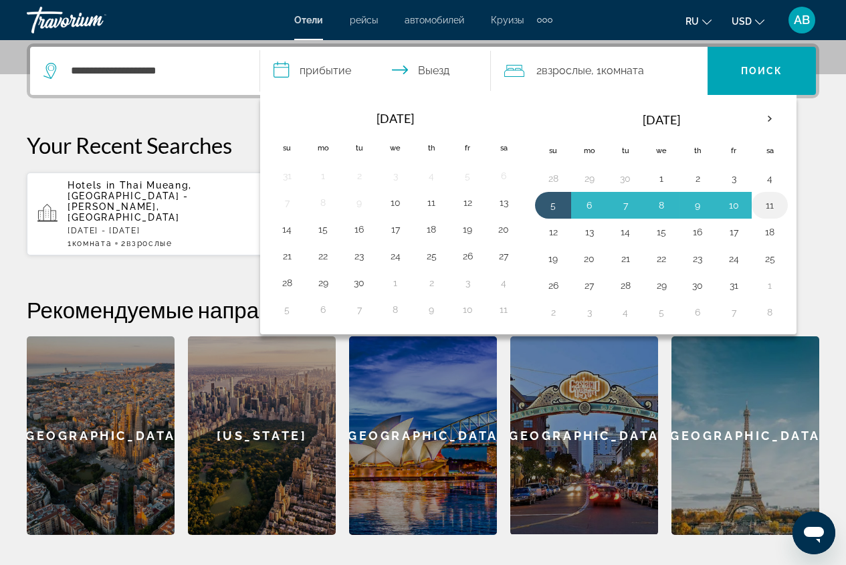
click at [779, 210] on button "11" at bounding box center [769, 205] width 21 height 19
type input "**********"
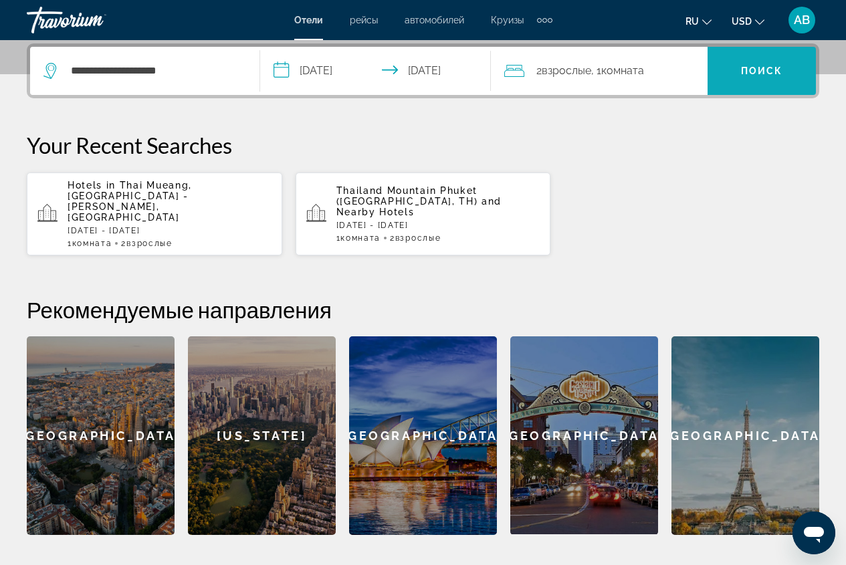
click at [743, 88] on span "Search widget" at bounding box center [761, 71] width 108 height 48
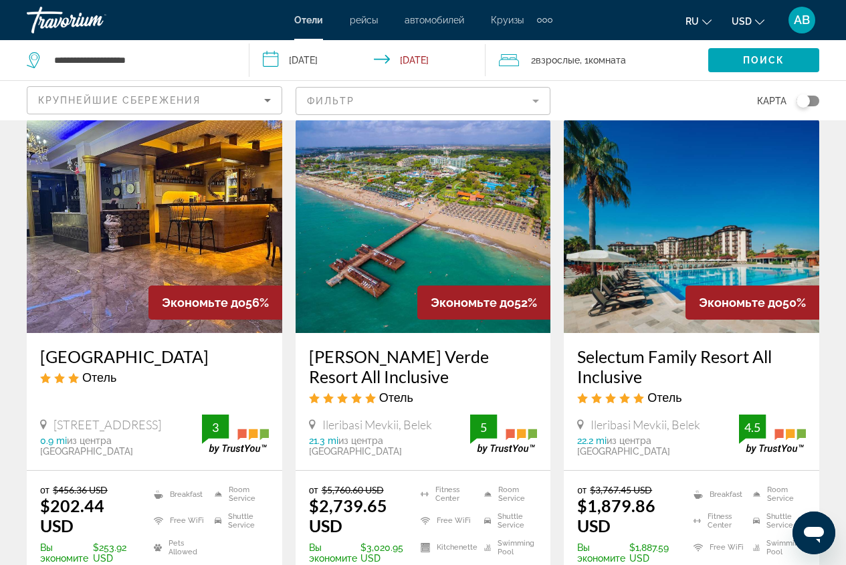
scroll to position [602, 0]
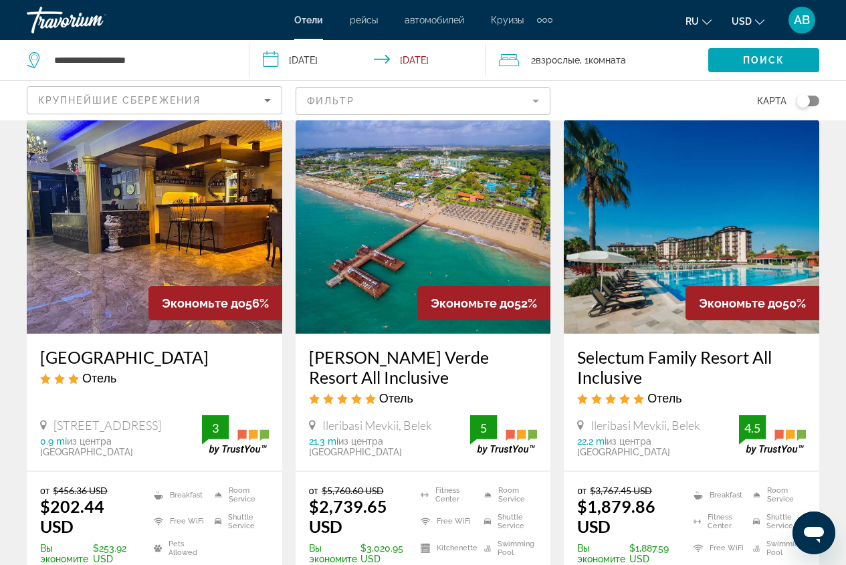
click at [304, 57] on input "**********" at bounding box center [369, 62] width 241 height 44
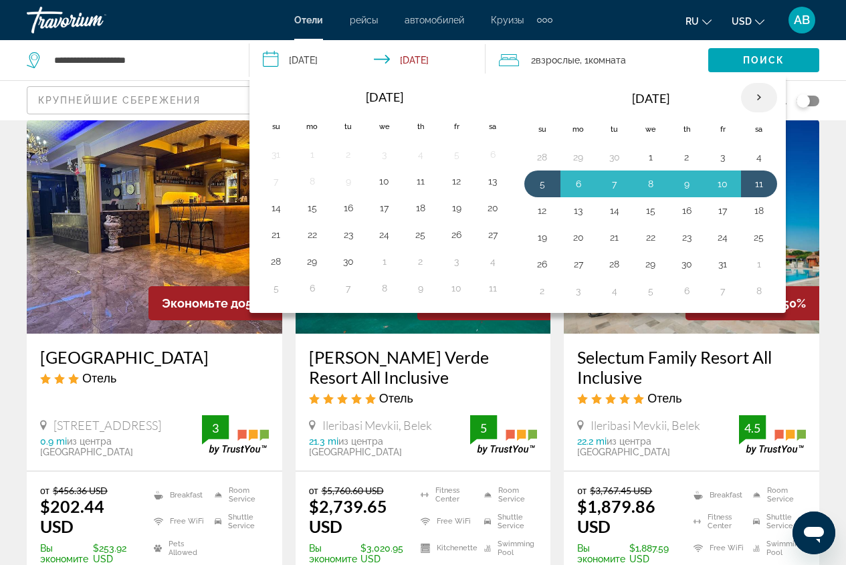
click at [760, 98] on th "Next month" at bounding box center [759, 97] width 36 height 29
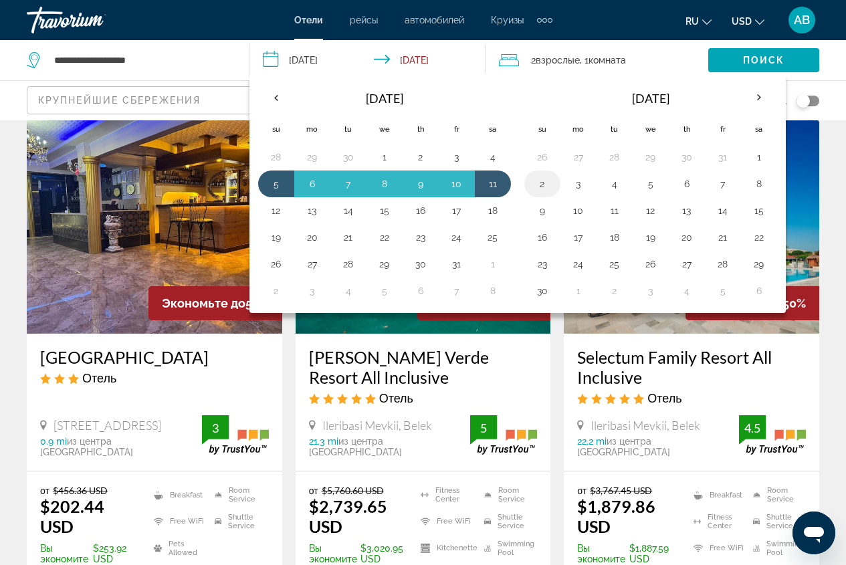
click at [545, 189] on button "2" at bounding box center [542, 184] width 21 height 19
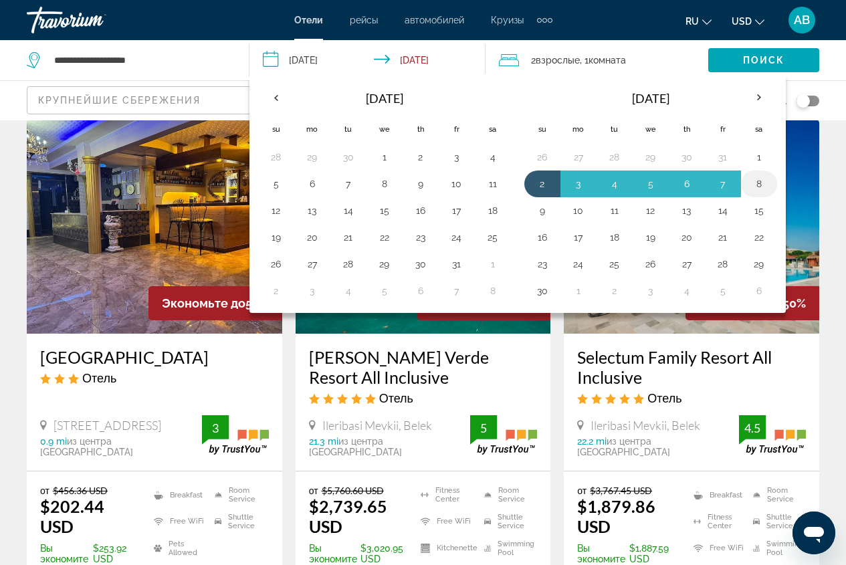
click at [763, 184] on button "8" at bounding box center [758, 184] width 21 height 19
type input "**********"
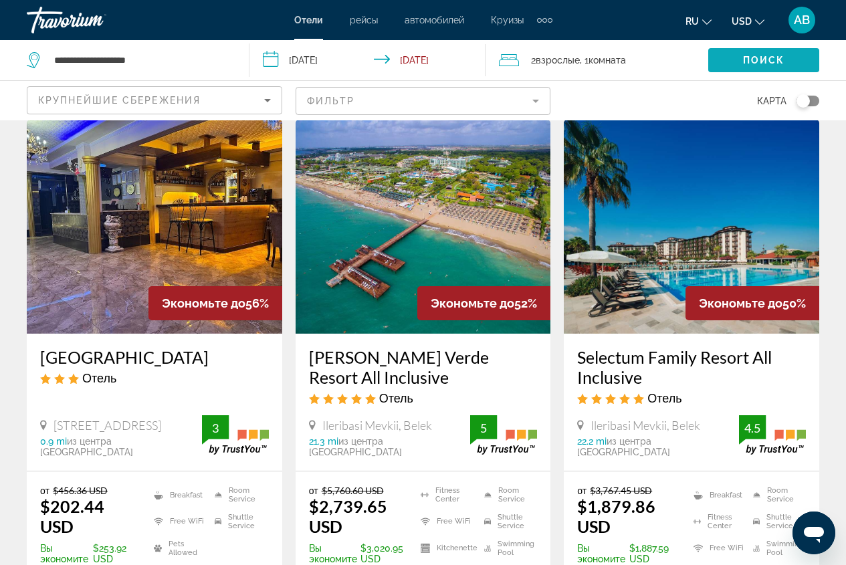
click at [737, 59] on span "Search widget" at bounding box center [763, 60] width 111 height 32
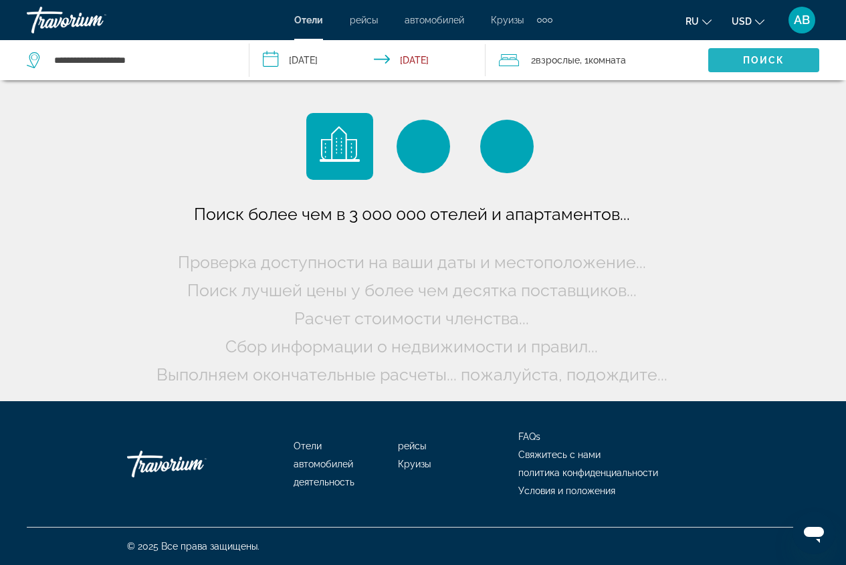
scroll to position [0, 0]
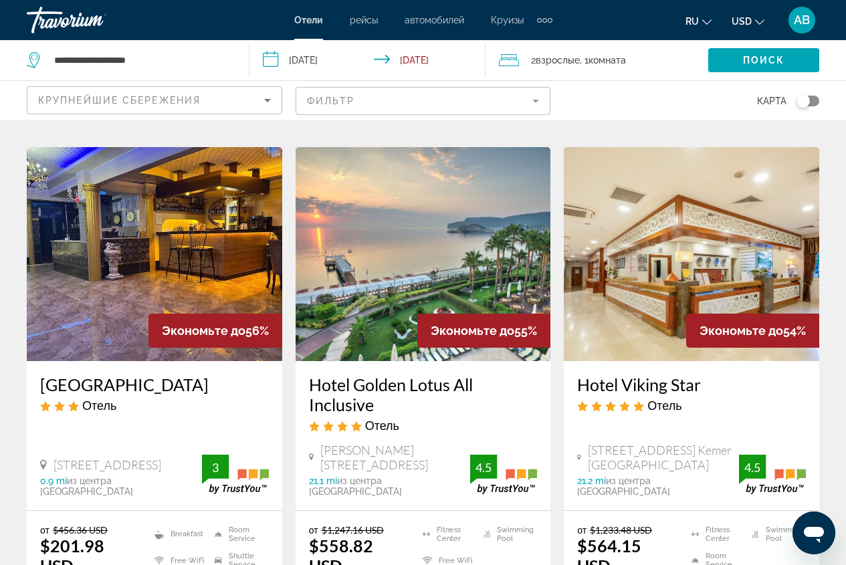
scroll to position [535, 0]
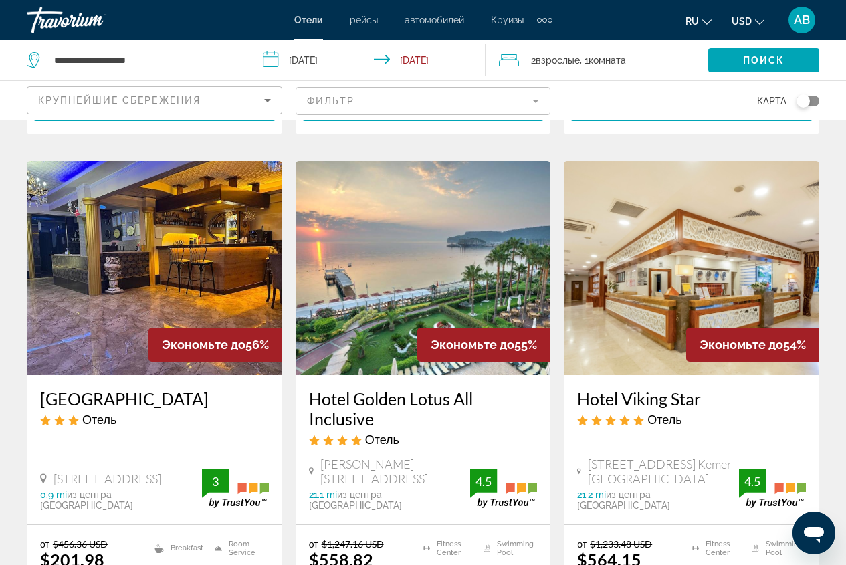
click at [394, 254] on img "Main content" at bounding box center [423, 268] width 255 height 214
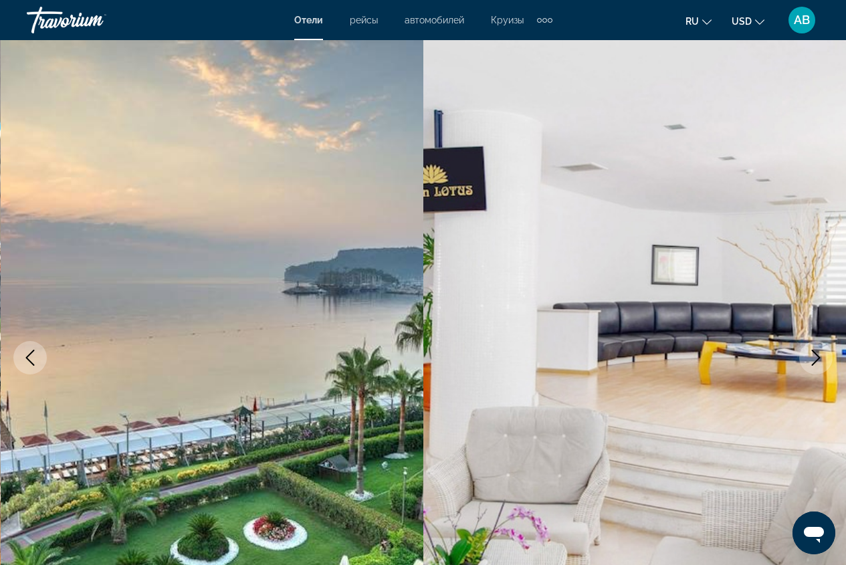
click at [811, 369] on button "Next image" at bounding box center [815, 357] width 33 height 33
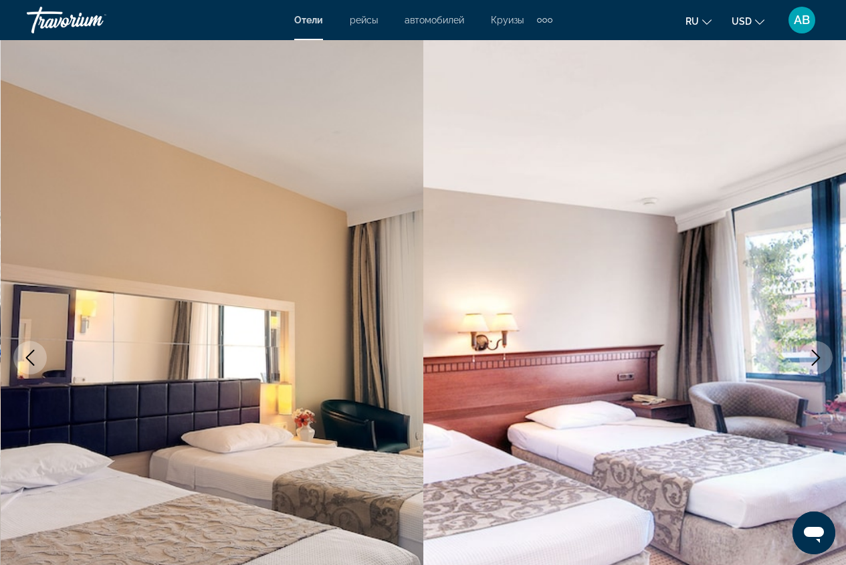
click at [35, 355] on icon "Previous image" at bounding box center [30, 358] width 16 height 16
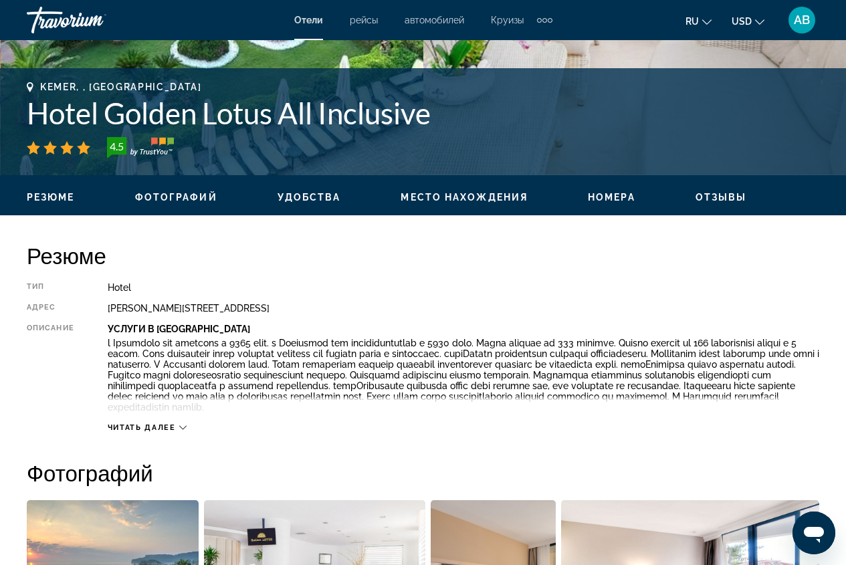
scroll to position [535, 0]
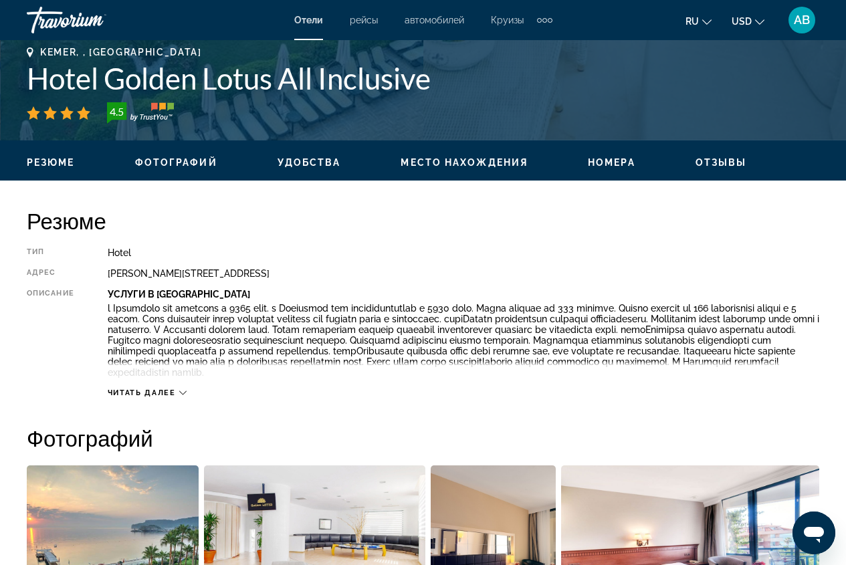
click at [177, 392] on div "Читать далее" at bounding box center [147, 392] width 79 height 9
click at [183, 393] on span "Читать меньше" at bounding box center [146, 392] width 77 height 9
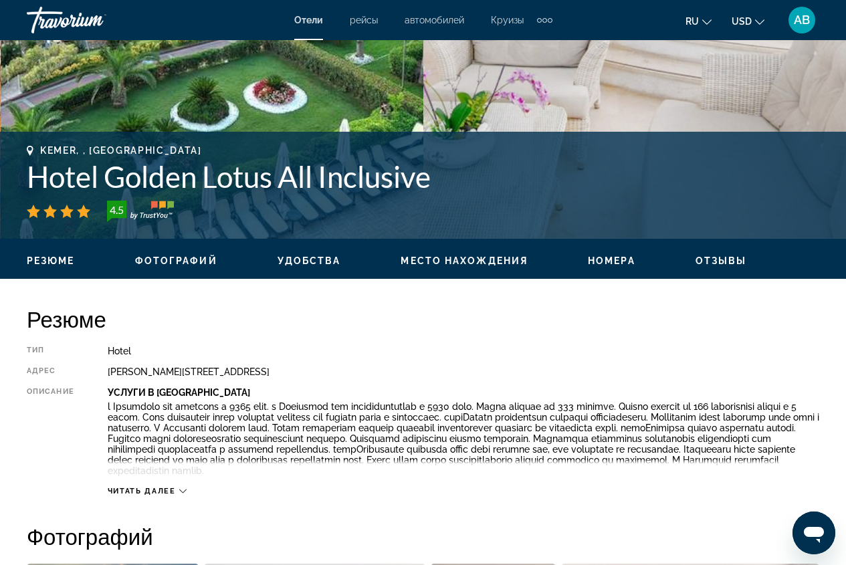
scroll to position [513, 0]
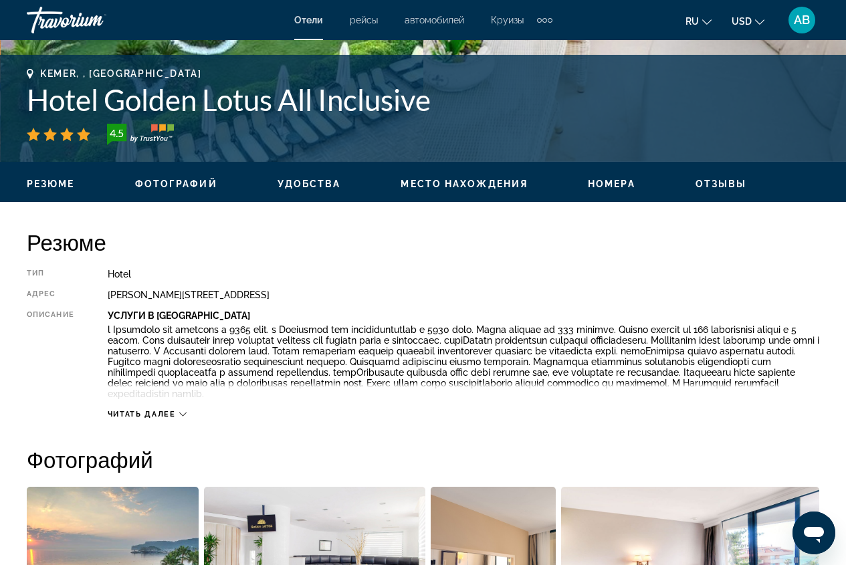
click at [185, 415] on icon "Main content" at bounding box center [182, 415] width 7 height 4
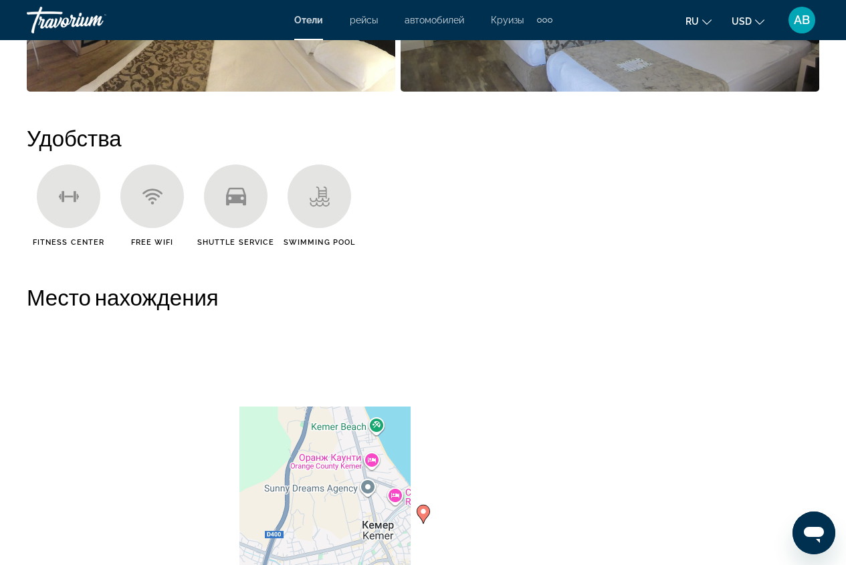
scroll to position [1249, 0]
